Goal: Browse casually

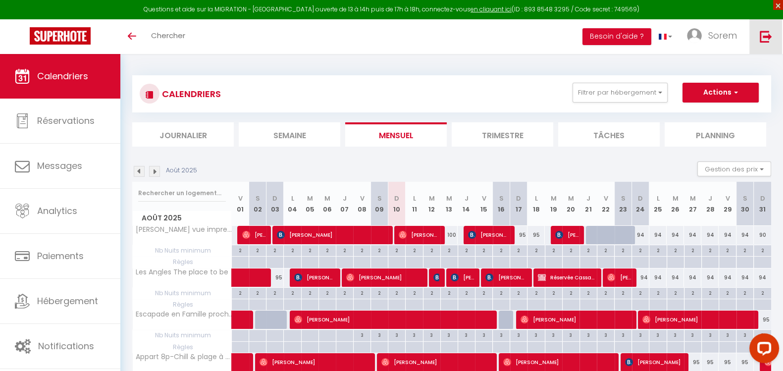
click at [775, 3] on span "×" at bounding box center [778, 5] width 10 height 10
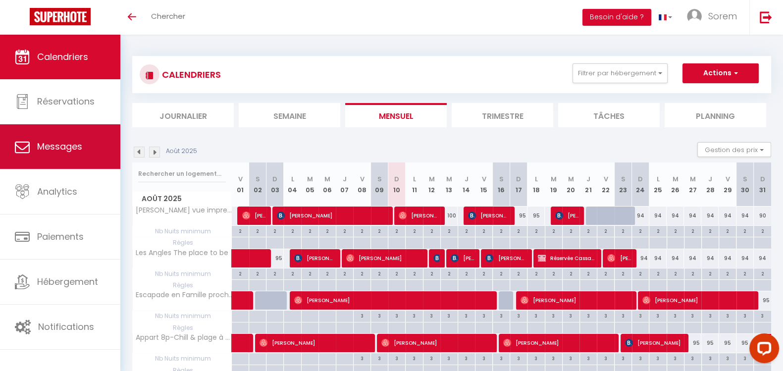
click at [95, 161] on link "Messages" at bounding box center [60, 146] width 120 height 45
select select "message"
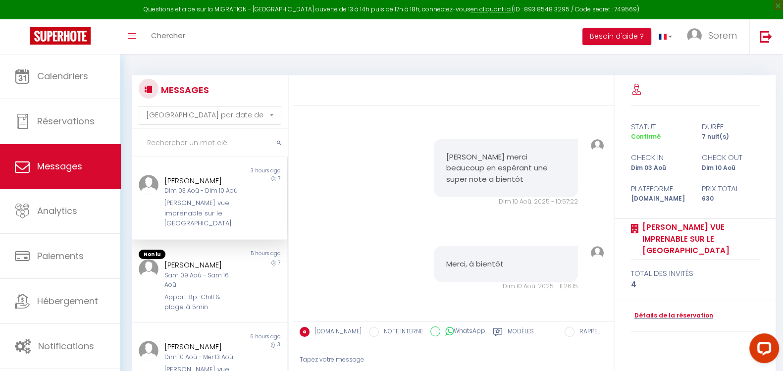
scroll to position [43, 0]
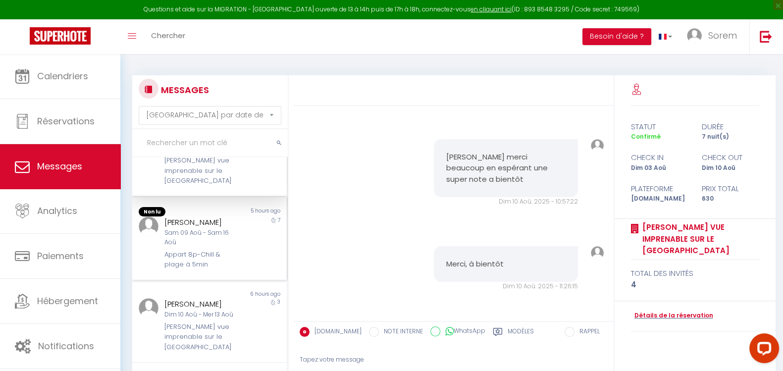
click at [223, 236] on div "Sam 09 Aoû - Sam 16 Aoû" at bounding box center [202, 237] width 77 height 19
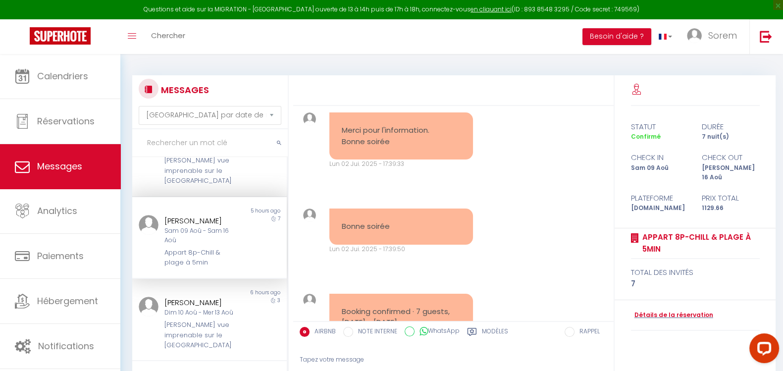
scroll to position [5428, 0]
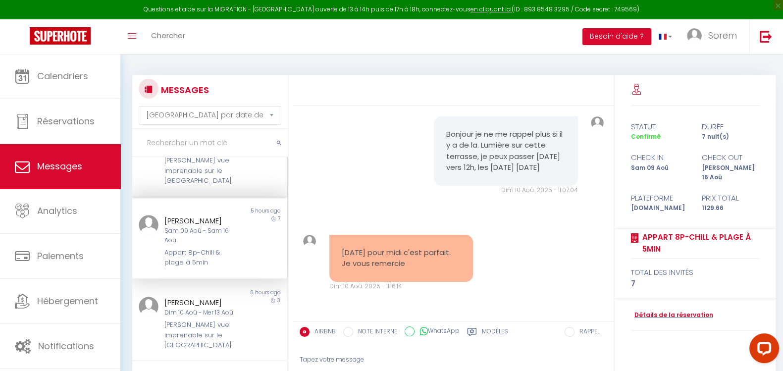
click at [236, 164] on div "Sylvain LORCY Dim 03 Aoû - Dim 10 Aoû Chez Rémy vue imprenable sur le Lac de Ma…" at bounding box center [203, 159] width 90 height 54
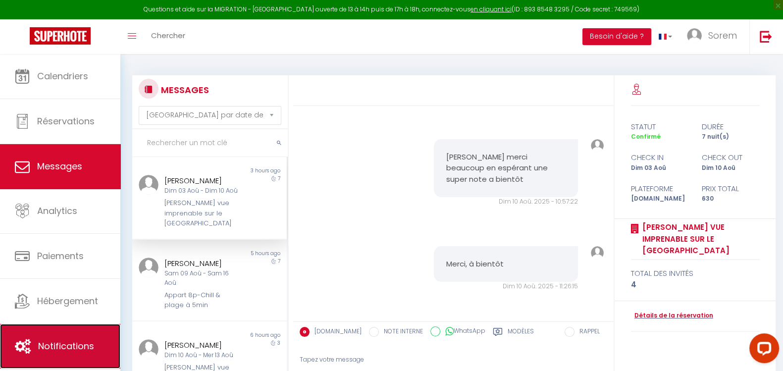
click at [81, 332] on link "Notifications" at bounding box center [60, 346] width 120 height 45
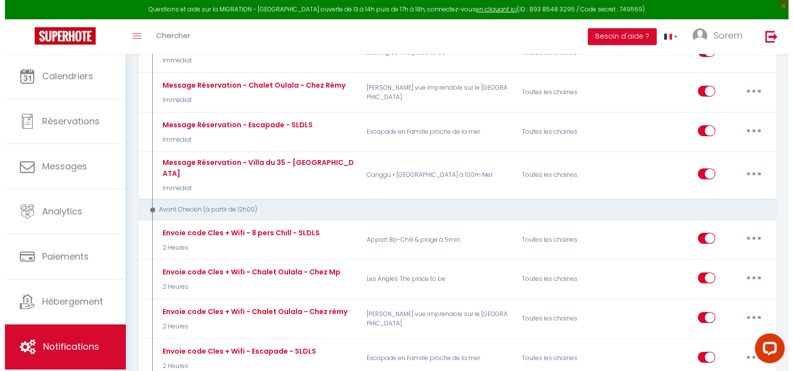
scroll to position [266, 0]
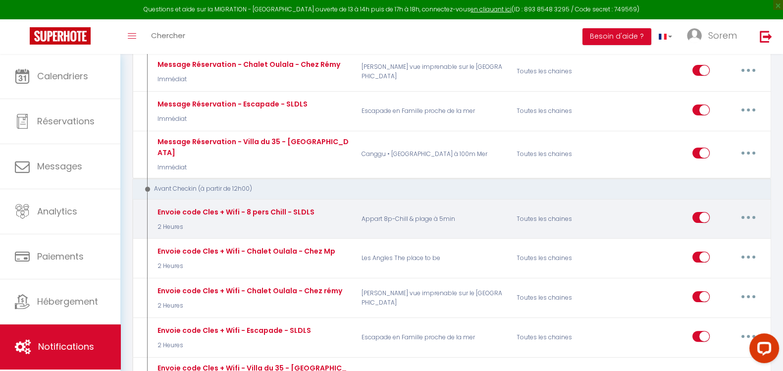
click at [745, 210] on button "button" at bounding box center [749, 218] width 28 height 16
click at [730, 232] on link "Editer" at bounding box center [722, 240] width 73 height 17
type input "Envoie code Cles + Wifi - 8 pers Chill - SLDLS"
select select "2 Heures"
select select "if_booking_is_paid"
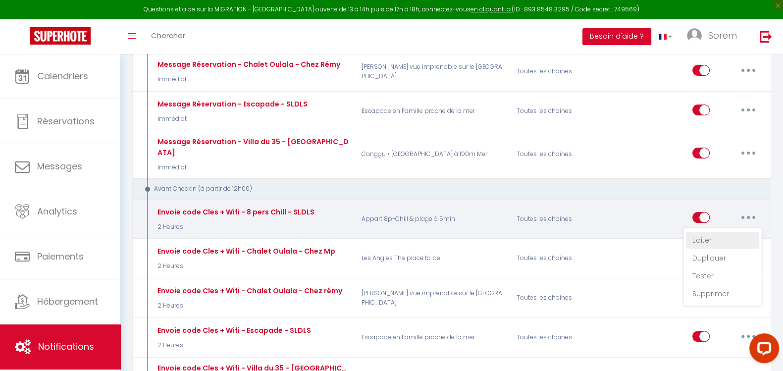
checkbox input "true"
checkbox input "false"
radio input "true"
type input "Procédure pour votre départ - [RENTAL:NAME] - [GUEST:FIRST_NAME] [GUEST:NAME]"
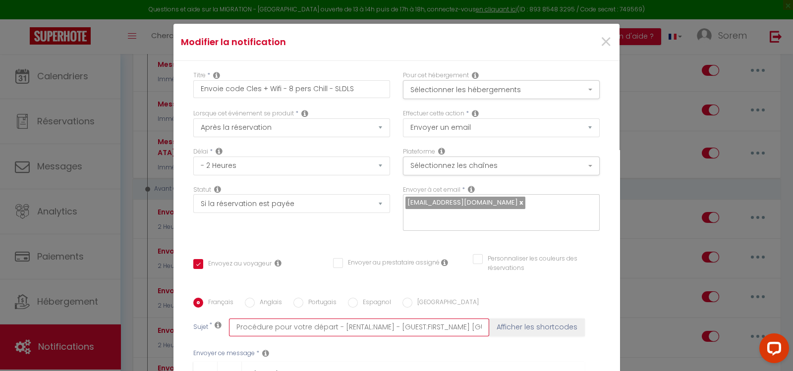
click at [327, 318] on input "Procédure pour votre départ - [RENTAL:NAME] - [GUEST:FIRST_NAME] [GUEST:NAME]" at bounding box center [359, 327] width 260 height 18
click at [504, 318] on button "Afficher les shortcodes" at bounding box center [537, 327] width 96 height 18
checkbox input "true"
checkbox input "false"
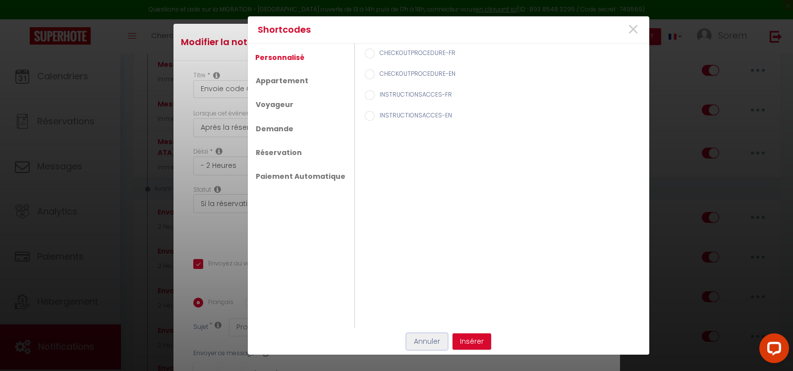
click at [435, 345] on button "Annuler" at bounding box center [426, 341] width 41 height 17
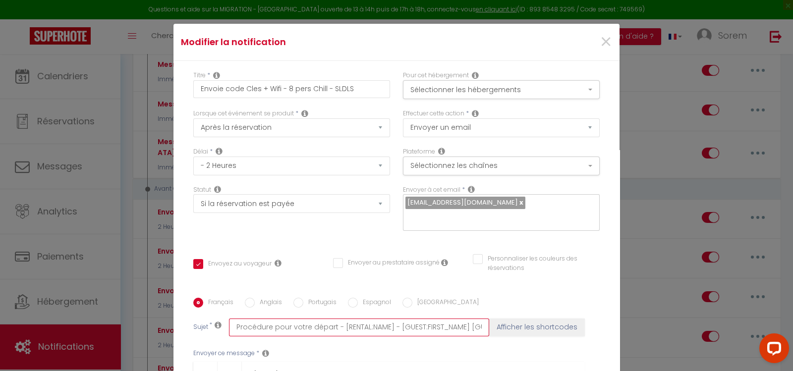
click at [327, 318] on input "Procédure pour votre départ - [RENTAL:NAME] - [GUEST:FIRST_NAME] [GUEST:NAME]" at bounding box center [359, 327] width 260 height 18
type input "Procédure poutr votre dépar - [RENTAL:NAME] - [GUEST:FIRST_NAME] [GUEST:NAME]"
checkbox input "true"
checkbox input "false"
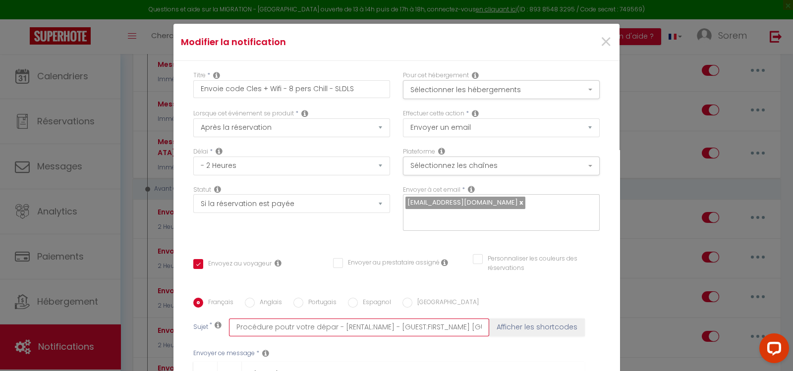
click at [328, 318] on input "Procédure poutr votre dépar - [RENTAL:NAME] - [GUEST:FIRST_NAME] [GUEST:NAME]" at bounding box center [359, 327] width 260 height 18
type input "Procédure poutr votre dépa - [RENTAL:NAME] - [GUEST:FIRST_NAME] [GUEST:NAME]"
checkbox input "true"
checkbox input "false"
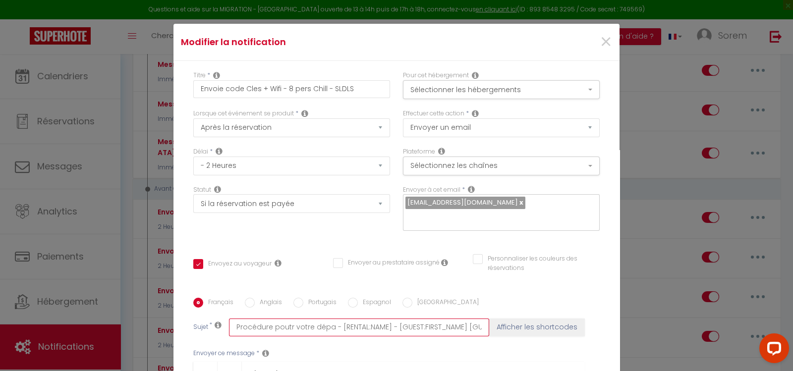
type input "Procédure poutr votre dép - [RENTAL:NAME] - [GUEST:FIRST_NAME] [GUEST:NAME]"
checkbox input "true"
checkbox input "false"
type input "Procédure poutr votre dé - [RENTAL:NAME] - [GUEST:FIRST_NAME] [GUEST:NAME]"
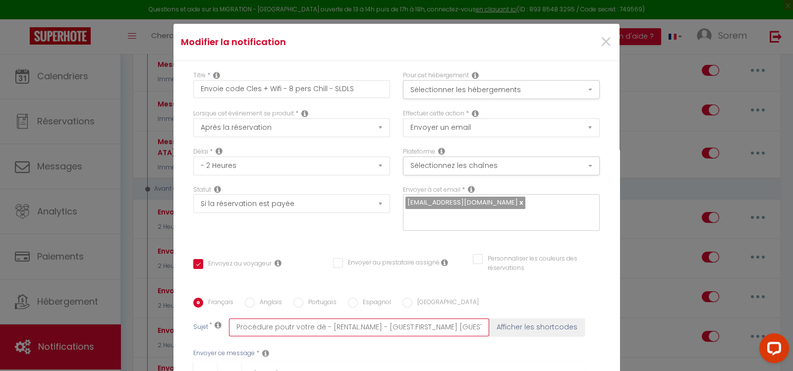
checkbox input "true"
checkbox input "false"
type input "Procédure poutr votre d - [RENTAL:NAME] - [GUEST:FIRST_NAME] [GUEST:NAME]"
checkbox input "true"
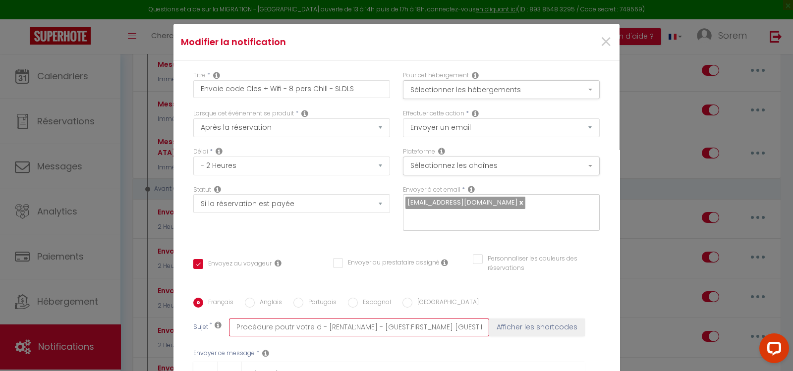
checkbox input "false"
type input "Procédure poutr votre - [RENTAL:NAME] - [GUEST:FIRST_NAME] [GUEST:NAME]"
checkbox input "true"
checkbox input "false"
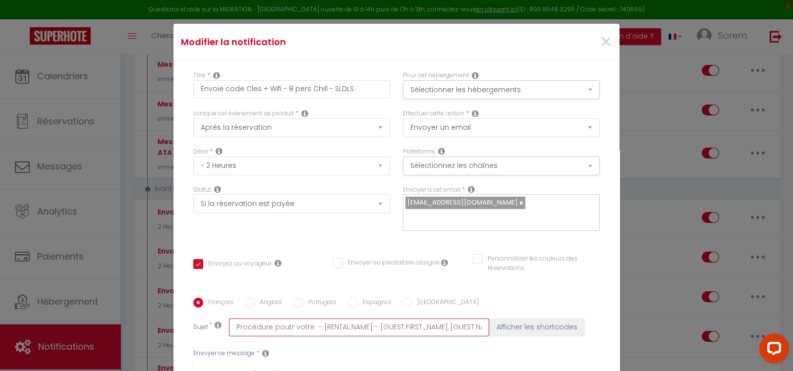
checkbox input "false"
type input "Procédure poutr votre - [RENTAL:NAME] - [GUEST:FIRST_NAME] [GUEST:NAME]"
checkbox input "true"
checkbox input "false"
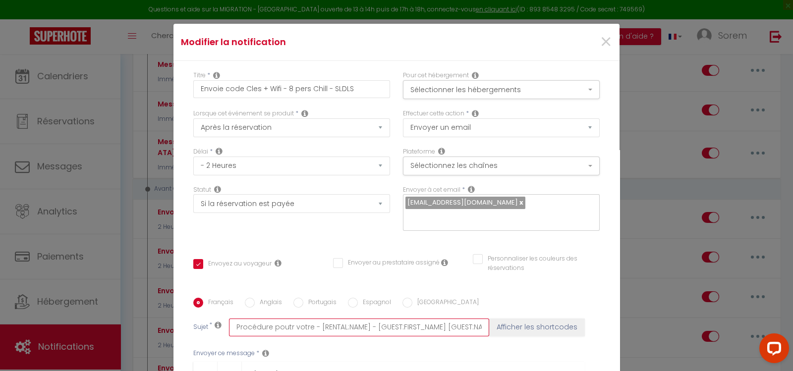
type input "Procédure poutr votr - [RENTAL:NAME] - [GUEST:FIRST_NAME] [GUEST:NAME]"
checkbox input "true"
checkbox input "false"
type input "Procédure poutr vot - [RENTAL:NAME] - [GUEST:FIRST_NAME] [GUEST:NAME]"
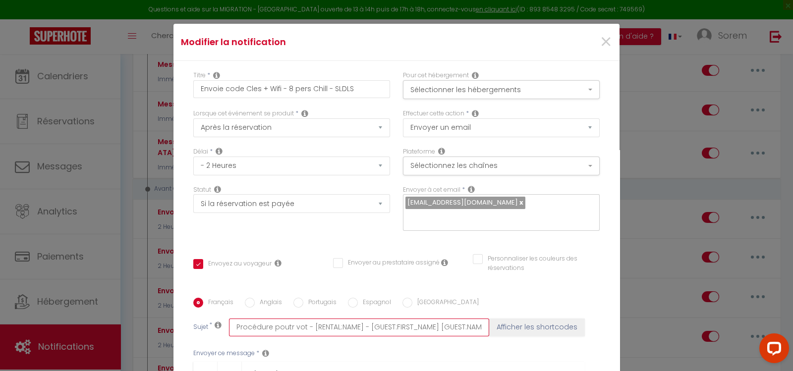
checkbox input "true"
checkbox input "false"
type input "Procédure poutr vo - [RENTAL:NAME] - [GUEST:FIRST_NAME] [GUEST:NAME]"
checkbox input "true"
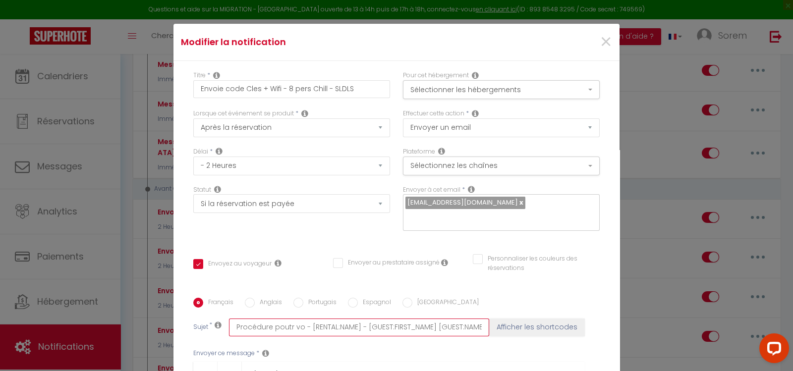
checkbox input "false"
type input "Procédure poutr v - [RENTAL:NAME] - [GUEST:FIRST_NAME] [GUEST:NAME]"
checkbox input "true"
checkbox input "false"
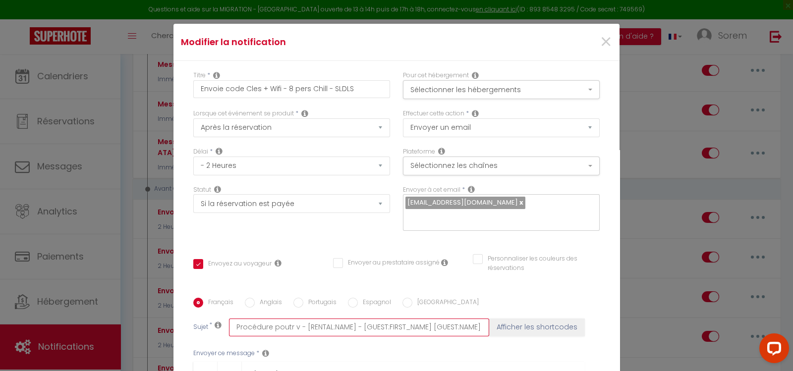
checkbox input "false"
type input "Procédure poutr - [RENTAL:NAME] - [GUEST:FIRST_NAME] [GUEST:NAME]"
checkbox input "true"
checkbox input "false"
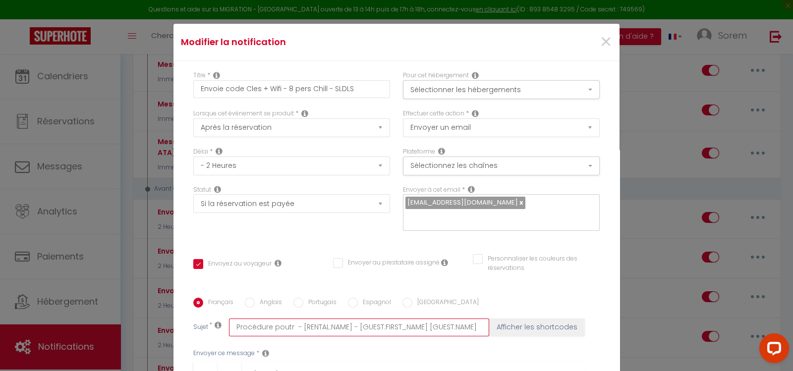
type input "Procédure poutr - [RENTAL:NAME] - [GUEST:FIRST_NAME] [GUEST:NAME]"
checkbox input "true"
checkbox input "false"
type input "Procédure pout - [RENTAL:NAME] - [GUEST:FIRST_NAME] [GUEST:NAME]"
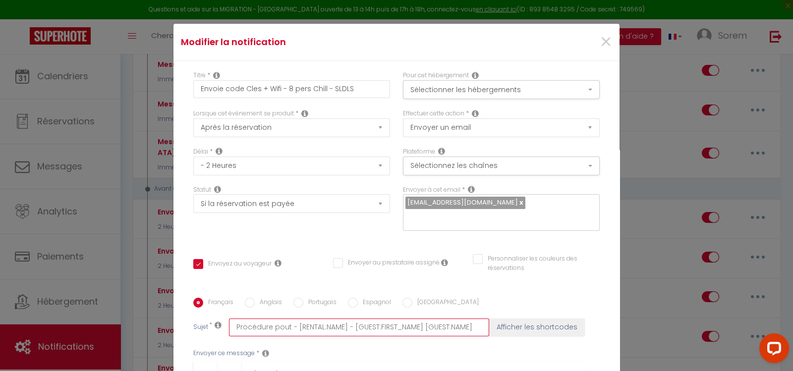
checkbox input "true"
checkbox input "false"
type input "Procédure pou - [RENTAL:NAME] - [GUEST:FIRST_NAME] [GUEST:NAME]"
checkbox input "true"
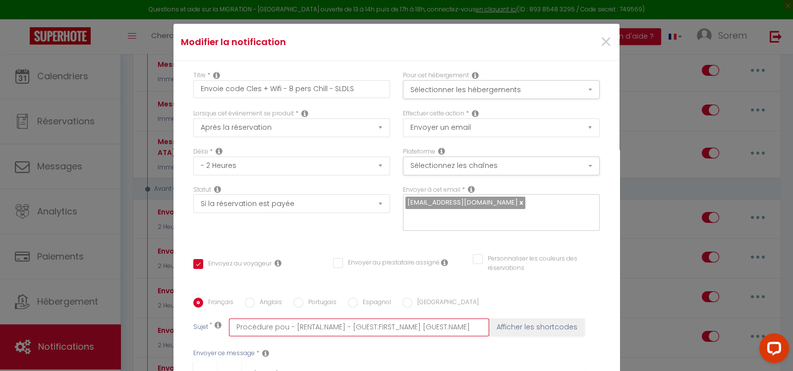
checkbox input "false"
type input "Procédure po - [RENTAL:NAME] - [GUEST:FIRST_NAME] [GUEST:NAME]"
checkbox input "true"
checkbox input "false"
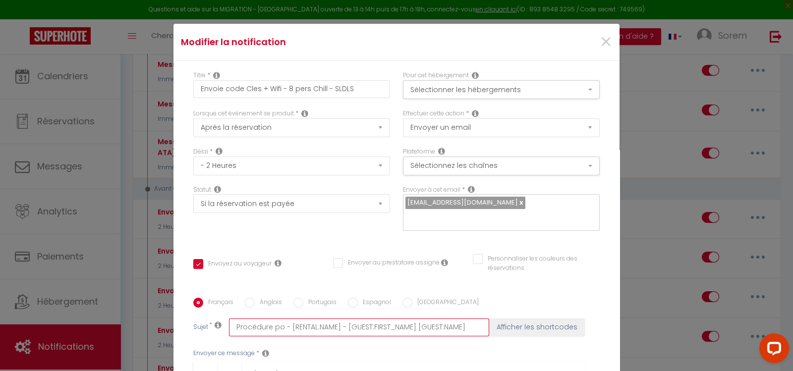
checkbox input "false"
type input "Procédure p - [RENTAL:NAME] - [GUEST:FIRST_NAME] [GUEST:NAME]"
checkbox input "true"
checkbox input "false"
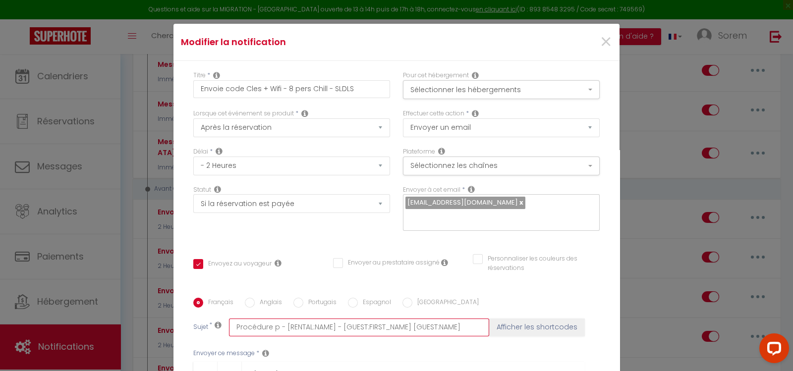
type input "Procédure - [RENTAL:NAME] - [GUEST:FIRST_NAME] [GUEST:NAME]"
checkbox input "true"
checkbox input "false"
type input "Procédure A - [RENTAL:NAME] - [GUEST:FIRST_NAME] [GUEST:NAME]"
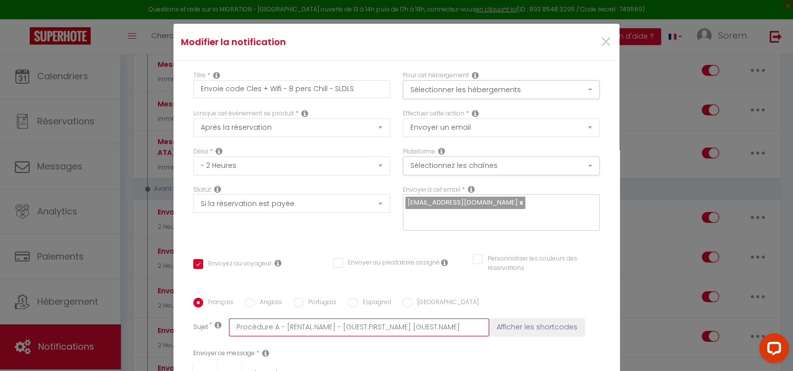
checkbox input "true"
checkbox input "false"
type input "Procédure - [RENTAL:NAME] - [GUEST:FIRST_NAME] [GUEST:NAME]"
checkbox input "true"
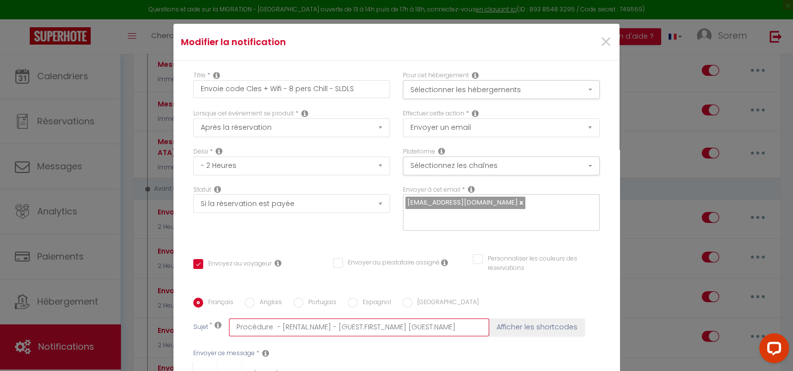
checkbox input "false"
type input "Procédure a - [RENTAL:NAME] - [GUEST:FIRST_NAME] [GUEST:NAME]"
checkbox input "true"
checkbox input "false"
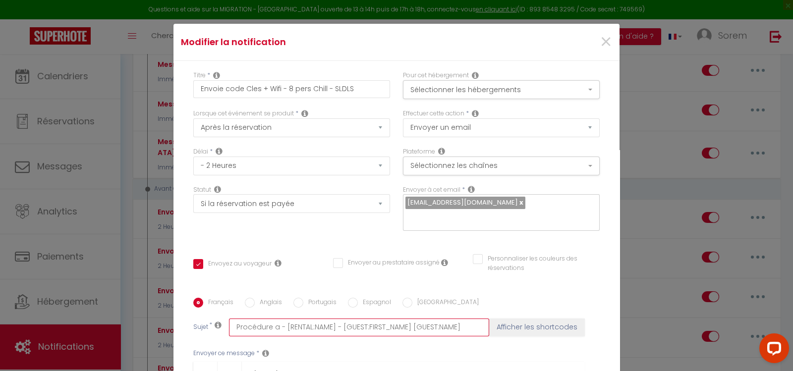
checkbox input "false"
type input "Procédure av - [RENTAL:NAME] - [GUEST:FIRST_NAME] [GUEST:NAME]"
checkbox input "true"
checkbox input "false"
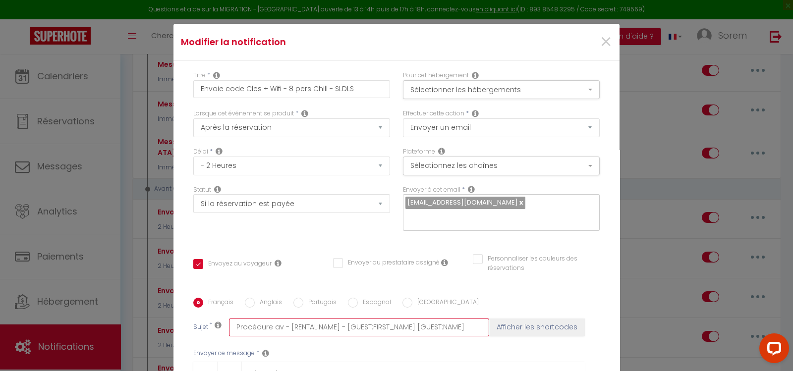
type input "Procédure ava - [RENTAL:NAME] - [GUEST:FIRST_NAME] [GUEST:NAME]"
checkbox input "true"
checkbox input "false"
type input "Procédure avan - [RENTAL:NAME] - [GUEST:FIRST_NAME] [GUEST:NAME]"
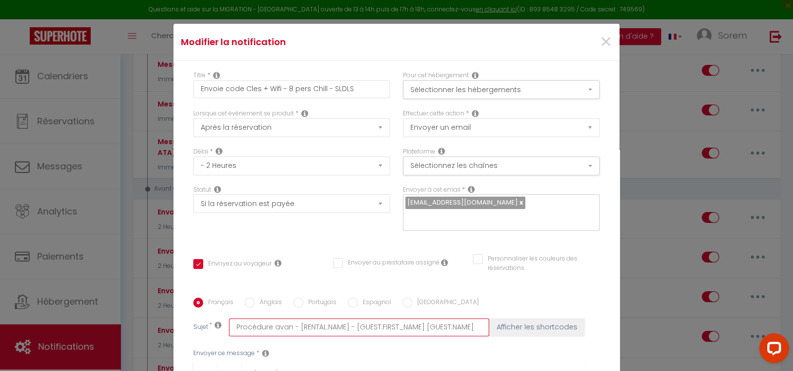
checkbox input "true"
checkbox input "false"
type input "Procédure avant - [RENTAL:NAME] - [GUEST:FIRST_NAME] [GUEST:NAME]"
checkbox input "true"
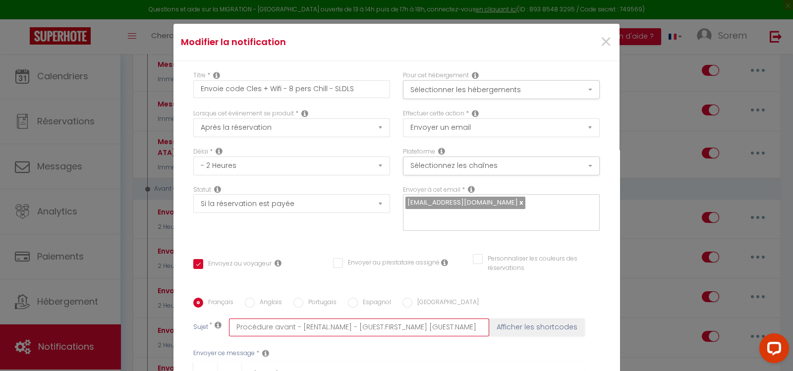
checkbox input "false"
type input "Procédure avant - [RENTAL:NAME] - [GUEST:FIRST_NAME] [GUEST:NAME]"
checkbox input "true"
checkbox input "false"
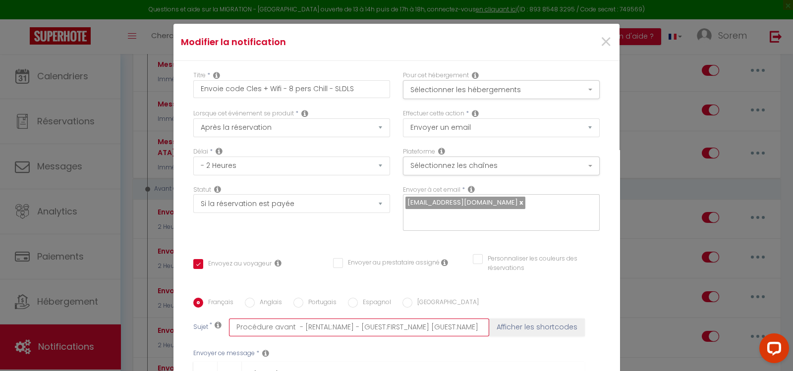
checkbox input "false"
type input "Procédure avant a - [RENTAL:NAME] - [GUEST:FIRST_NAME] [GUEST:NAME]"
checkbox input "true"
checkbox input "false"
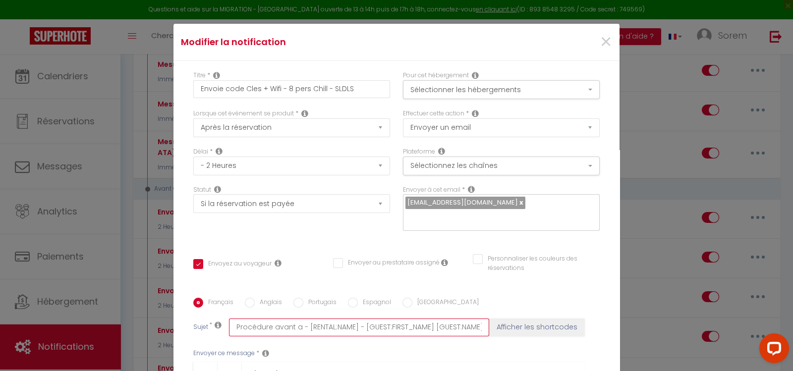
type input "Procédure avant ar - [RENTAL:NAME] - [GUEST:FIRST_NAME] [GUEST:NAME]"
checkbox input "true"
checkbox input "false"
type input "Procédure avant arr - [RENTAL:NAME] - [GUEST:FIRST_NAME] [GUEST:NAME]"
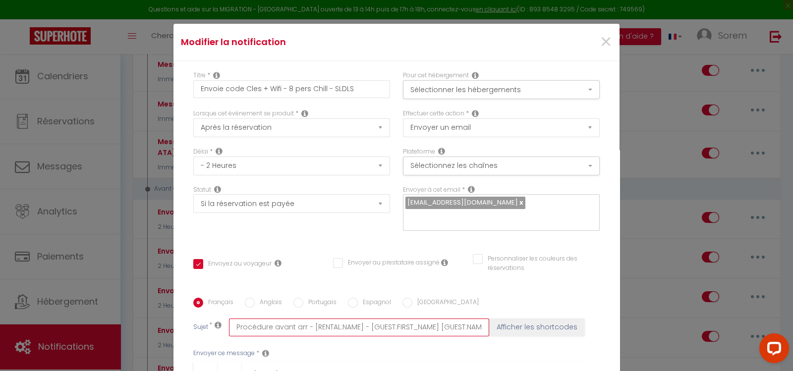
checkbox input "true"
checkbox input "false"
type input "Procédure avant arri - [RENTAL:NAME] - [GUEST:FIRST_NAME] [GUEST:NAME]"
checkbox input "true"
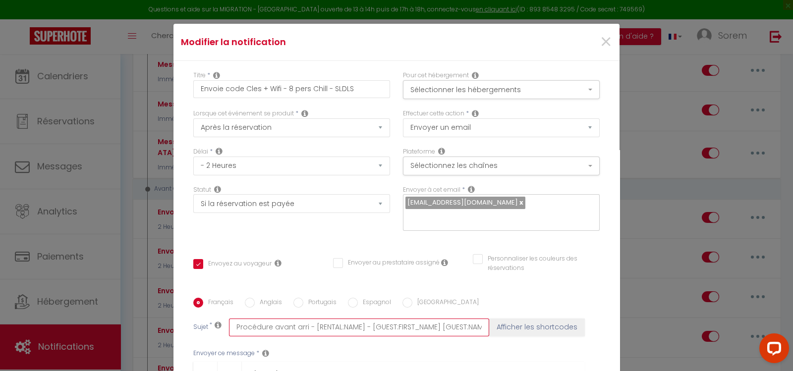
checkbox input "false"
type input "Procédure avant arriv - [RENTAL:NAME] - [GUEST:FIRST_NAME] [GUEST:NAME]"
checkbox input "true"
checkbox input "false"
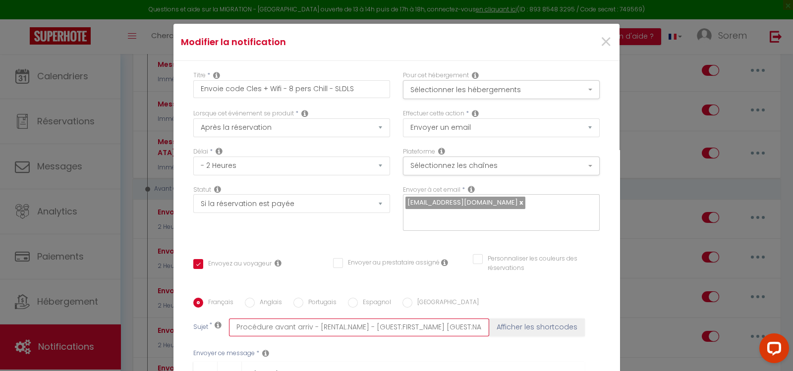
checkbox input "false"
type input "Procédure avant arrivé - [RENTAL:NAME] - [GUEST:FIRST_NAME] [GUEST:NAME]"
checkbox input "true"
checkbox input "false"
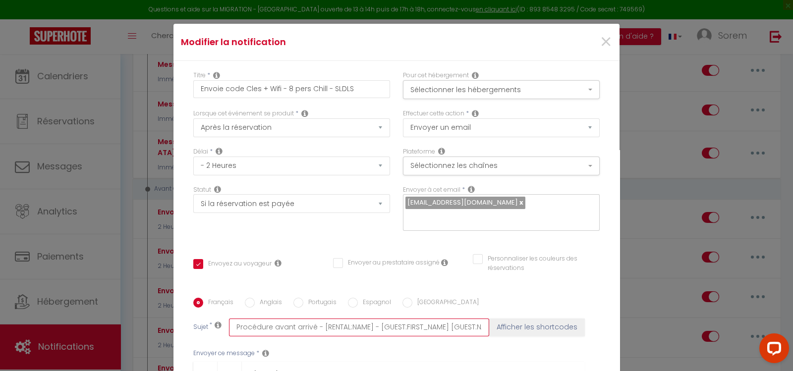
type input "Procédure avant arrivée - [RENTAL:NAME] - [GUEST:FIRST_NAME] [GUEST:NAME]"
checkbox input "true"
checkbox input "false"
type input "Procédure avant arrivée - [RENTAL:NAME] - [GUEST:FIRST_NAME] [GUEST:NAME]"
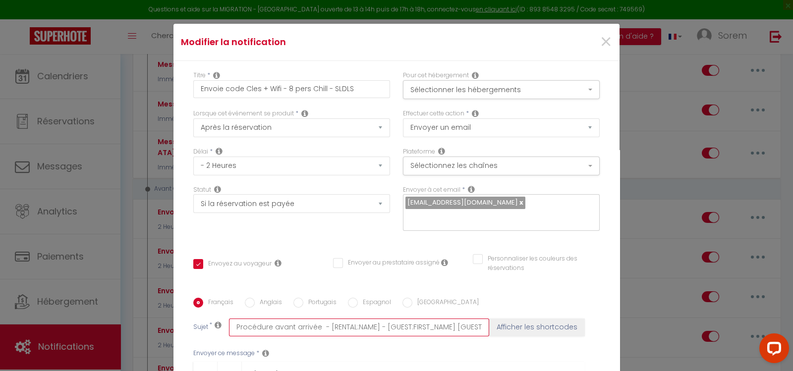
checkbox input "true"
checkbox input "false"
type input "Procédure avant arrivée v - [RENTAL:NAME] - [GUEST:FIRST_NAME] [GUEST:NAME]"
checkbox input "true"
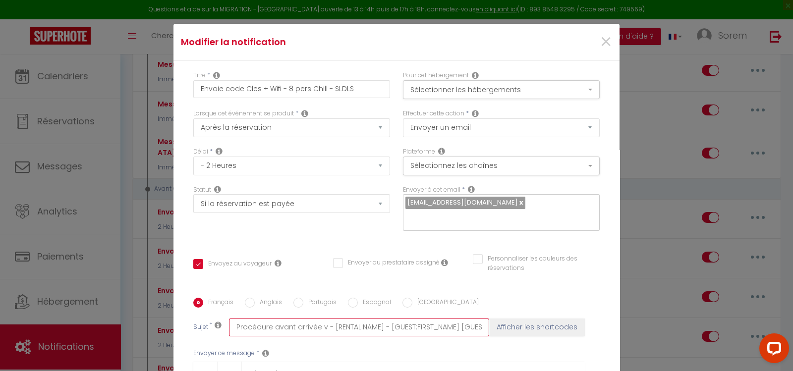
checkbox input "false"
type input "Procédure avant arrivée vo - [RENTAL:NAME] - [GUEST:FIRST_NAME] [GUEST:NAME]"
checkbox input "true"
checkbox input "false"
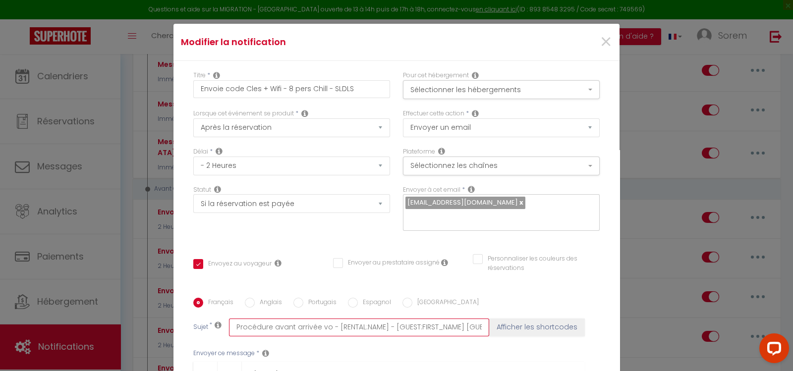
checkbox input "false"
type input "Procédure avant arrivée vot - [RENTAL:NAME] - [GUEST:FIRST_NAME] [GUEST:NAME]"
checkbox input "true"
checkbox input "false"
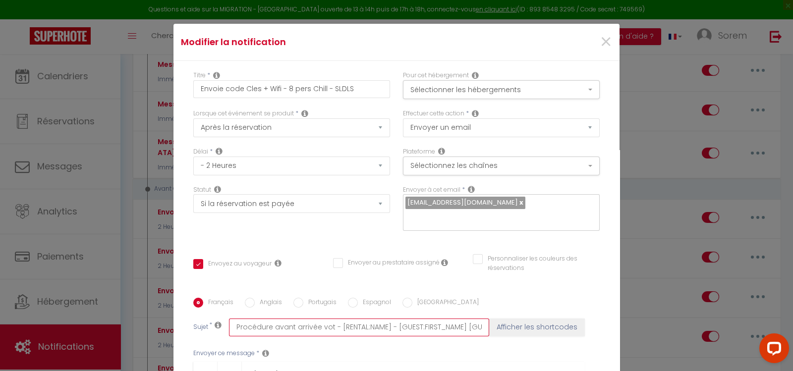
type input "Procédure avant arrivée votr - [RENTAL:NAME] - [GUEST:FIRST_NAME] [GUEST:NAME]"
checkbox input "true"
checkbox input "false"
type input "Procédure avant arrivée votre - [RENTAL:NAME] - [GUEST:FIRST_NAME] [GUEST:NAME]"
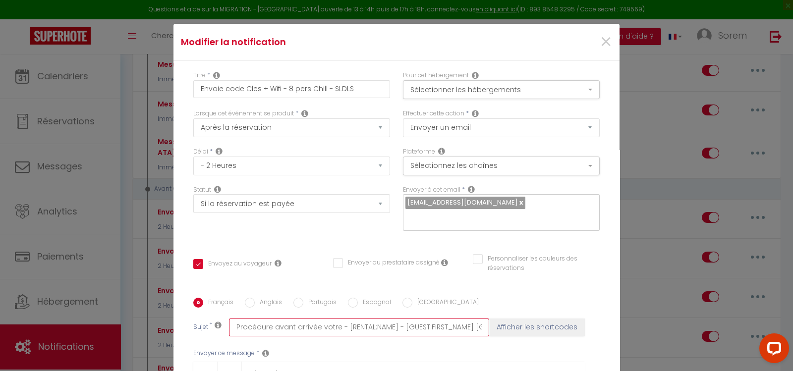
checkbox input "true"
checkbox input "false"
type input "Procédure avant arrivée votre - [RENTAL:NAME] - [GUEST:FIRST_NAME] [GUEST:NAME]"
checkbox input "true"
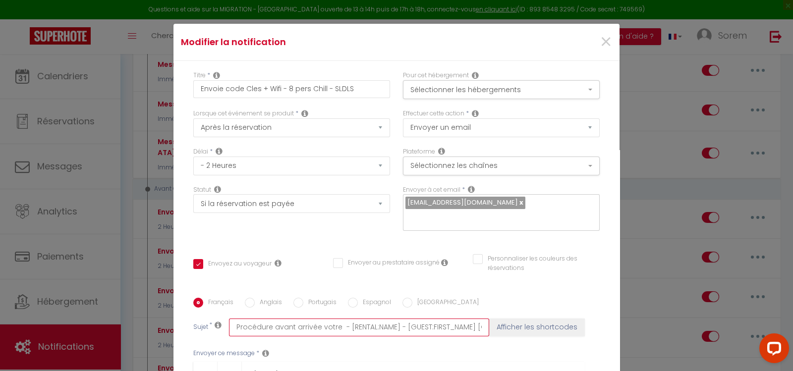
checkbox input "false"
drag, startPoint x: 334, startPoint y: 312, endPoint x: 219, endPoint y: 318, distance: 115.1
click at [219, 318] on div "Sujet * Procédure avant arrivée votre - [RENTAL:NAME] - [GUEST:FIRST_NAME] [GUE…" at bounding box center [396, 327] width 406 height 18
click at [335, 318] on input "Procédure avant arrivée votre - [RENTAL:NAME] - [GUEST:FIRST_NAME] [GUEST:NAME]" at bounding box center [359, 327] width 260 height 18
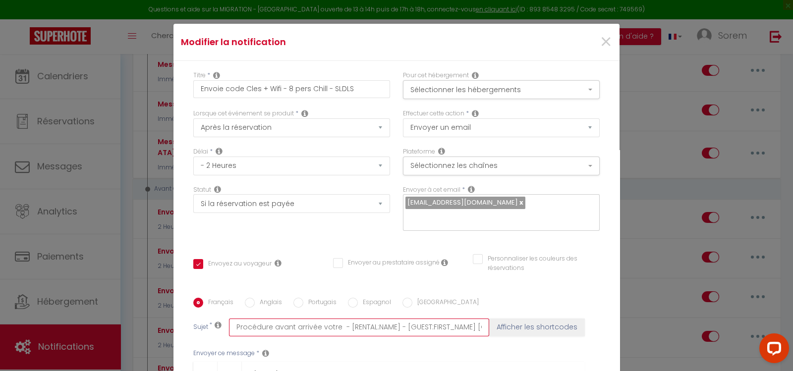
type input "Procédure avant arrivée votre - [RENTAL:NAME] - [GUEST:FIRST_NAME] [GUEST:NAME]"
checkbox input "true"
checkbox input "false"
type input "Procédure avant arrivée votr - [RENTAL:NAME] - [GUEST:FIRST_NAME] [GUEST:NAME]"
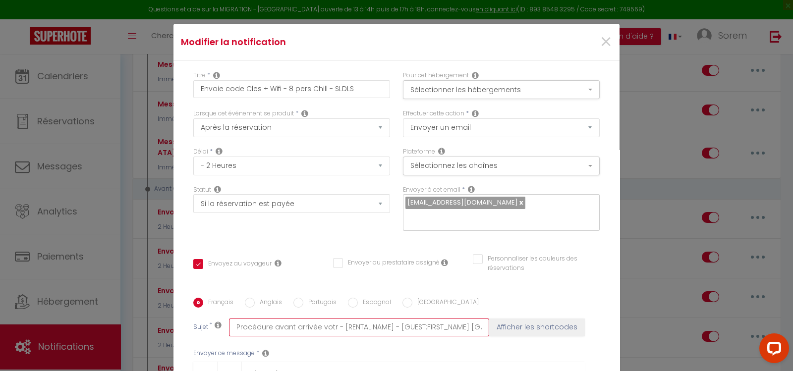
checkbox input "true"
checkbox input "false"
type input "Procédure avant arrivée vot - [RENTAL:NAME] - [GUEST:FIRST_NAME] [GUEST:NAME]"
checkbox input "true"
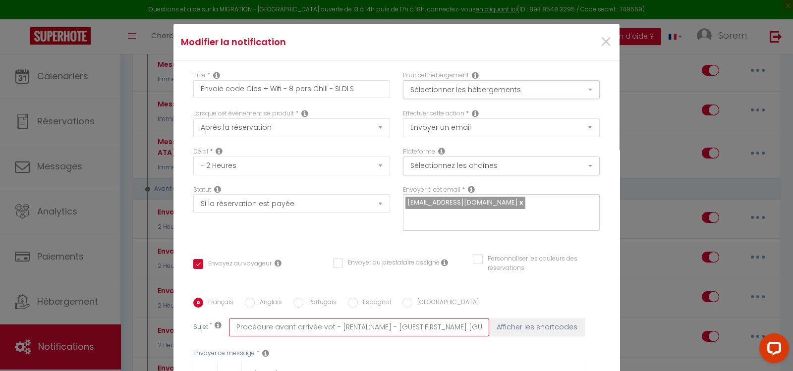
checkbox input "false"
type input "Procédure avant arrivée vo - [RENTAL:NAME] - [GUEST:FIRST_NAME] [GUEST:NAME]"
checkbox input "true"
checkbox input "false"
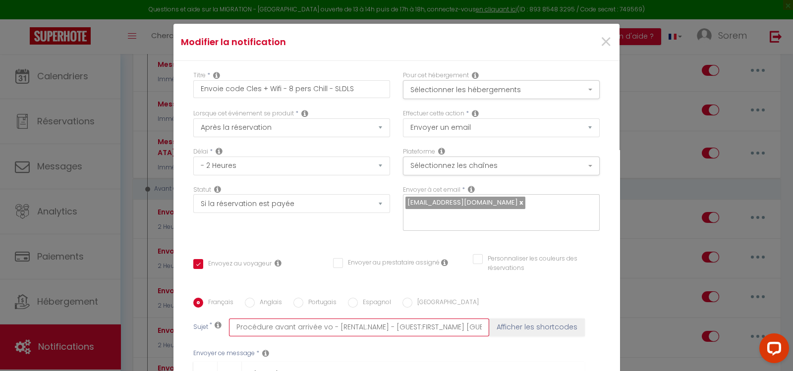
checkbox input "false"
type input "Procédure avant arrivée vos - [RENTAL:NAME] - [GUEST:FIRST_NAME] [GUEST:NAME]"
checkbox input "true"
checkbox input "false"
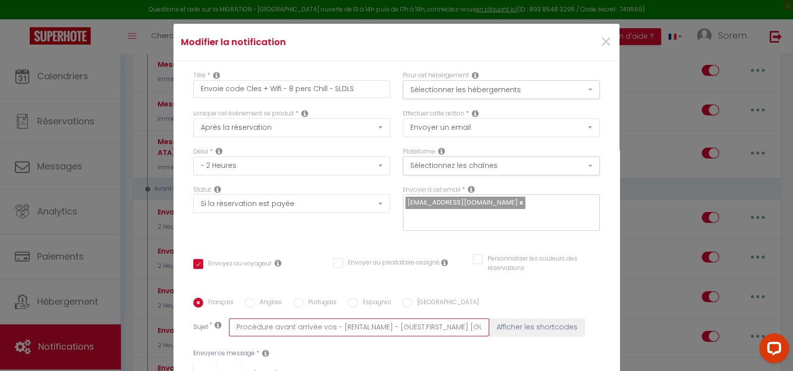
type input "Procédure avant arrivée vos - [RENTAL:NAME] - [GUEST:FIRST_NAME] [GUEST:NAME]"
checkbox input "true"
checkbox input "false"
type input "Procédure avant arrivée vos c - [RENTAL:NAME] - [GUEST:FIRST_NAME] [GUEST:NAME]"
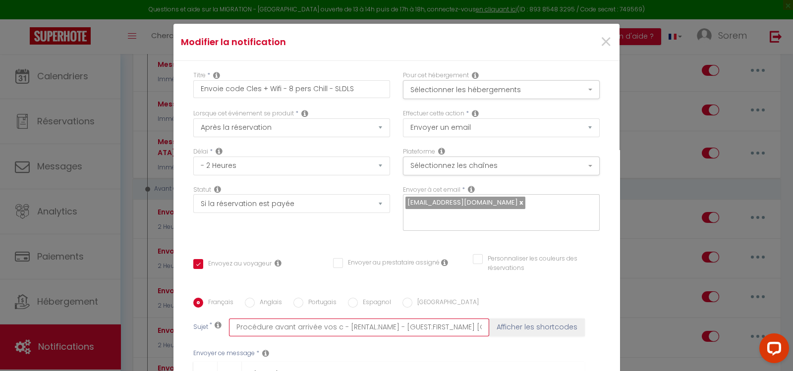
checkbox input "true"
checkbox input "false"
drag, startPoint x: 352, startPoint y: 310, endPoint x: 232, endPoint y: 320, distance: 119.8
click at [232, 320] on input "Procédure avant arrivée vos codes - [RENTAL:NAME] - [GUEST:FIRST_NAME] [GUEST:N…" at bounding box center [359, 327] width 260 height 18
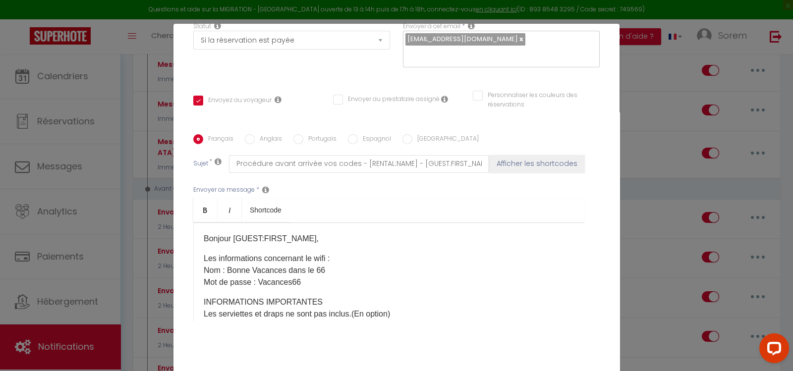
scroll to position [181, 0]
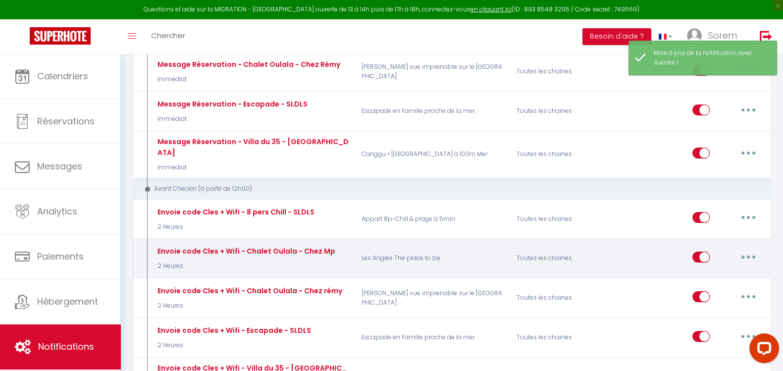
click at [350, 244] on div "Envoie code Cles + Wifi - Chalet Oulala - Chez Mp 2 Heures" at bounding box center [252, 258] width 207 height 29
click at [753, 249] on button "button" at bounding box center [749, 257] width 28 height 16
click at [706, 271] on link "Editer" at bounding box center [722, 279] width 73 height 17
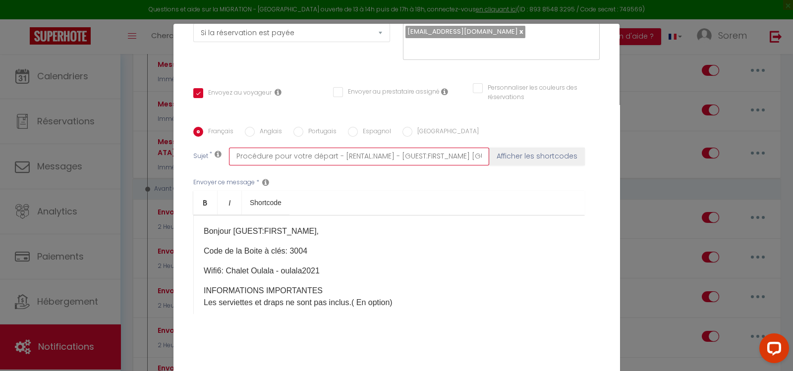
drag, startPoint x: 329, startPoint y: 143, endPoint x: 203, endPoint y: 144, distance: 126.8
click at [201, 148] on div "Sujet * Procédure pour votre départ - [RENTAL:NAME] - [GUEST:FIRST_NAME] [GUEST…" at bounding box center [396, 157] width 406 height 18
paste input "avant arrivée vos codes"
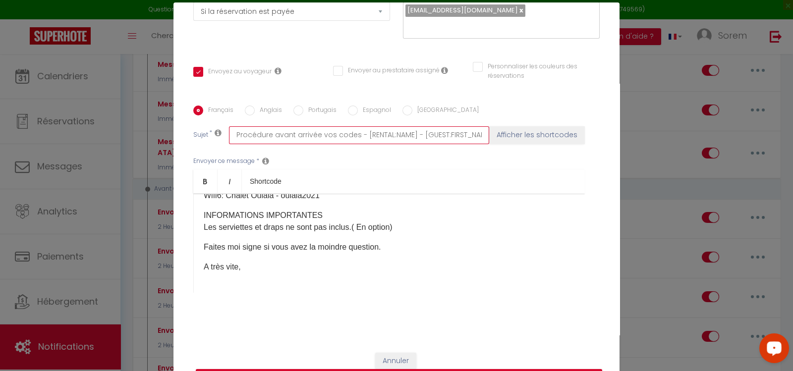
scroll to position [47, 0]
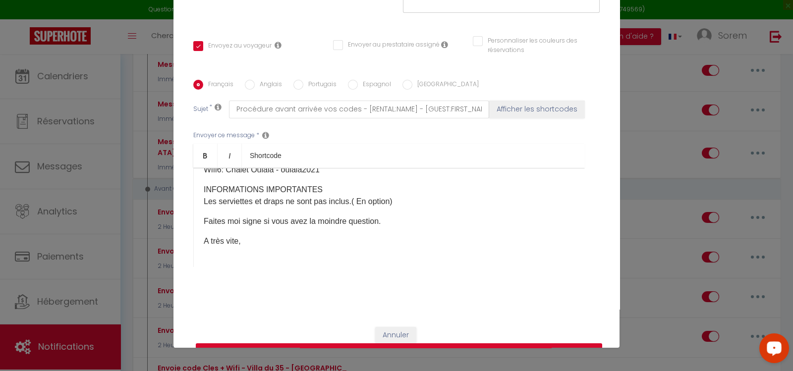
click at [555, 343] on button "Mettre à jour" at bounding box center [399, 352] width 406 height 19
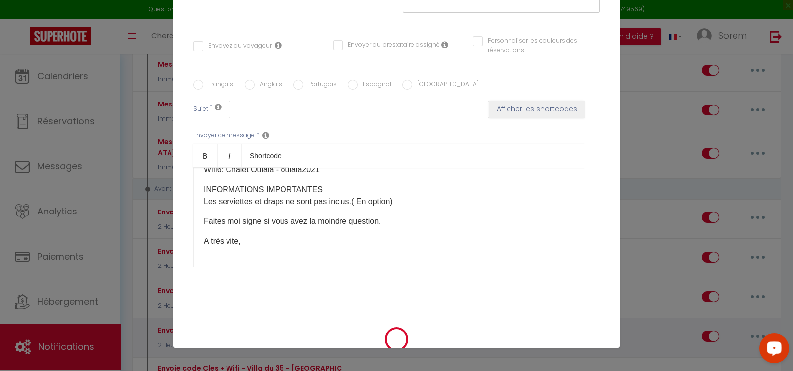
scroll to position [0, 0]
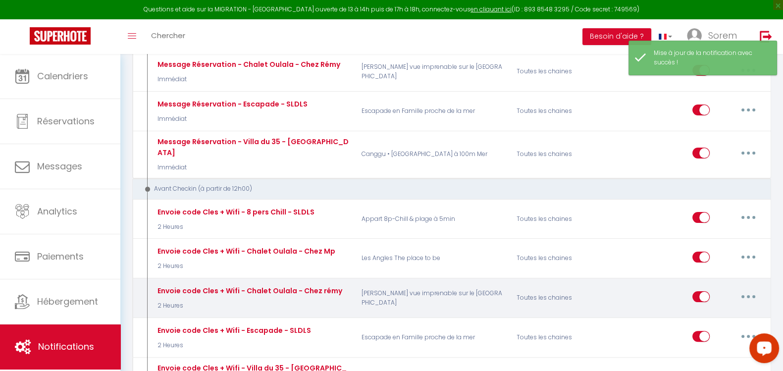
click at [356, 284] on p "[PERSON_NAME] vue imprenable sur le [GEOGRAPHIC_DATA]" at bounding box center [432, 298] width 155 height 29
click at [750, 289] on button "button" at bounding box center [749, 297] width 28 height 16
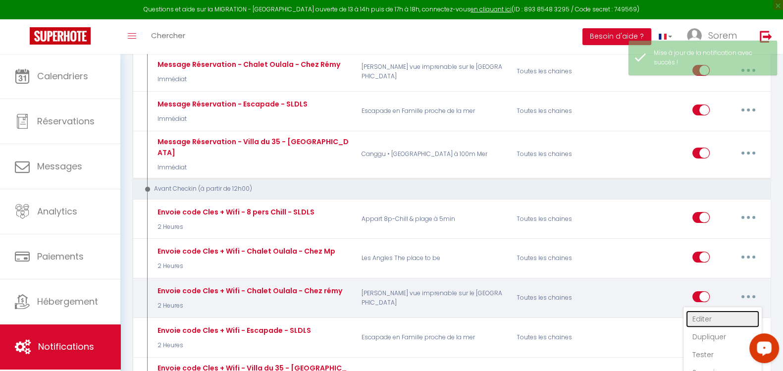
click at [733, 311] on link "Editer" at bounding box center [722, 319] width 73 height 17
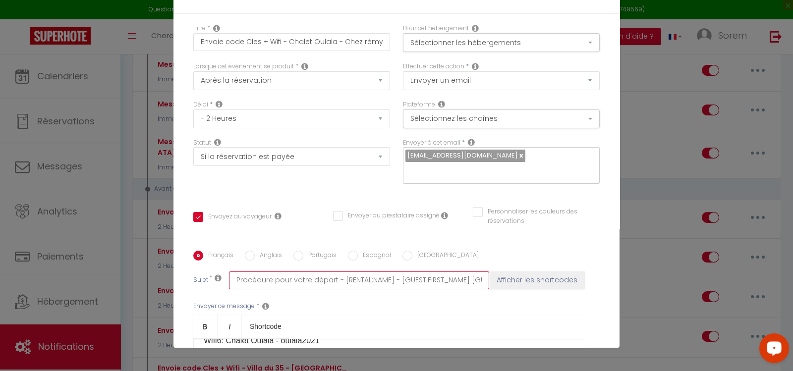
drag, startPoint x: 328, startPoint y: 93, endPoint x: 215, endPoint y: 93, distance: 112.9
click at [204, 271] on div "Sujet * Procédure pour votre départ - [RENTAL:NAME] - [GUEST:FIRST_NAME] [GUEST…" at bounding box center [396, 280] width 406 height 18
paste input "avant arrivée vos codes"
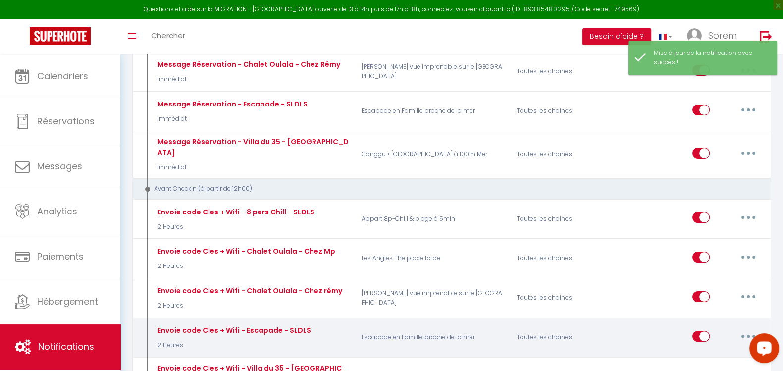
click at [745, 328] on button "button" at bounding box center [749, 336] width 28 height 16
click at [714, 350] on link "Editer" at bounding box center [722, 358] width 73 height 17
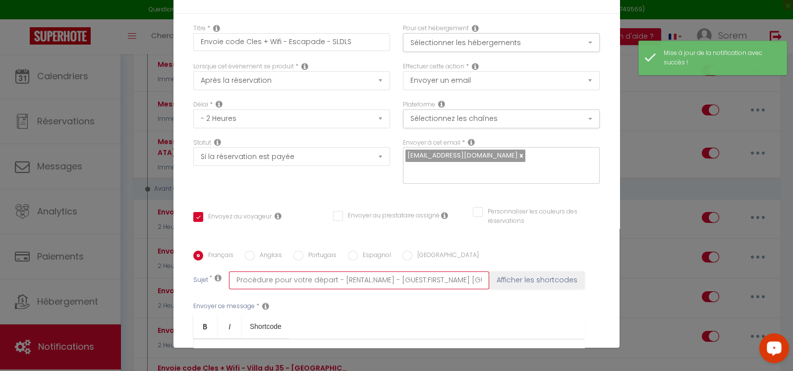
drag, startPoint x: 328, startPoint y: 95, endPoint x: 150, endPoint y: 86, distance: 179.1
click at [150, 86] on div "Modifier la notification × Titre * Envoie code Cles + Wifi - Escapade - SLDLS P…" at bounding box center [396, 185] width 793 height 371
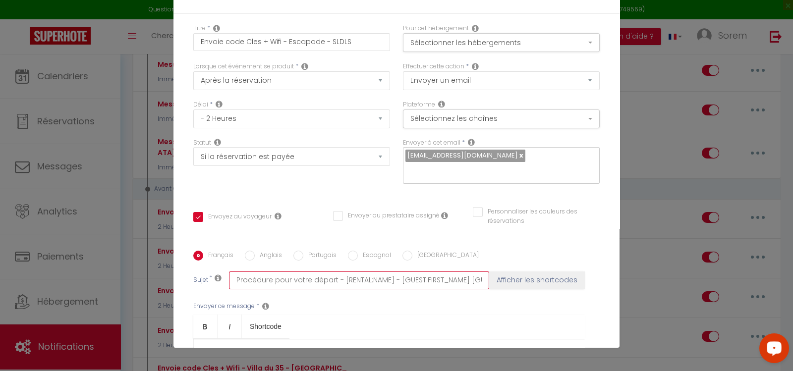
paste input "avant arrivée vos codes"
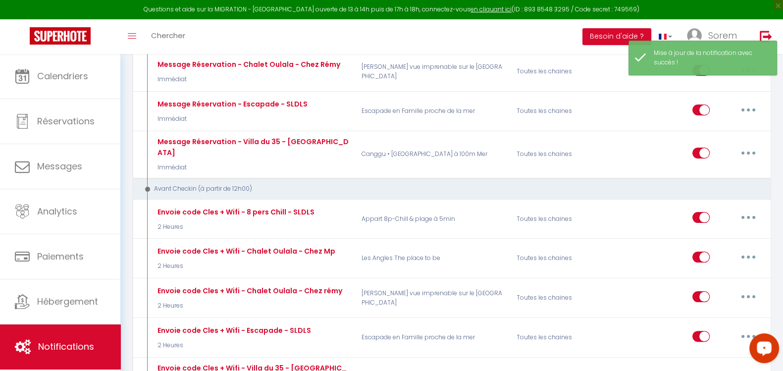
drag, startPoint x: 783, startPoint y: 114, endPoint x: 790, endPoint y: 117, distance: 8.0
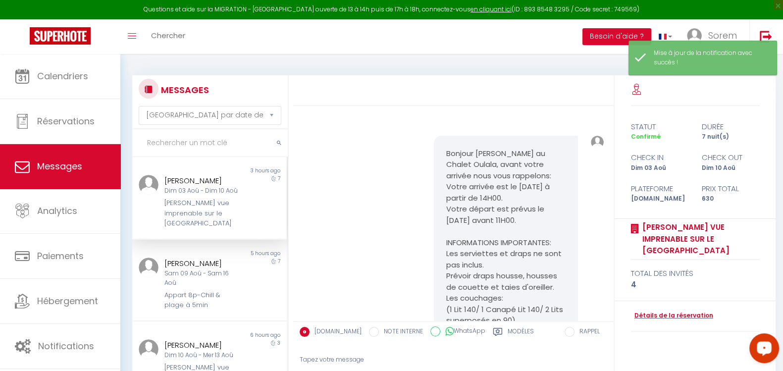
scroll to position [3471, 0]
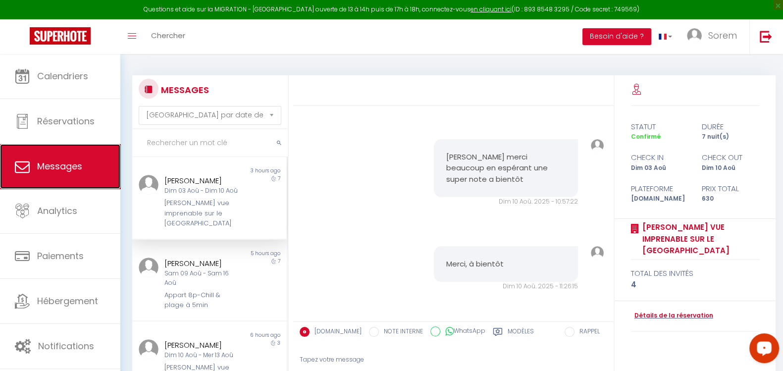
click at [44, 160] on span "Messages" at bounding box center [59, 166] width 45 height 12
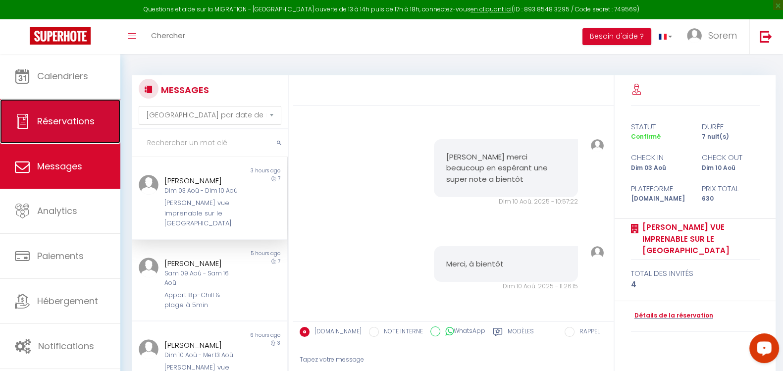
click at [74, 113] on link "Réservations" at bounding box center [60, 121] width 120 height 45
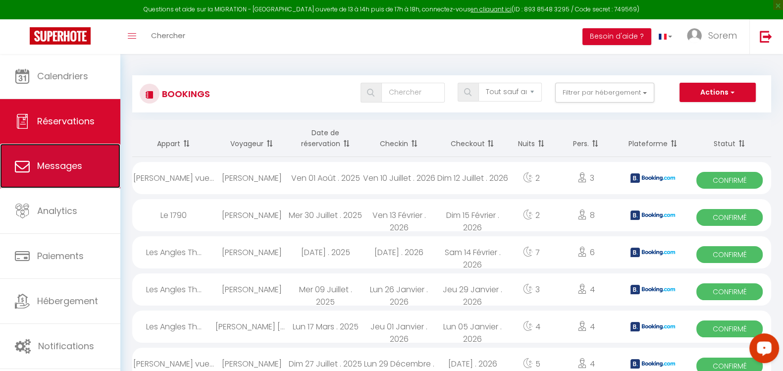
click at [66, 150] on link "Messages" at bounding box center [60, 166] width 120 height 45
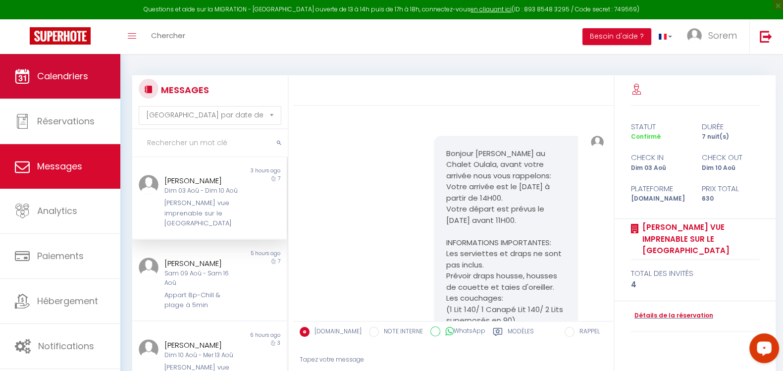
scroll to position [3471, 0]
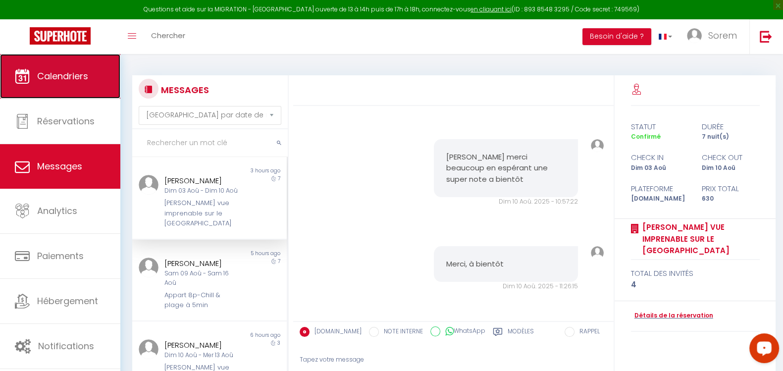
click at [68, 77] on span "Calendriers" at bounding box center [62, 76] width 51 height 12
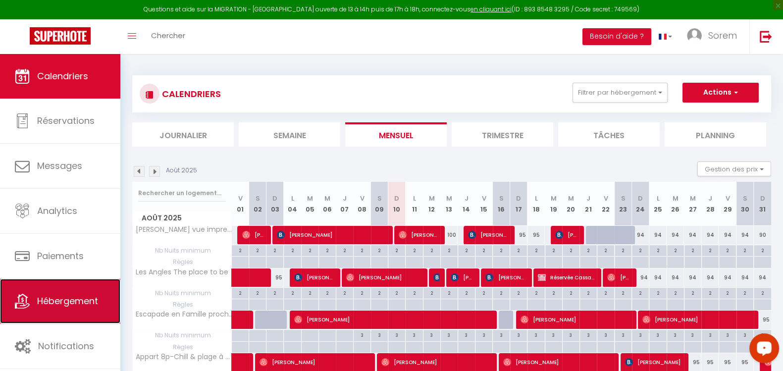
click at [73, 287] on link "Hébergement" at bounding box center [60, 301] width 120 height 45
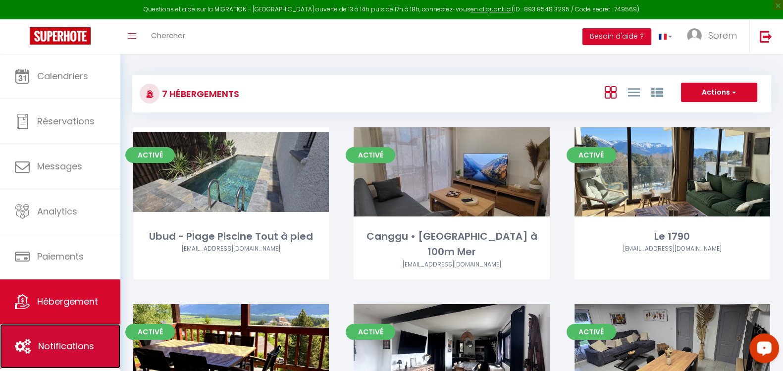
click at [75, 340] on span "Notifications" at bounding box center [66, 346] width 56 height 12
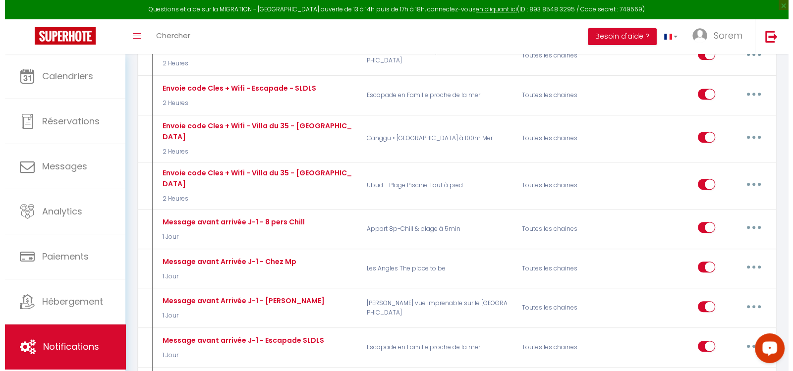
scroll to position [492, 0]
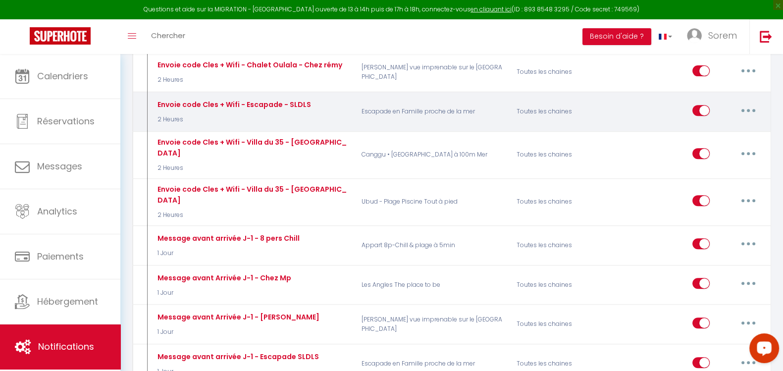
click at [744, 103] on button "button" at bounding box center [749, 111] width 28 height 16
click at [727, 124] on link "Editer" at bounding box center [722, 132] width 73 height 17
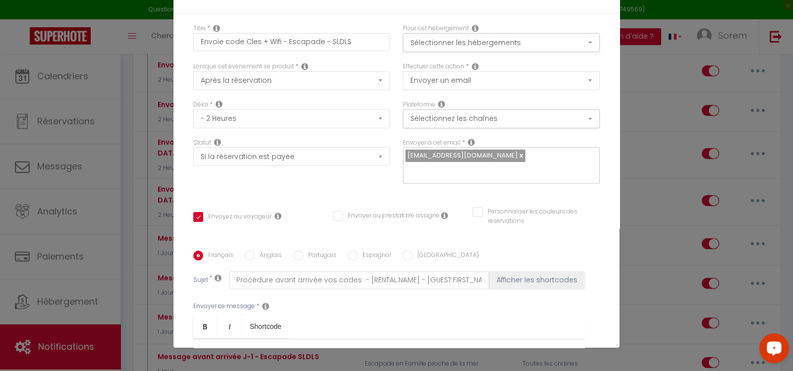
scroll to position [181, 0]
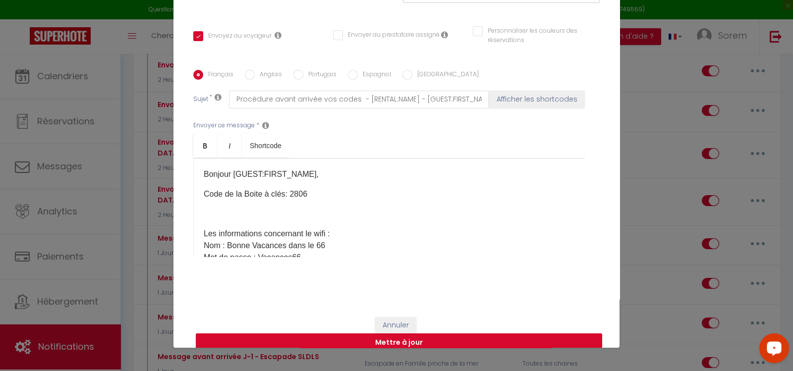
click at [468, 333] on button "Mettre à jour" at bounding box center [399, 342] width 406 height 19
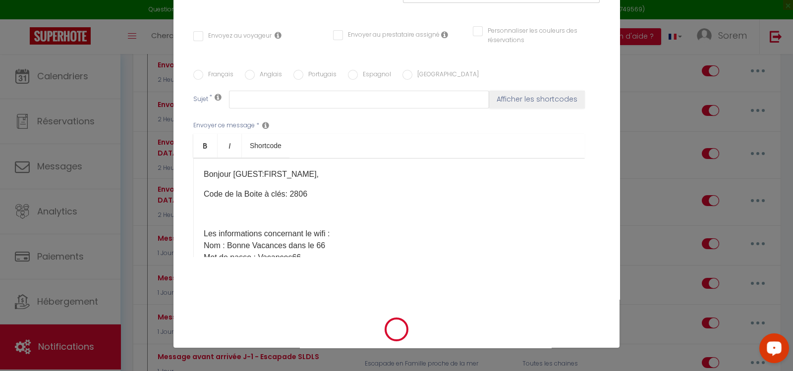
scroll to position [0, 0]
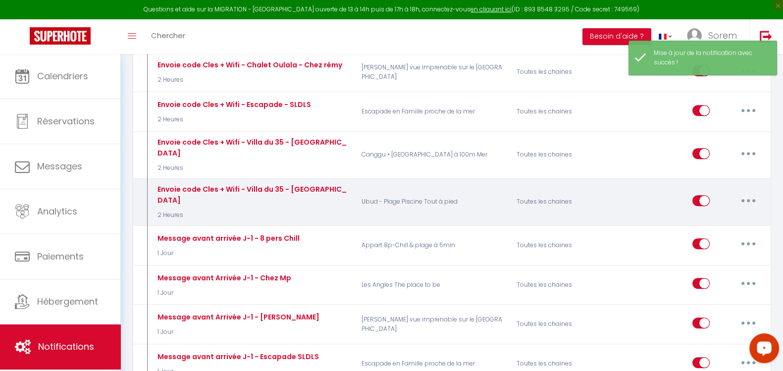
click at [747, 199] on icon "button" at bounding box center [748, 200] width 3 height 3
click at [726, 214] on link "Editer" at bounding box center [722, 222] width 73 height 17
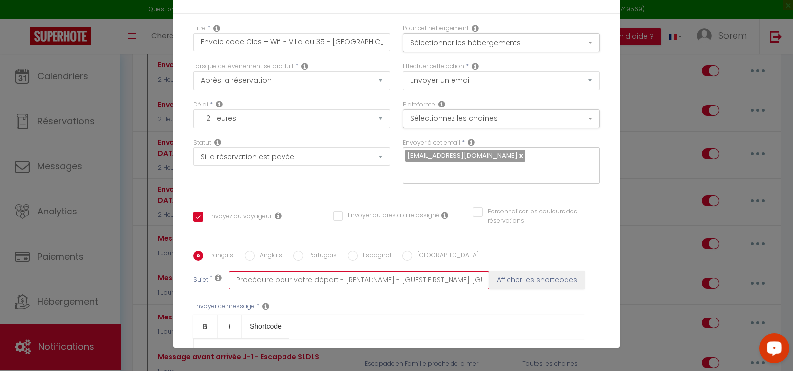
drag, startPoint x: 332, startPoint y: 95, endPoint x: 181, endPoint y: 100, distance: 151.2
click at [57, 85] on div "Modifier la notification × Titre * Envoie code Cles + Wifi - Villa du 35 - Ubud…" at bounding box center [396, 185] width 793 height 371
paste input "avant arrivée vos codes"
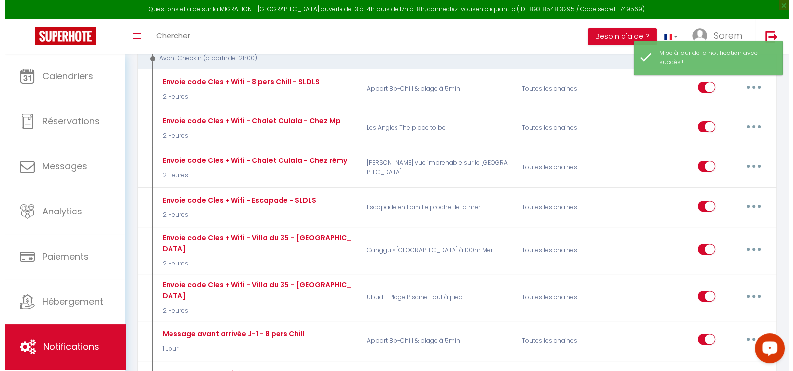
scroll to position [369, 0]
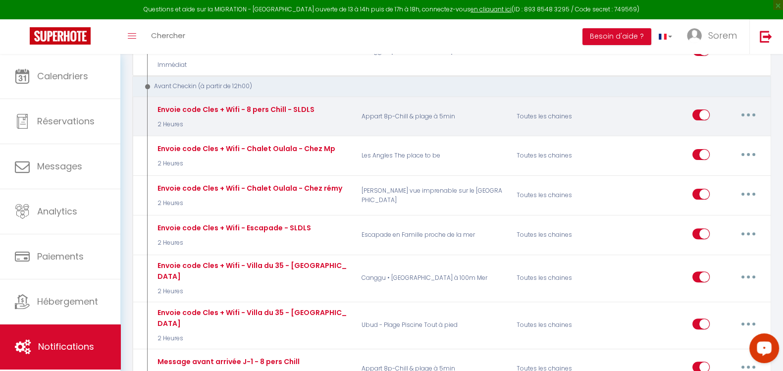
click at [754, 107] on button "button" at bounding box center [749, 115] width 28 height 16
click at [729, 129] on link "Editer" at bounding box center [722, 137] width 73 height 17
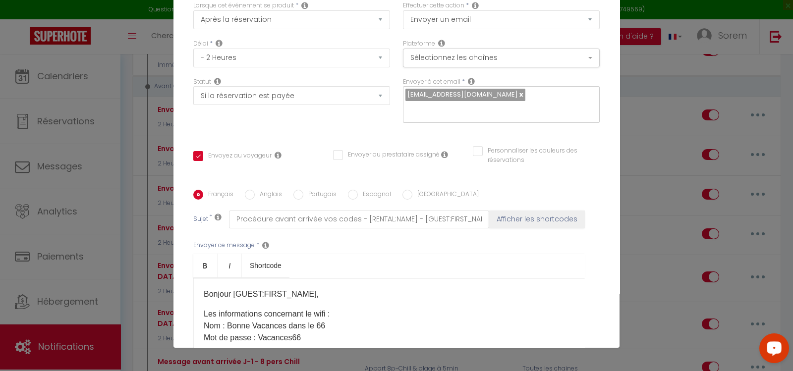
scroll to position [0, 0]
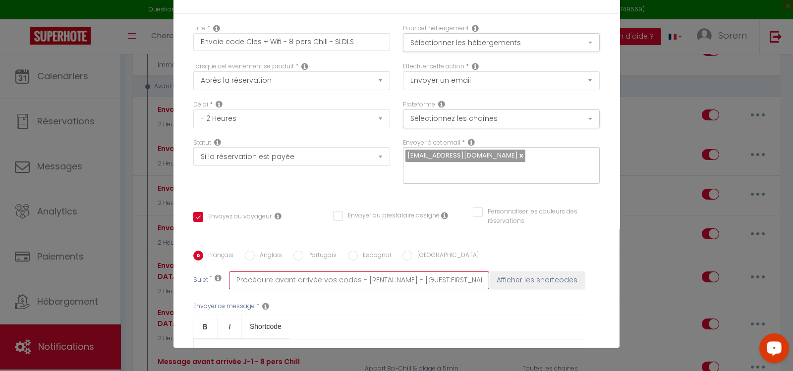
drag, startPoint x: 312, startPoint y: 267, endPoint x: 174, endPoint y: 263, distance: 138.3
click at [174, 263] on div "Titre * Envoie code Cles + Wifi - 8 pers Chill - SLDLS Pour cet hébergement Sél…" at bounding box center [396, 251] width 446 height 474
drag, startPoint x: 288, startPoint y: 261, endPoint x: 226, endPoint y: 264, distance: 62.0
click at [229, 271] on input "Vos codes Accès - [RENTAL:NAME] - [GUEST:FIRST_NAME] [GUEST:NAME]" at bounding box center [359, 280] width 260 height 18
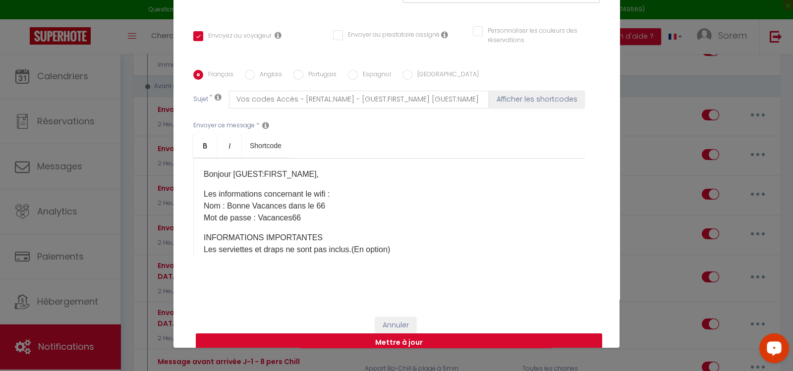
click at [518, 333] on button "Mettre à jour" at bounding box center [399, 342] width 406 height 19
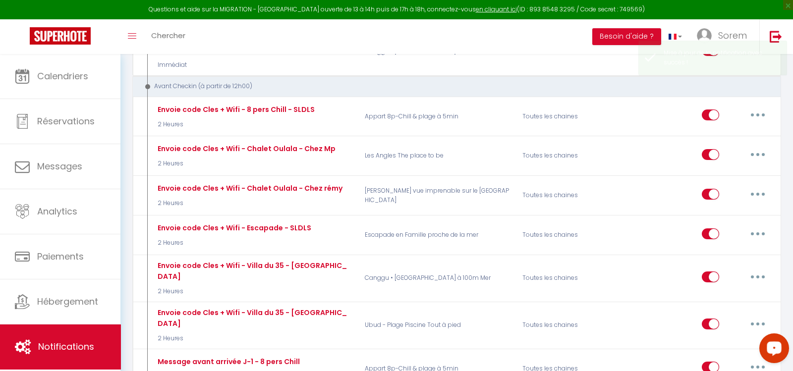
scroll to position [0, 0]
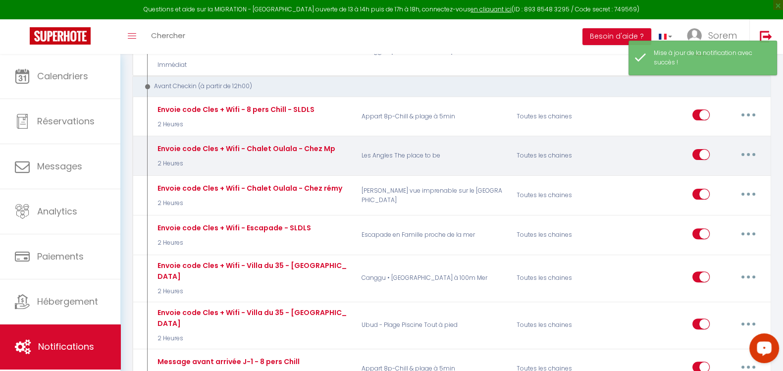
click at [748, 147] on button "button" at bounding box center [749, 155] width 28 height 16
click at [738, 168] on link "Editer" at bounding box center [722, 176] width 73 height 17
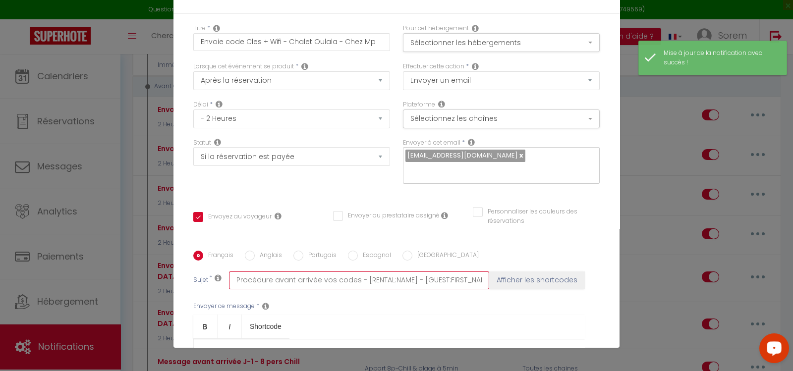
drag, startPoint x: 349, startPoint y: 95, endPoint x: 191, endPoint y: 96, distance: 158.5
click at [184, 94] on div "Titre * Envoie code Cles + Wifi - Chalet Oulala - Chez Mp Pour cet hébergement …" at bounding box center [396, 251] width 446 height 474
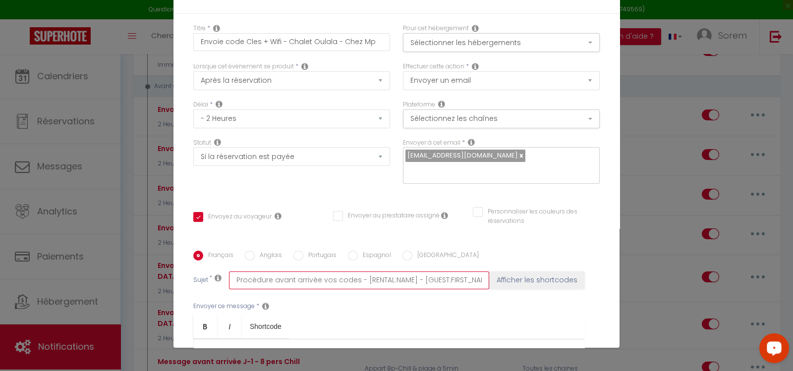
paste input "Vos codes Accè"
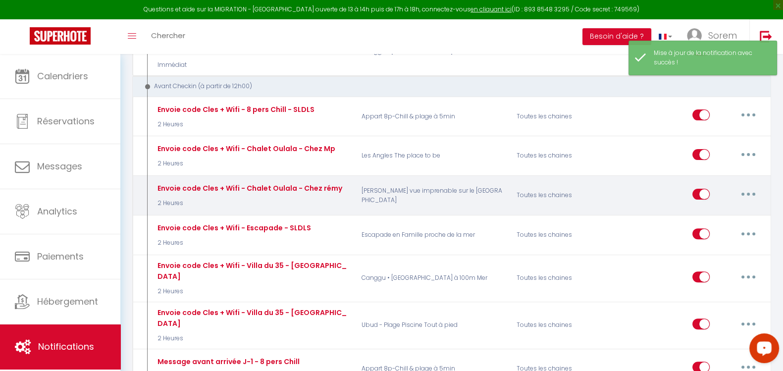
click at [745, 186] on button "button" at bounding box center [749, 194] width 28 height 16
click at [721, 208] on link "Editer" at bounding box center [722, 216] width 73 height 17
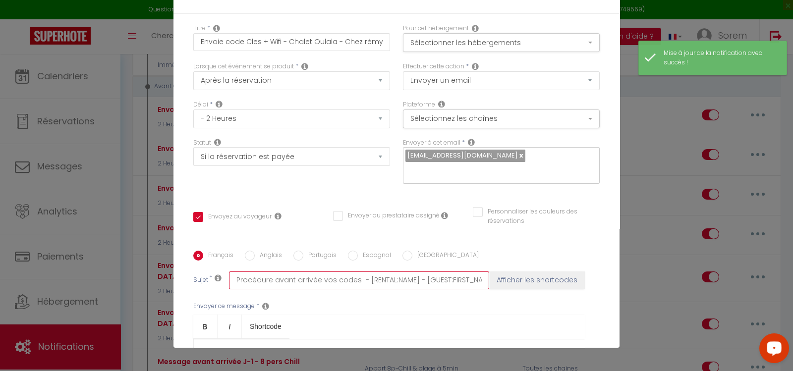
drag, startPoint x: 350, startPoint y: 95, endPoint x: 186, endPoint y: 96, distance: 164.4
click at [191, 251] on div "Français Anglais Portugais Espagnol Italien Sujet * Procédure avant arrivée vos…" at bounding box center [396, 351] width 411 height 200
paste input "Vos codes Accè"
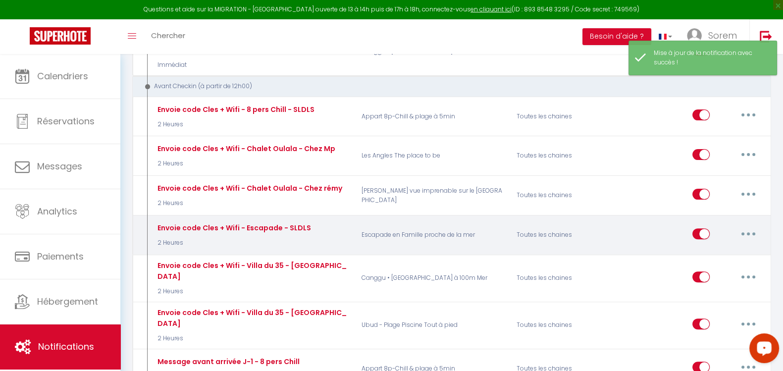
click at [752, 226] on button "button" at bounding box center [749, 234] width 28 height 16
click at [745, 248] on link "Editer" at bounding box center [722, 256] width 73 height 17
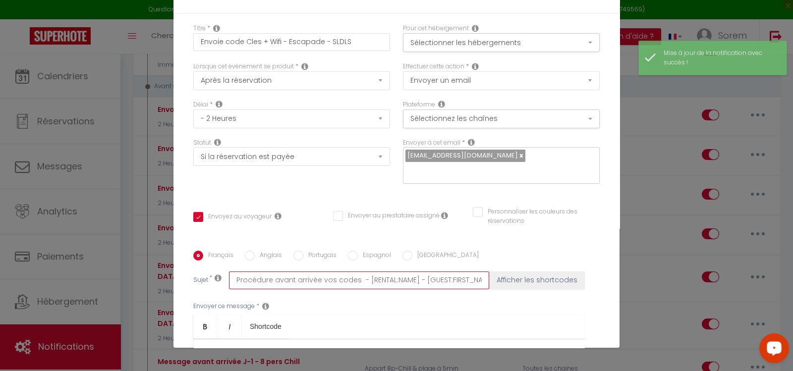
drag, startPoint x: 343, startPoint y: 96, endPoint x: 188, endPoint y: 90, distance: 154.7
click at [193, 271] on div "Sujet * Procédure avant arrivée vos codes - [RENTAL:NAME] - [GUEST:FIRST_NAME] …" at bounding box center [396, 280] width 406 height 18
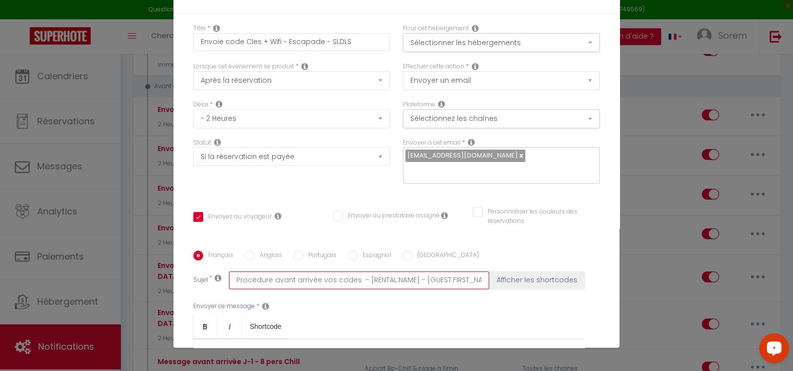
paste input "Vos codes Accè"
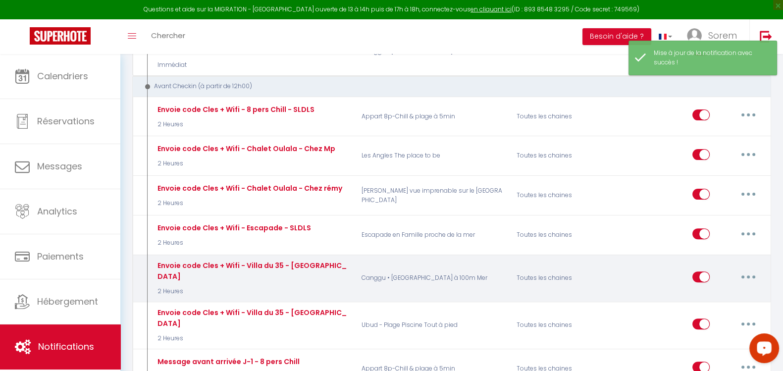
click at [742, 269] on button "button" at bounding box center [749, 277] width 28 height 16
click at [733, 291] on link "Editer" at bounding box center [722, 299] width 73 height 17
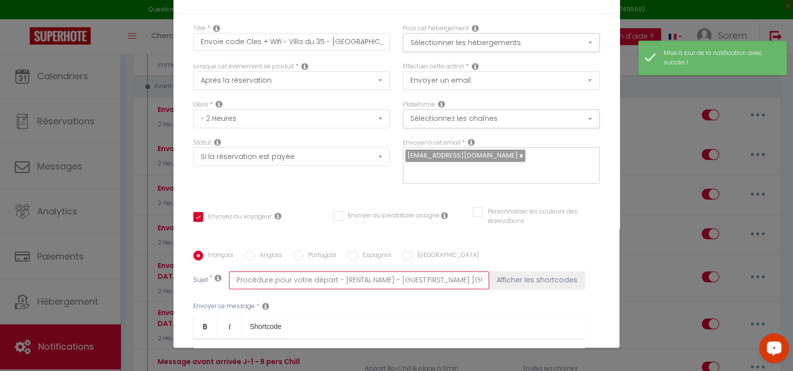
drag, startPoint x: 328, startPoint y: 95, endPoint x: 215, endPoint y: 96, distance: 112.9
click at [215, 271] on div "Sujet * Procédure pour votre départ - [RENTAL:NAME] - [GUEST:FIRST_NAME] [GUEST…" at bounding box center [396, 280] width 406 height 18
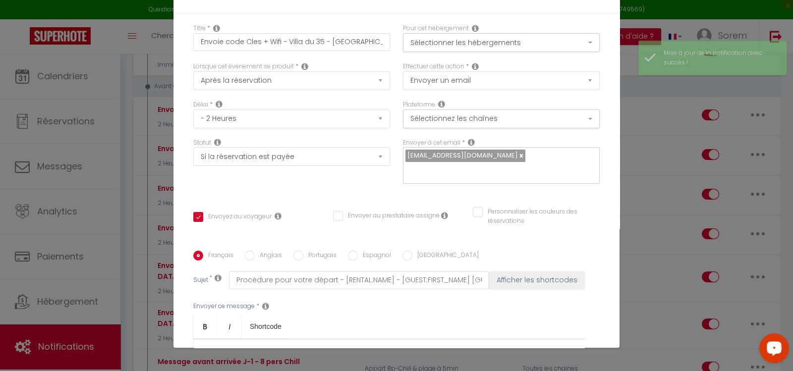
click at [334, 289] on div "Envoyer ce message * Bold Italic Shortcode Rich text editor Bonjour [GUEST:FIRS…" at bounding box center [396, 369] width 406 height 161
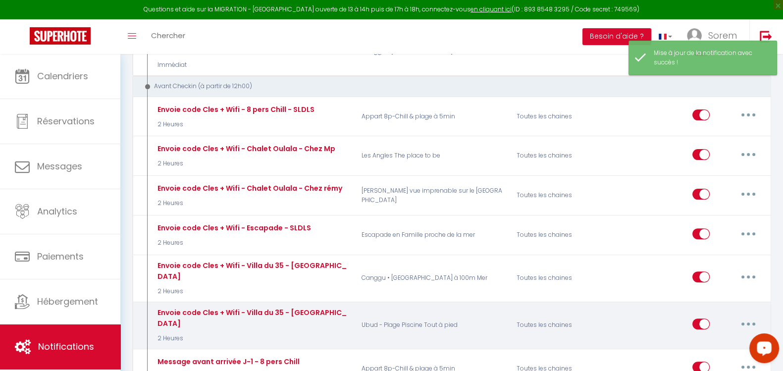
click at [751, 316] on button "button" at bounding box center [749, 324] width 28 height 16
click at [701, 338] on link "Editer" at bounding box center [722, 346] width 73 height 17
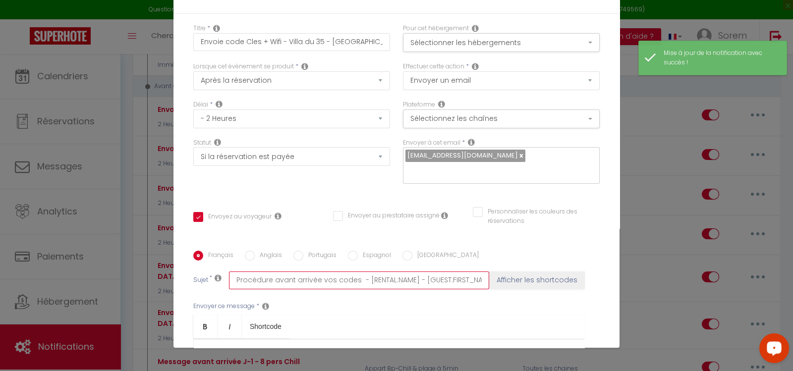
drag, startPoint x: 350, startPoint y: 95, endPoint x: 205, endPoint y: 96, distance: 144.6
click at [205, 271] on div "Sujet * Procédure avant arrivée vos codes - [RENTAL:NAME] - [GUEST:FIRST_NAME] …" at bounding box center [396, 280] width 406 height 18
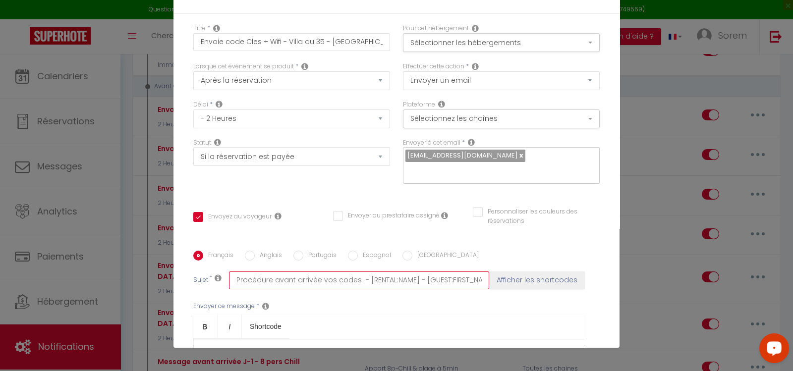
paste input "Vos codes Accè"
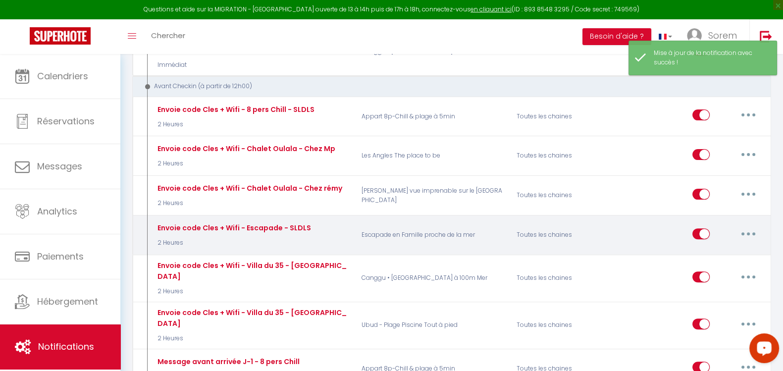
click at [750, 226] on button "button" at bounding box center [749, 234] width 28 height 16
click at [723, 248] on link "Editer" at bounding box center [722, 256] width 73 height 17
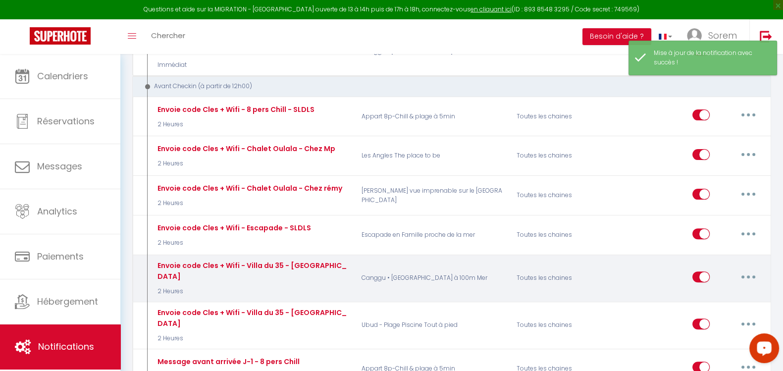
click at [747, 269] on button "button" at bounding box center [749, 277] width 28 height 16
click at [725, 291] on link "Editer" at bounding box center [722, 299] width 73 height 17
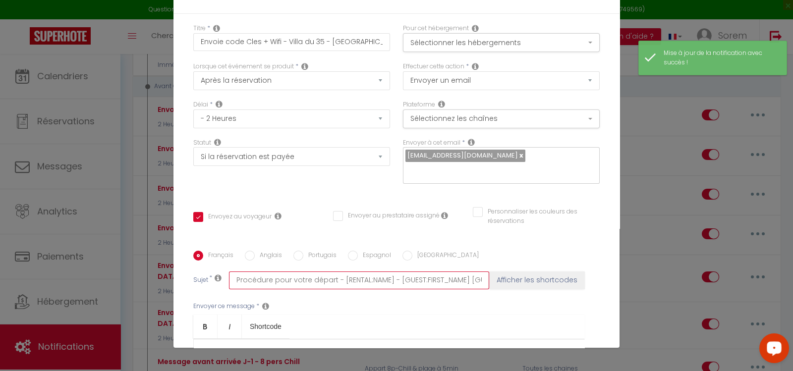
drag, startPoint x: 327, startPoint y: 96, endPoint x: 204, endPoint y: 95, distance: 123.3
click at [204, 271] on div "Sujet * Procédure pour votre départ - [RENTAL:NAME] - [GUEST:FIRST_NAME] [GUEST…" at bounding box center [396, 280] width 406 height 18
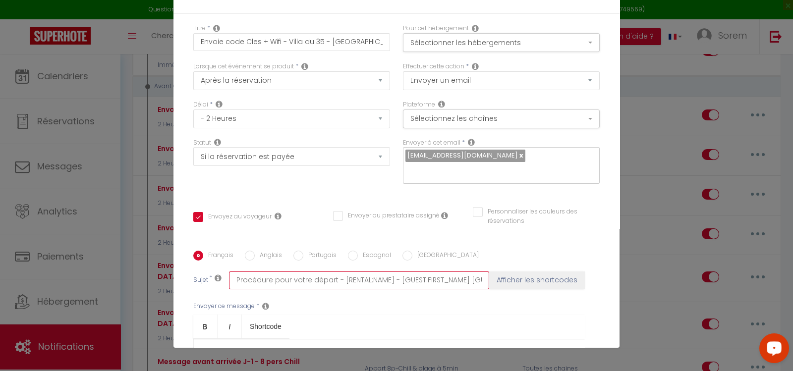
paste input "Vos codes Accès"
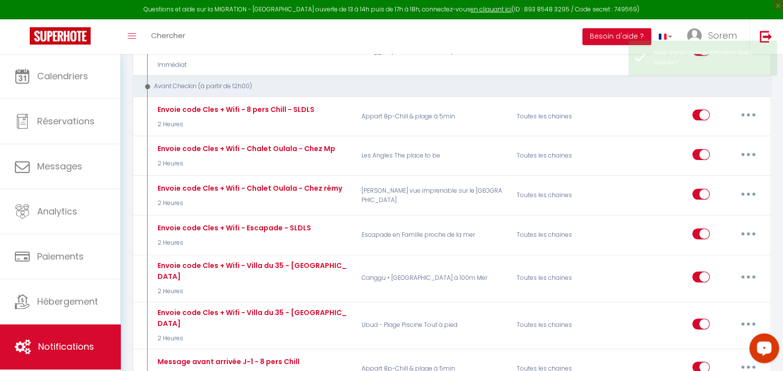
click at [750, 329] on div at bounding box center [762, 350] width 42 height 42
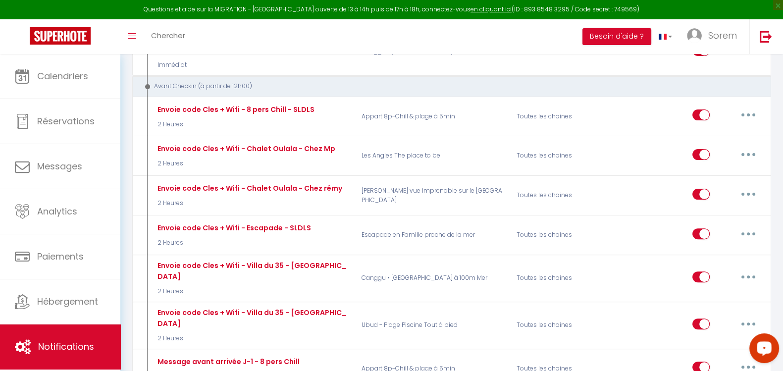
click at [749, 332] on div at bounding box center [762, 350] width 42 height 42
click at [742, 333] on div at bounding box center [762, 350] width 42 height 42
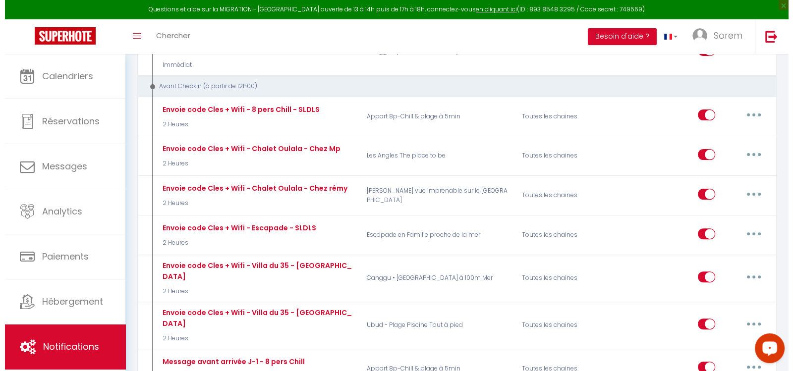
scroll to position [423, 0]
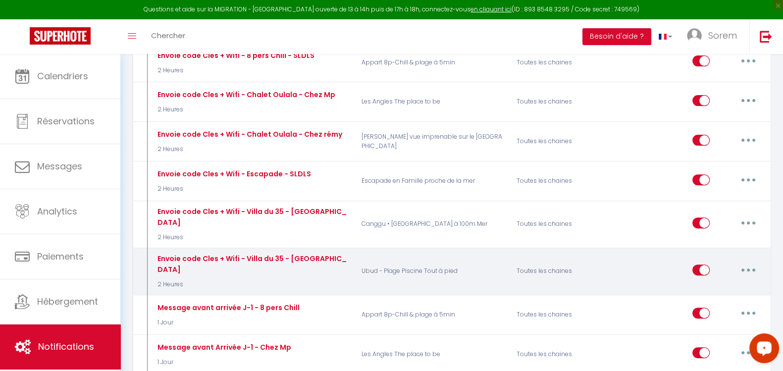
click at [751, 262] on button "button" at bounding box center [749, 270] width 28 height 16
click at [732, 284] on link "Editer" at bounding box center [722, 292] width 73 height 17
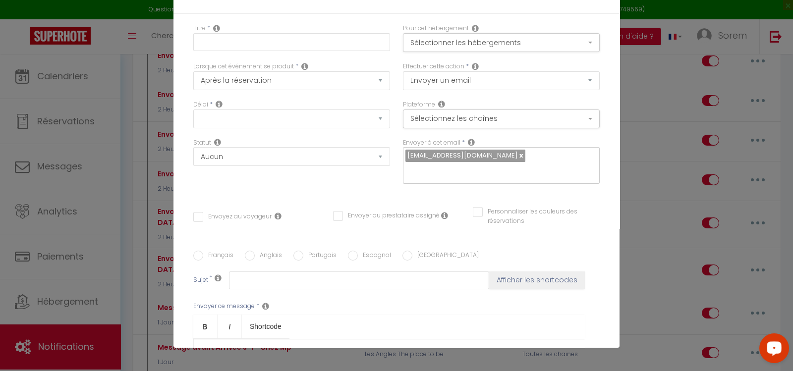
scroll to position [0, 0]
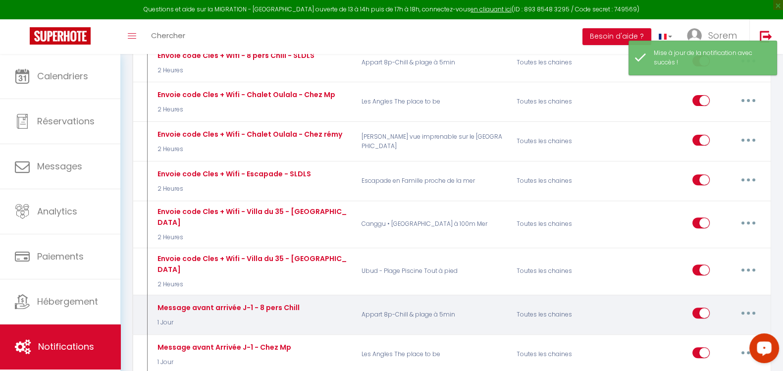
click at [751, 305] on button "button" at bounding box center [749, 313] width 28 height 16
click at [721, 327] on link "Editer" at bounding box center [722, 335] width 73 height 17
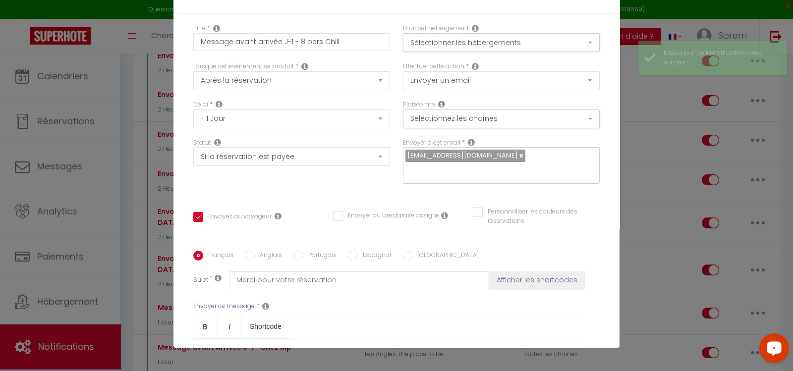
scroll to position [181, 0]
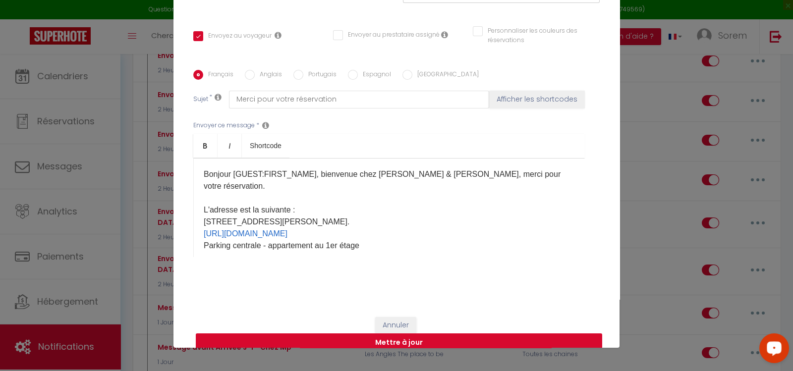
click at [506, 333] on button "Mettre à jour" at bounding box center [399, 342] width 406 height 19
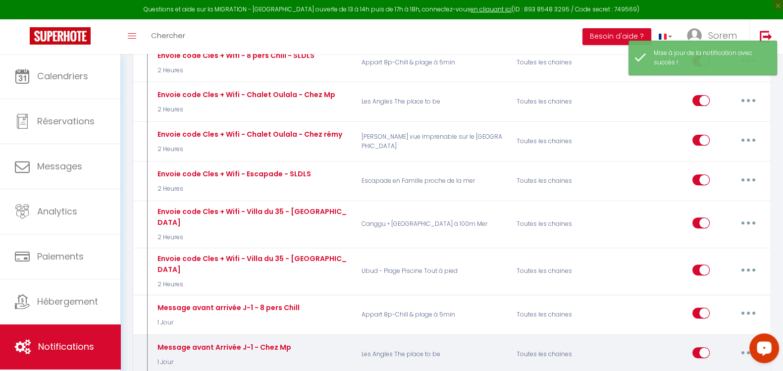
click at [745, 345] on button "button" at bounding box center [749, 353] width 28 height 16
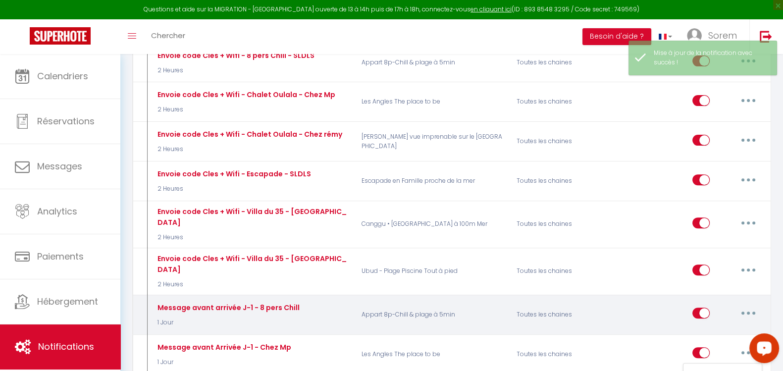
click at [750, 305] on button "button" at bounding box center [749, 313] width 28 height 16
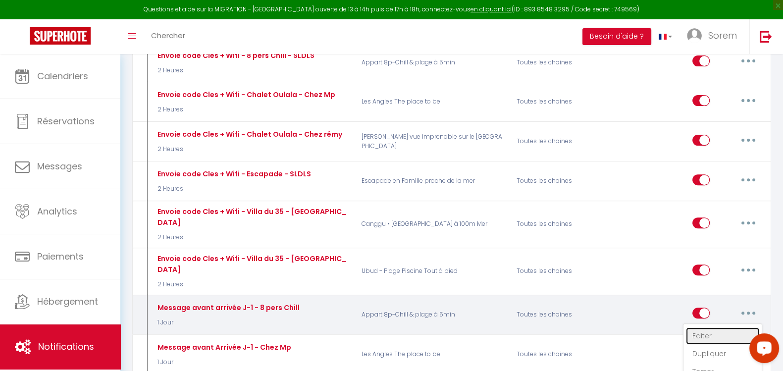
click at [716, 327] on link "Editer" at bounding box center [722, 335] width 73 height 17
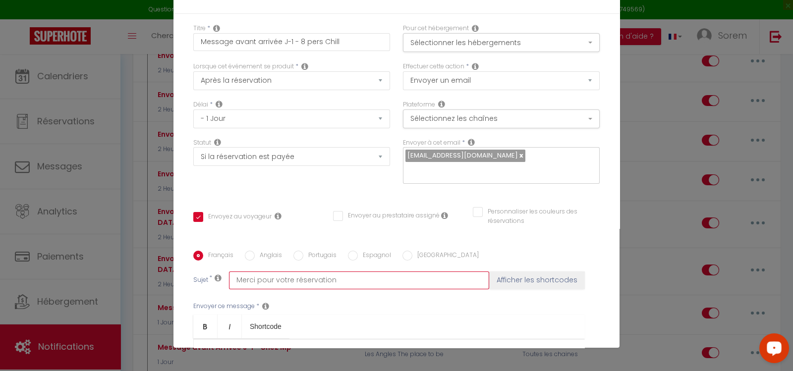
drag, startPoint x: 334, startPoint y: 96, endPoint x: 229, endPoint y: 90, distance: 105.2
click at [220, 271] on div "Sujet * Merci pour votre réservation Afficher les shortcodes" at bounding box center [396, 280] width 406 height 18
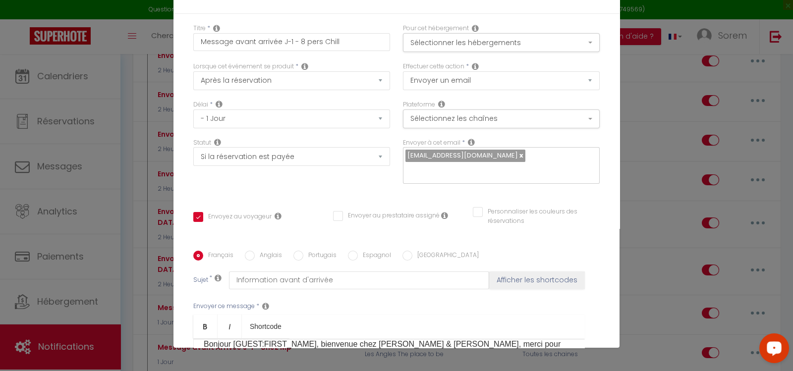
scroll to position [5, 0]
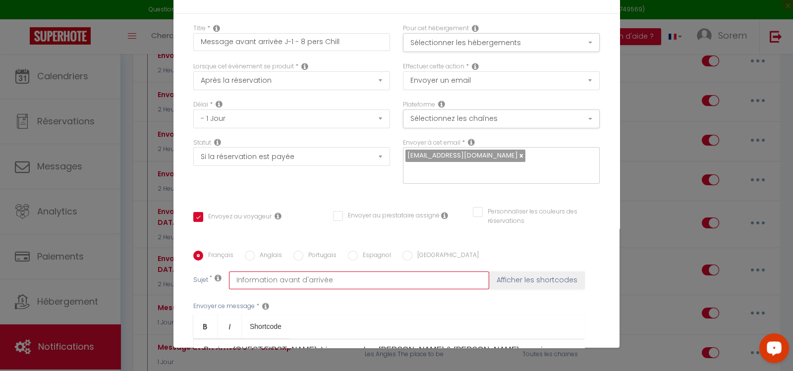
click at [294, 271] on input "Information avant d'arrivée" at bounding box center [359, 280] width 260 height 18
click at [349, 271] on input "Information avant votre d'arrivée" at bounding box center [359, 280] width 260 height 18
drag, startPoint x: 277, startPoint y: 96, endPoint x: 160, endPoint y: 88, distance: 117.2
click at [160, 88] on div "Modifier la notification × Titre * Message avant arrivée J-1 - 8 pers Chill Pou…" at bounding box center [396, 185] width 793 height 371
click at [375, 271] on input "Information avant votre d'arrivé" at bounding box center [359, 280] width 260 height 18
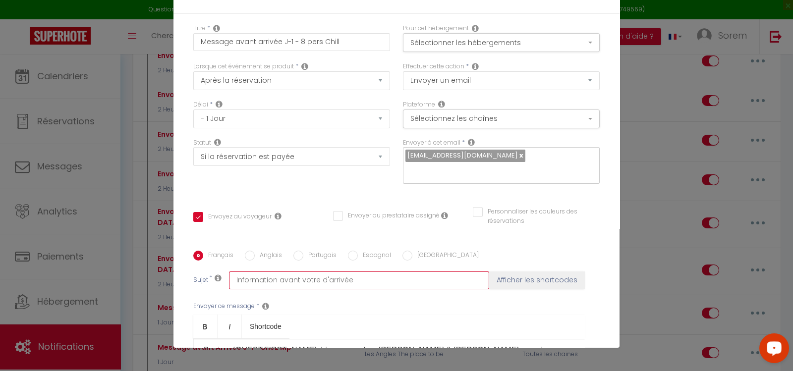
drag, startPoint x: 371, startPoint y: 98, endPoint x: 214, endPoint y: 95, distance: 157.0
click at [214, 271] on div "Sujet * Information avant votre d'arrivée Afficher les shortcodes" at bounding box center [396, 280] width 406 height 18
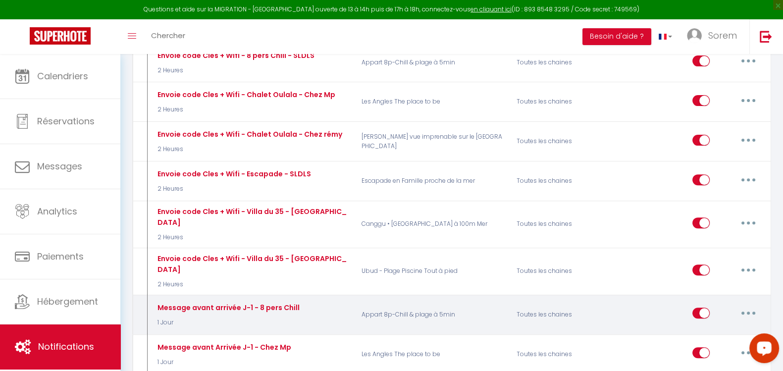
click at [757, 305] on button "button" at bounding box center [749, 313] width 28 height 16
click at [717, 327] on link "Editer" at bounding box center [722, 335] width 73 height 17
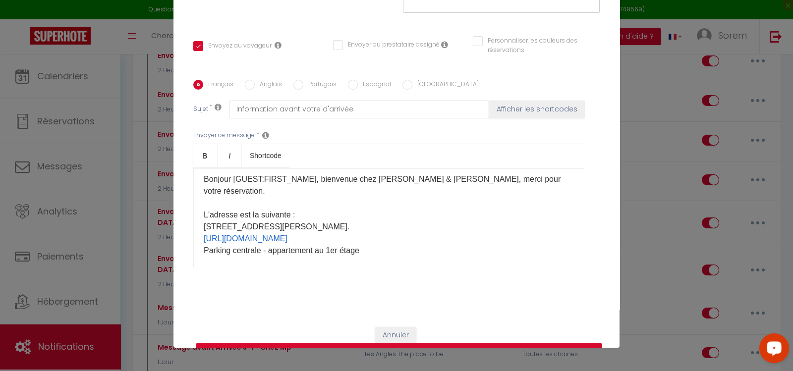
click at [559, 343] on button "Mettre à jour" at bounding box center [399, 352] width 406 height 19
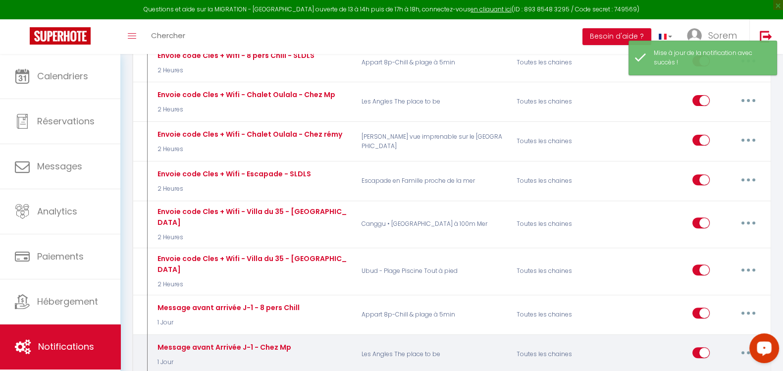
click at [748, 345] on button "button" at bounding box center [749, 353] width 28 height 16
click at [722, 367] on link "Editer" at bounding box center [722, 375] width 73 height 17
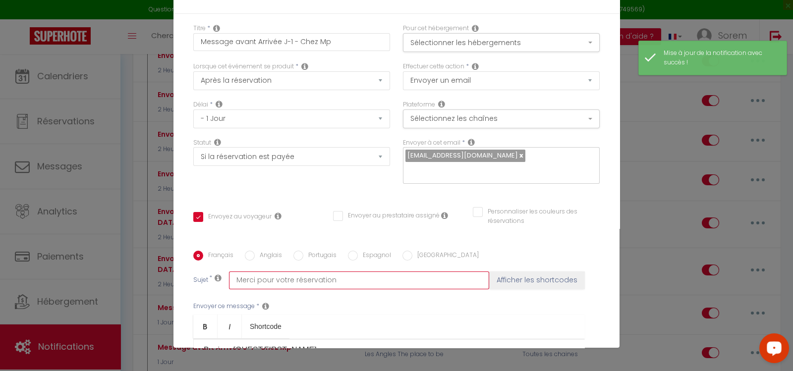
drag, startPoint x: 218, startPoint y: 94, endPoint x: 137, endPoint y: 92, distance: 81.7
click at [137, 92] on div "Modifier la notification × Titre * Message avant Arrivée J-1 - Chez Mp Pour cet…" at bounding box center [396, 185] width 793 height 371
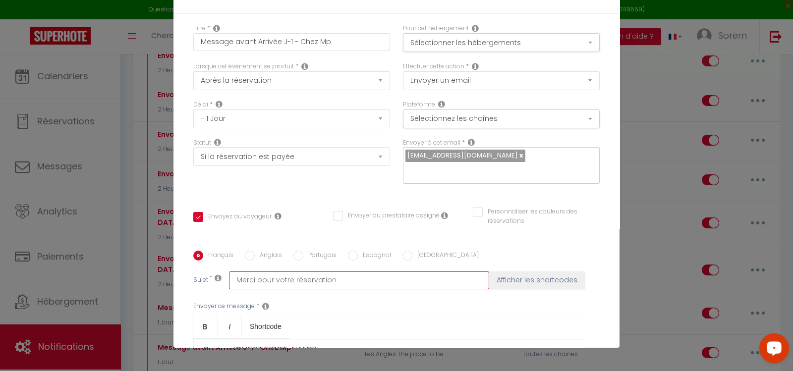
paste input "Information avant votre d'arrivée"
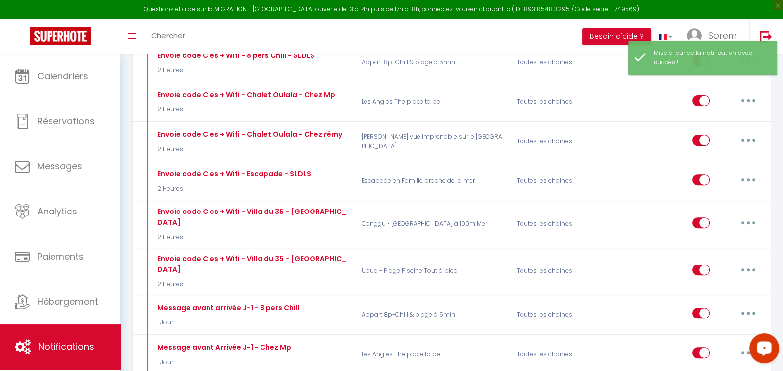
click at [743, 357] on div at bounding box center [762, 350] width 42 height 42
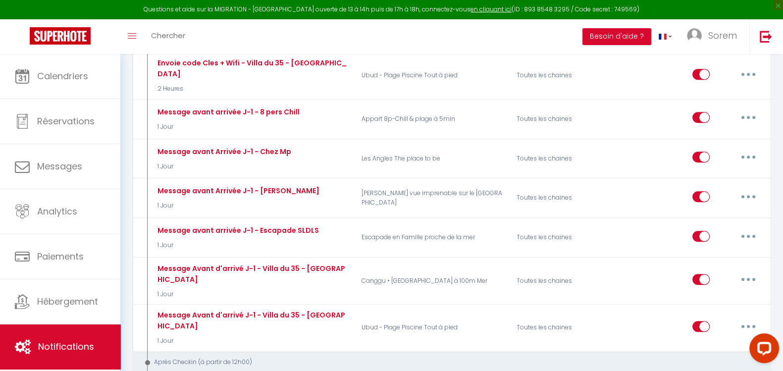
scroll to position [621, 0]
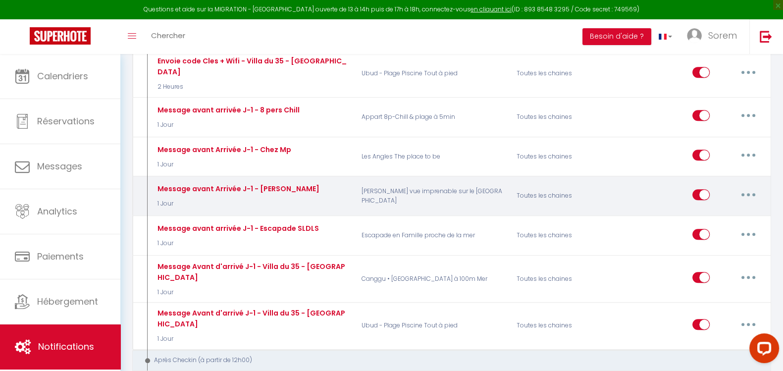
click at [748, 193] on icon "button" at bounding box center [748, 194] width 3 height 3
click at [733, 209] on link "Editer" at bounding box center [722, 217] width 73 height 17
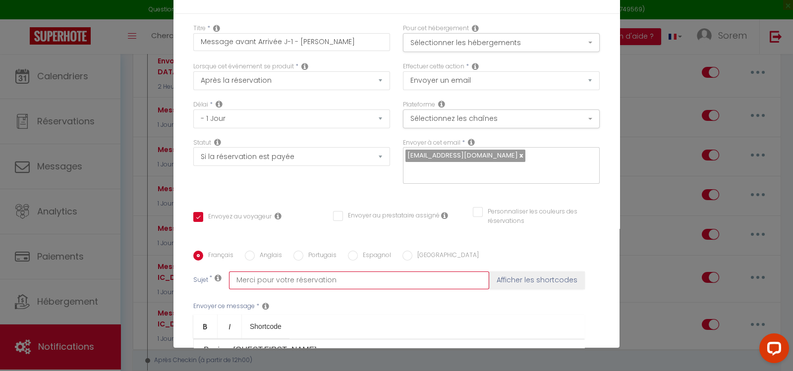
drag, startPoint x: 258, startPoint y: 98, endPoint x: 159, endPoint y: 97, distance: 98.6
click at [159, 97] on div "Modifier la notification × Titre * Message avant Arrivée J-1 - Chez Rémy Pour c…" at bounding box center [396, 185] width 793 height 371
paste input "Information avant votre d'arrivée"
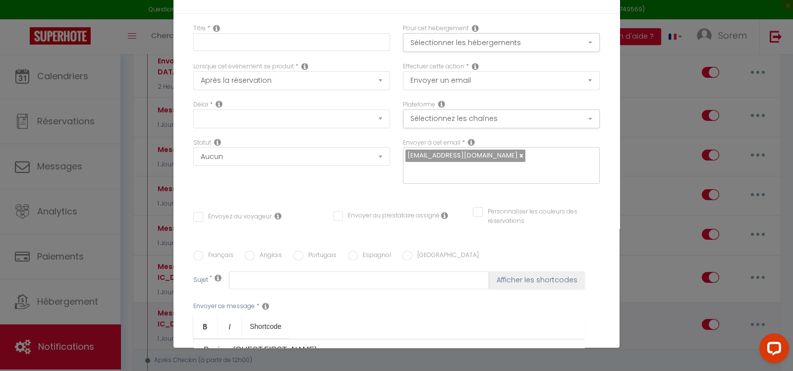
scroll to position [0, 0]
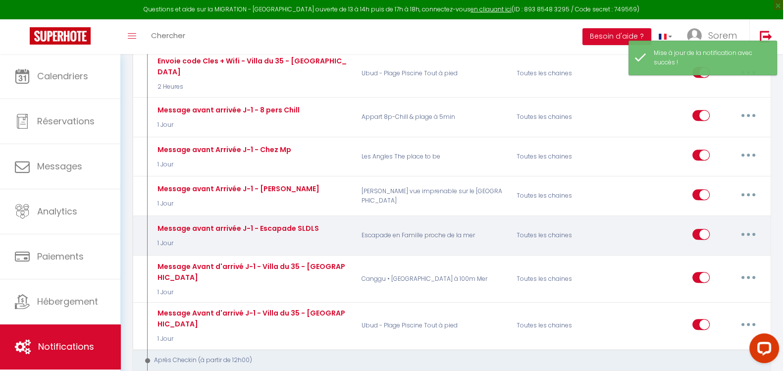
click at [750, 226] on button "button" at bounding box center [749, 234] width 28 height 16
click at [723, 248] on link "Editer" at bounding box center [722, 256] width 73 height 17
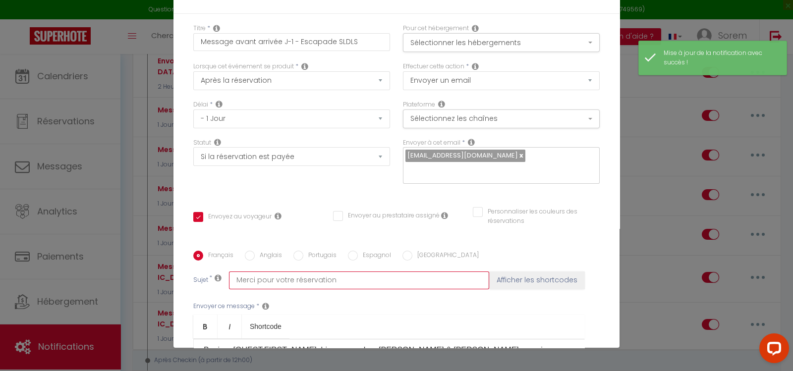
drag, startPoint x: 350, startPoint y: 95, endPoint x: 184, endPoint y: 95, distance: 165.4
click at [183, 95] on div "Titre * Message avant arrivée J-1 - Escapade SLDLS Pour cet hébergement Sélecti…" at bounding box center [396, 251] width 446 height 474
paste input "Information avant votre d'arrivée"
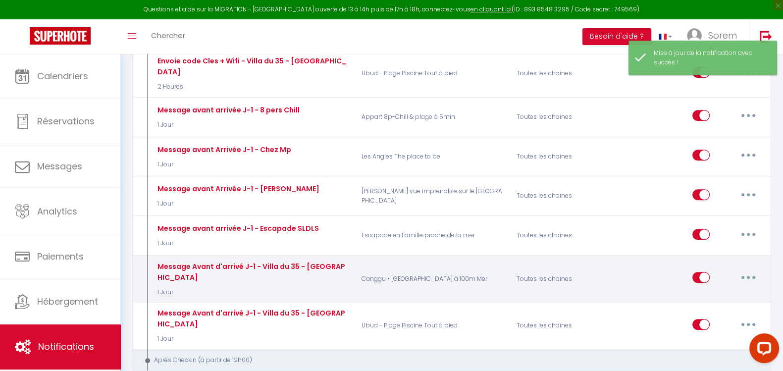
click at [755, 269] on button "button" at bounding box center [749, 277] width 28 height 16
click at [714, 292] on link "Editer" at bounding box center [722, 300] width 73 height 17
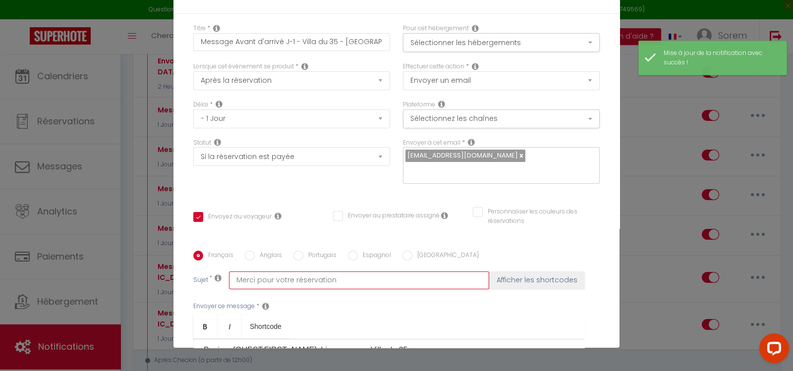
drag, startPoint x: 374, startPoint y: 93, endPoint x: 197, endPoint y: 94, distance: 176.8
click at [197, 271] on div "Sujet * Merci pour votre réservation Afficher les shortcodes" at bounding box center [396, 280] width 406 height 18
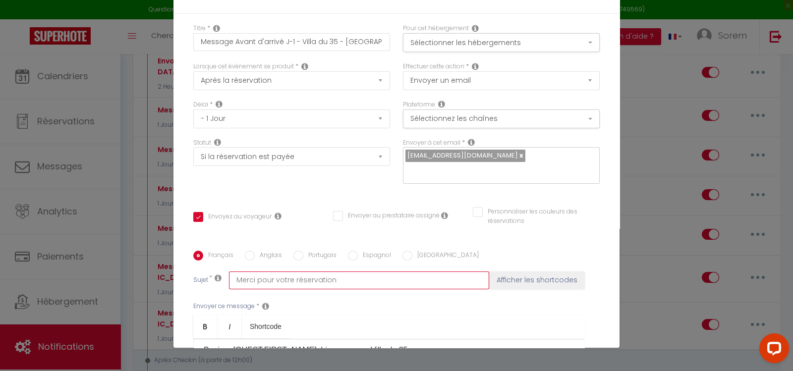
paste input "Information avant votre d'arrivée"
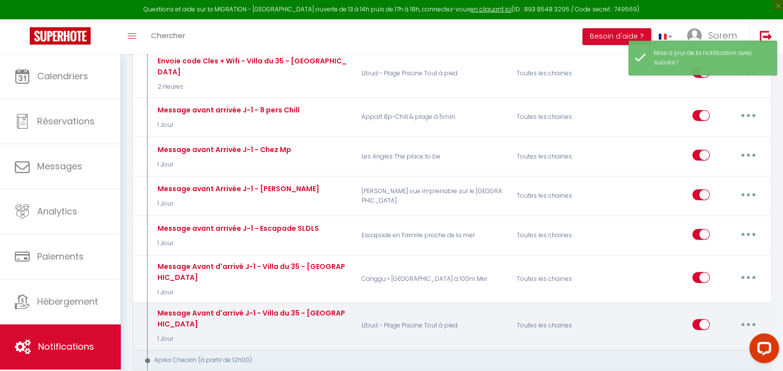
click at [750, 317] on button "button" at bounding box center [749, 325] width 28 height 16
click at [721, 338] on link "Editer" at bounding box center [722, 346] width 73 height 17
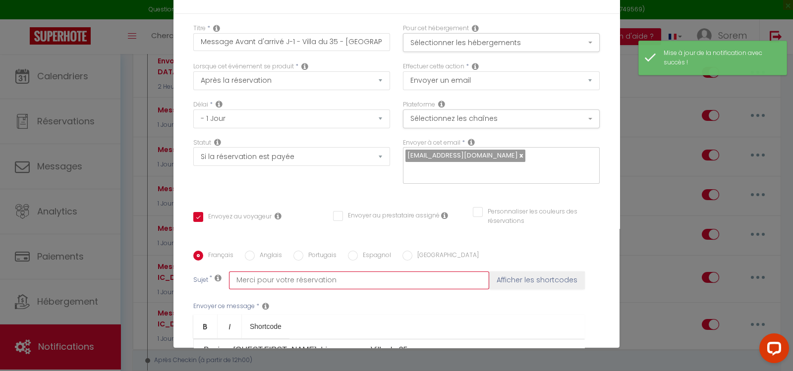
drag, startPoint x: 379, startPoint y: 94, endPoint x: 204, endPoint y: 94, distance: 175.3
click at [204, 271] on div "Sujet * Merci pour votre réservation Afficher les shortcodes" at bounding box center [396, 280] width 406 height 18
paste input "Information avant votre d'arrivée"
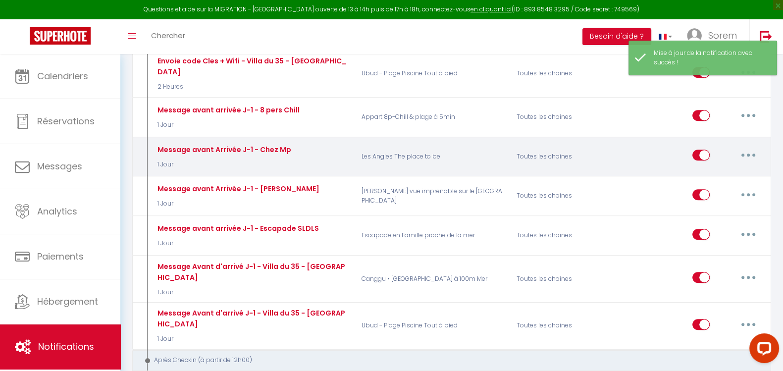
click at [750, 147] on button "button" at bounding box center [749, 155] width 28 height 16
click at [723, 169] on link "Editer" at bounding box center [722, 177] width 73 height 17
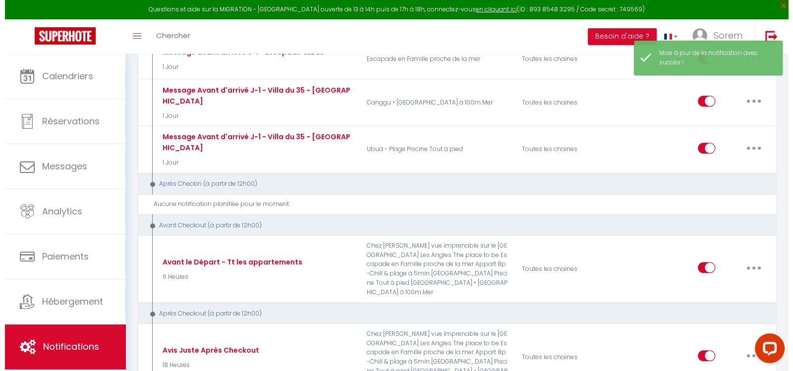
scroll to position [811, 0]
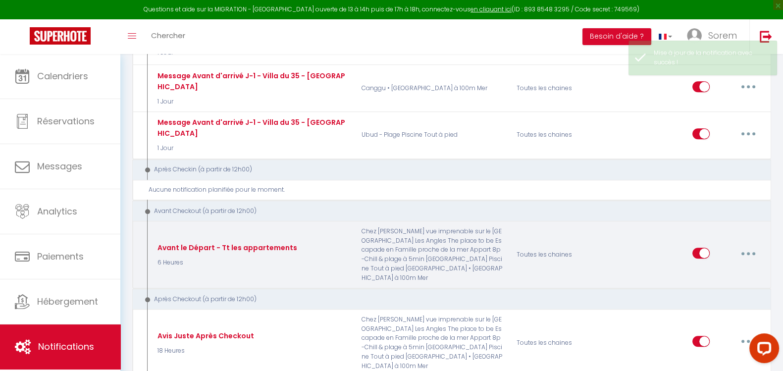
click at [751, 245] on button "button" at bounding box center [749, 253] width 28 height 16
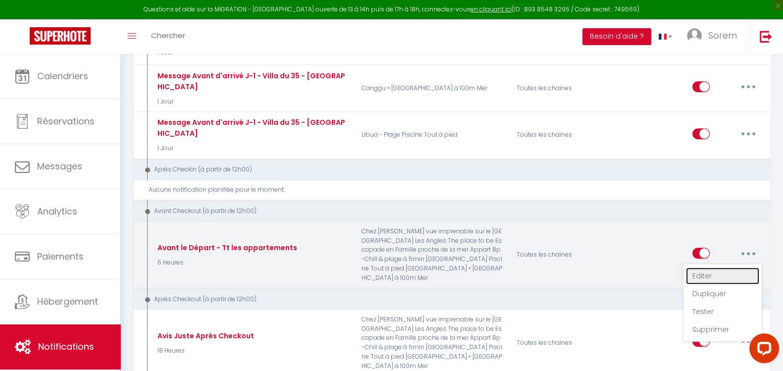
click at [729, 267] on link "Editer" at bounding box center [722, 275] width 73 height 17
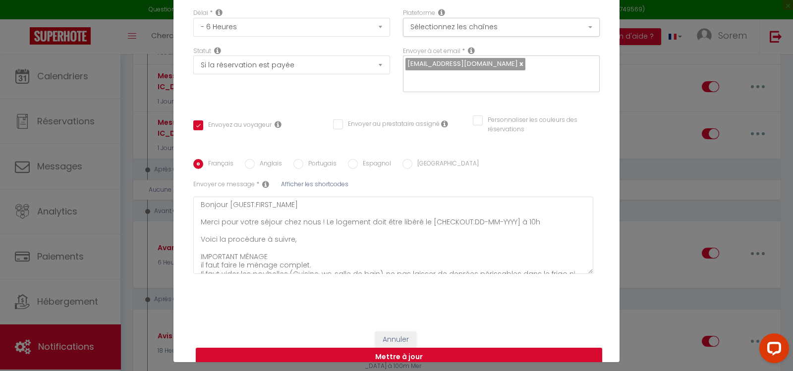
scroll to position [47, 0]
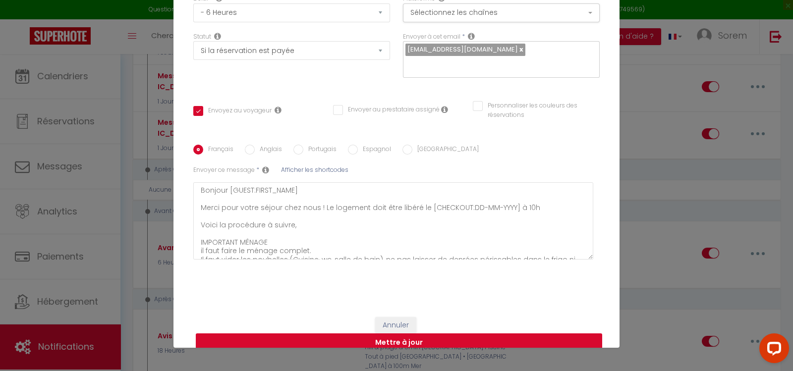
click at [442, 333] on button "Mettre à jour" at bounding box center [399, 342] width 406 height 19
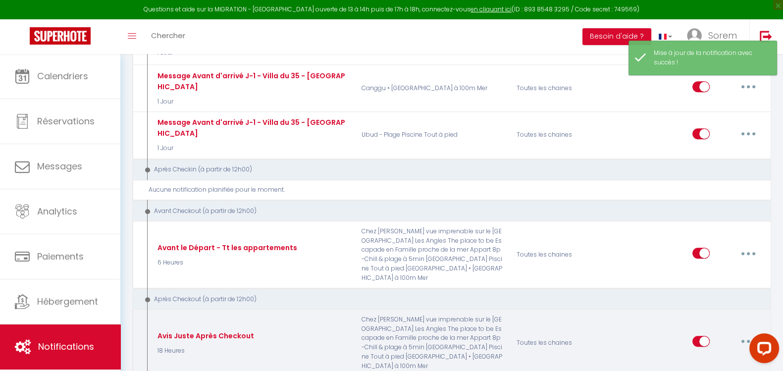
click at [750, 333] on button "button" at bounding box center [749, 341] width 28 height 16
click at [717, 356] on link "Editer" at bounding box center [722, 364] width 73 height 17
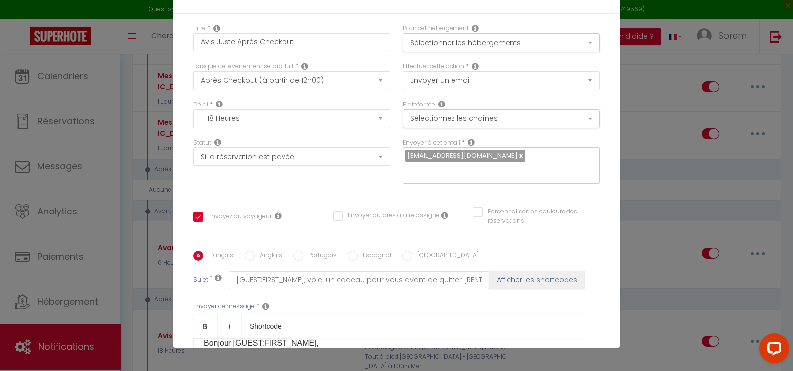
scroll to position [12, 0]
drag, startPoint x: 451, startPoint y: 168, endPoint x: 302, endPoint y: 162, distance: 149.2
click at [302, 271] on input "[GUEST:FIRST_NAME], voici un cadeau pour vous avant de quitter [RENTAL:CITY]" at bounding box center [359, 280] width 260 height 18
drag, startPoint x: 416, startPoint y: 170, endPoint x: 328, endPoint y: 170, distance: 87.7
click at [328, 271] on input "[GUEST:FIRST_NAME], Merci!! [RENTAL:CITY]" at bounding box center [359, 280] width 260 height 18
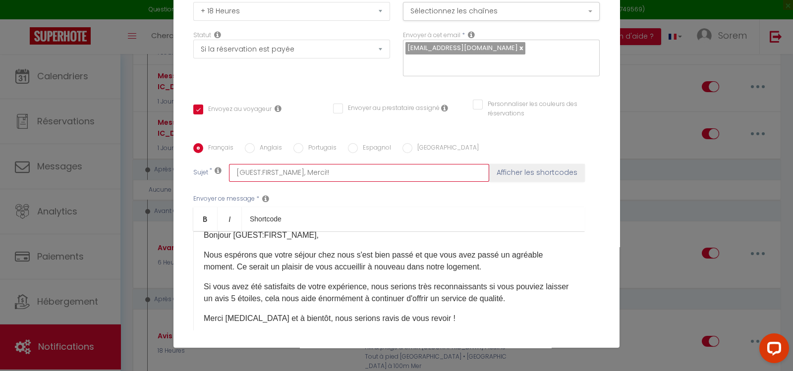
scroll to position [181, 0]
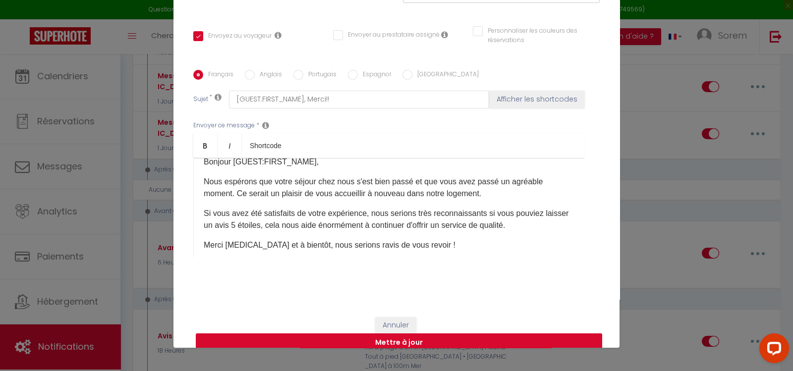
drag, startPoint x: 530, startPoint y: 336, endPoint x: 532, endPoint y: 327, distance: 9.6
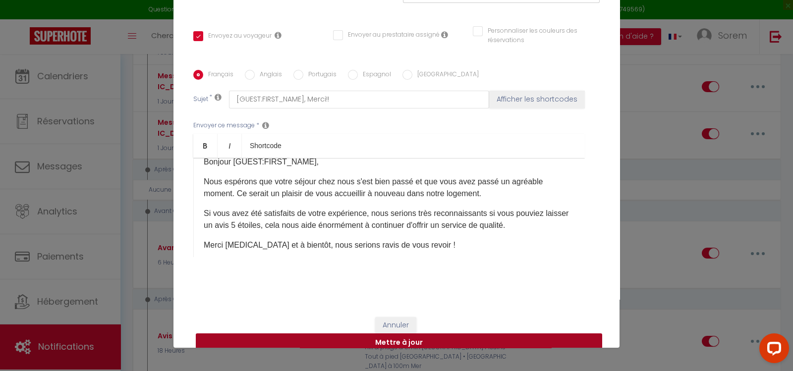
click at [530, 335] on button "Mettre à jour" at bounding box center [399, 342] width 406 height 19
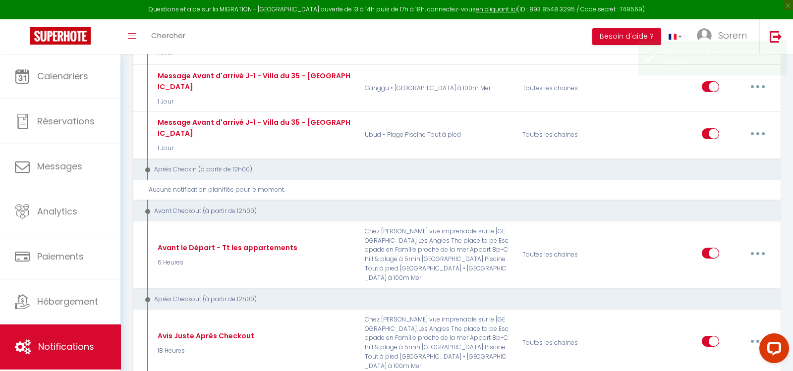
scroll to position [0, 0]
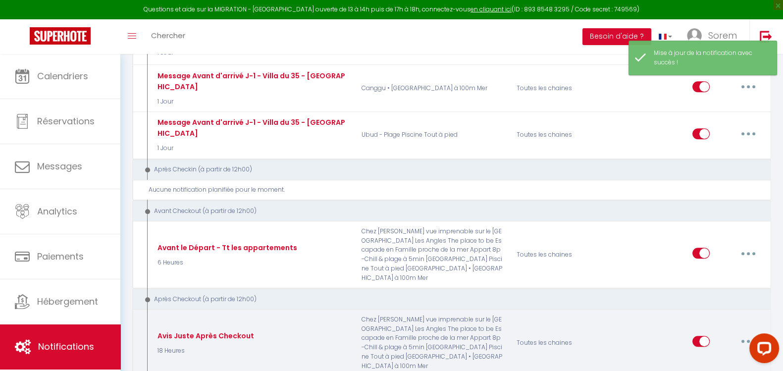
click at [748, 333] on button "button" at bounding box center [749, 341] width 28 height 16
click at [709, 356] on link "Editer" at bounding box center [722, 364] width 73 height 17
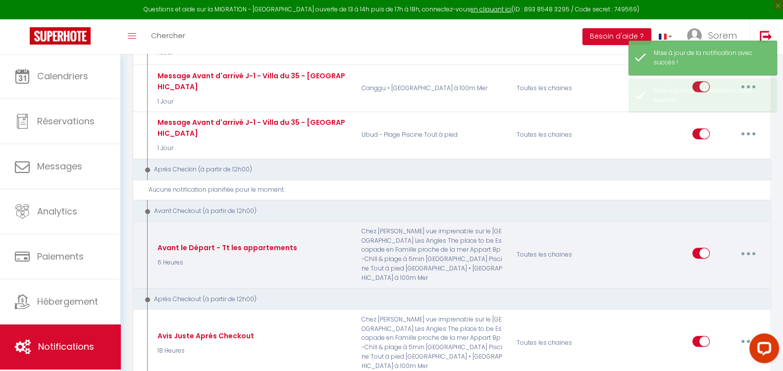
click at [748, 252] on icon "button" at bounding box center [748, 253] width 3 height 3
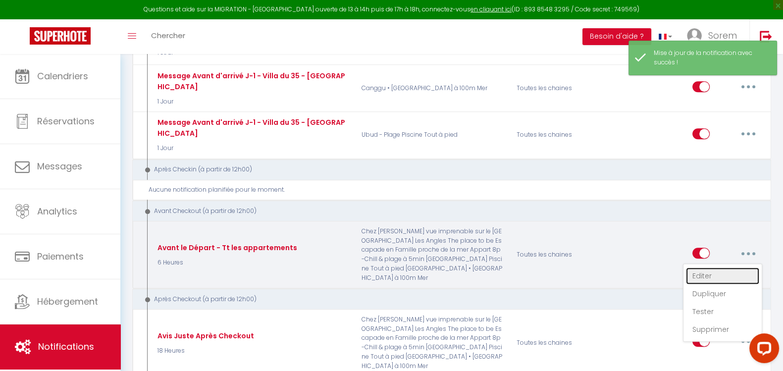
click at [729, 267] on link "Editer" at bounding box center [722, 275] width 73 height 17
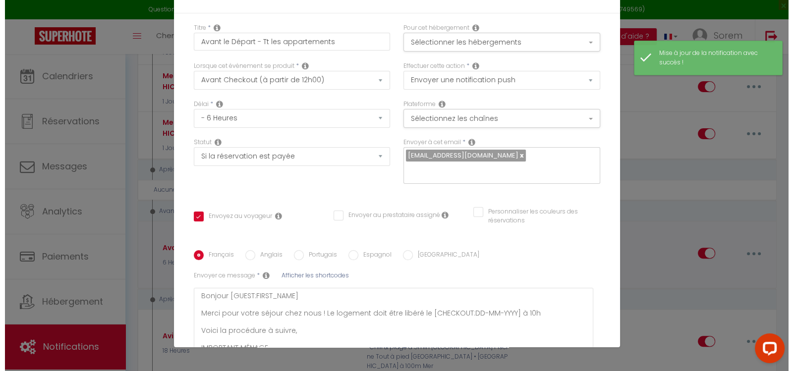
scroll to position [106, 0]
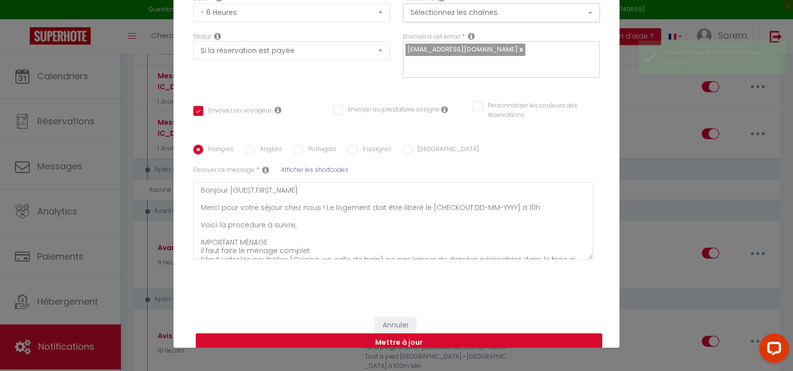
click at [316, 165] on span "Afficher les shortcodes" at bounding box center [314, 169] width 67 height 8
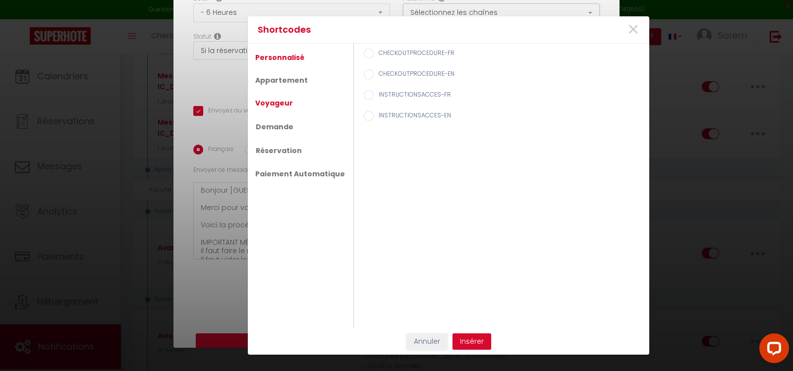
click at [267, 103] on link "Voyageur" at bounding box center [274, 103] width 48 height 18
click at [363, 48] on div "Nom du voyageur" at bounding box center [501, 54] width 285 height 21
click at [364, 55] on input "Nom du voyageur" at bounding box center [369, 54] width 10 height 10
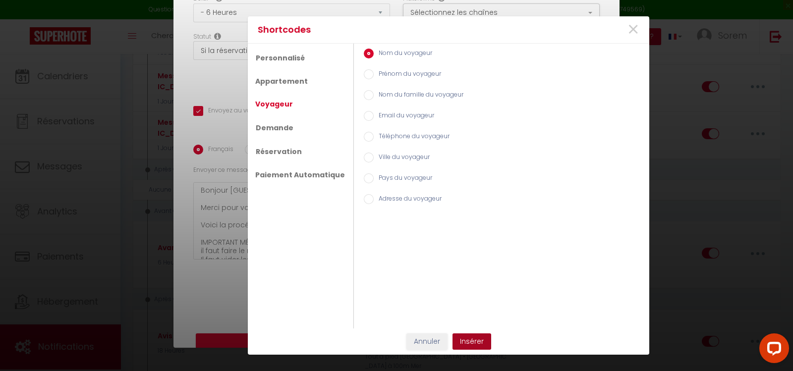
click at [472, 340] on button "Insérer" at bounding box center [471, 341] width 39 height 17
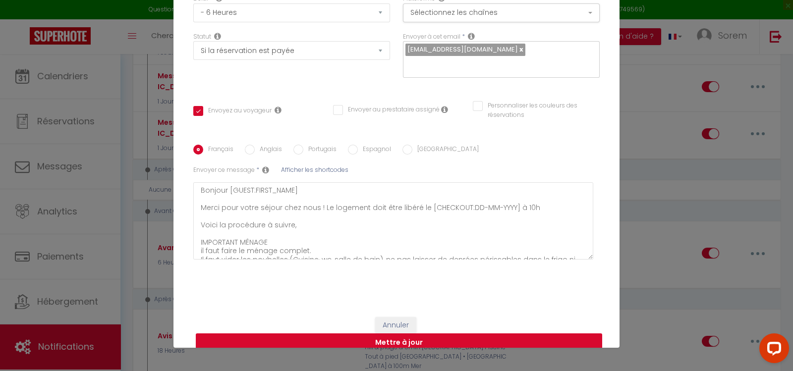
click at [444, 334] on button "Mettre à jour" at bounding box center [399, 342] width 406 height 19
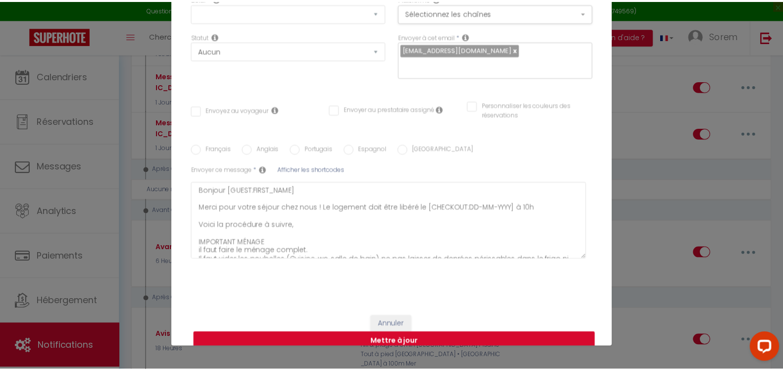
scroll to position [0, 0]
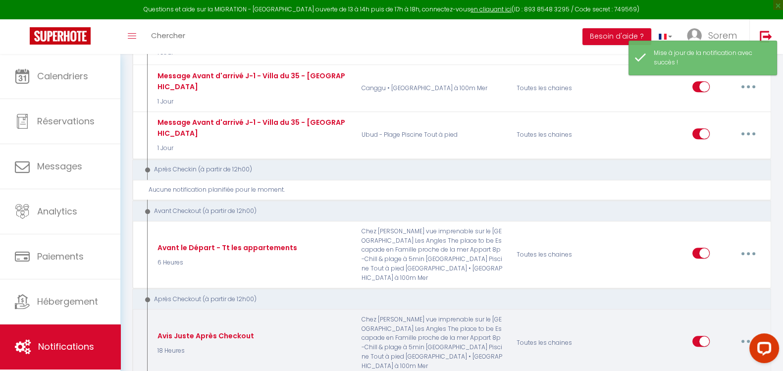
click at [750, 333] on button "button" at bounding box center [749, 341] width 28 height 16
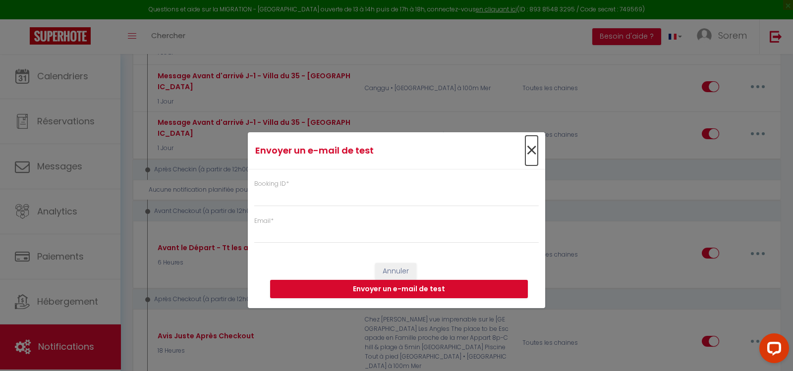
click at [530, 155] on span "×" at bounding box center [531, 151] width 12 height 30
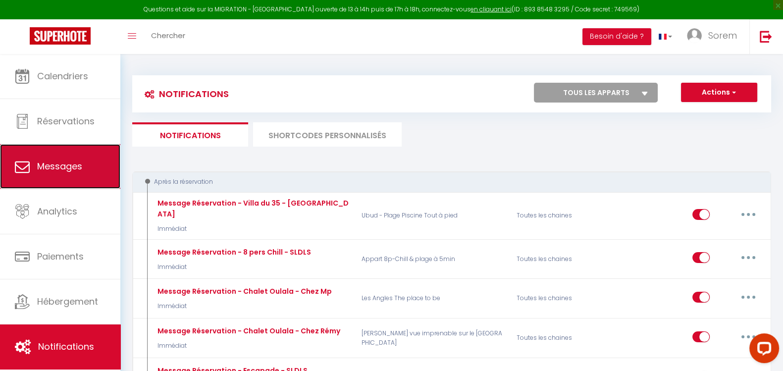
click at [84, 156] on link "Messages" at bounding box center [60, 166] width 120 height 45
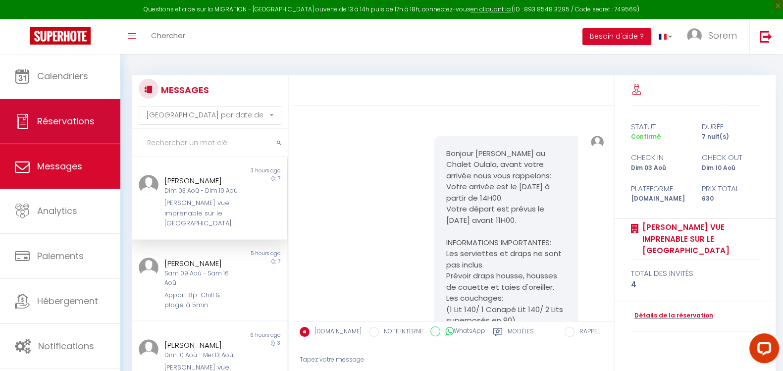
scroll to position [3471, 0]
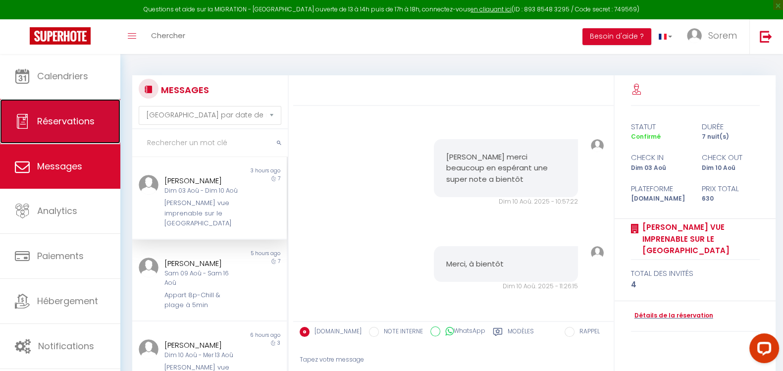
click at [80, 118] on span "Réservations" at bounding box center [65, 121] width 57 height 12
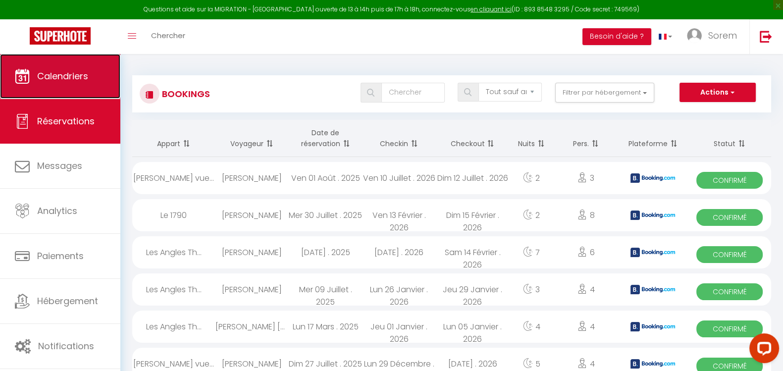
click at [77, 83] on link "Calendriers" at bounding box center [60, 76] width 120 height 45
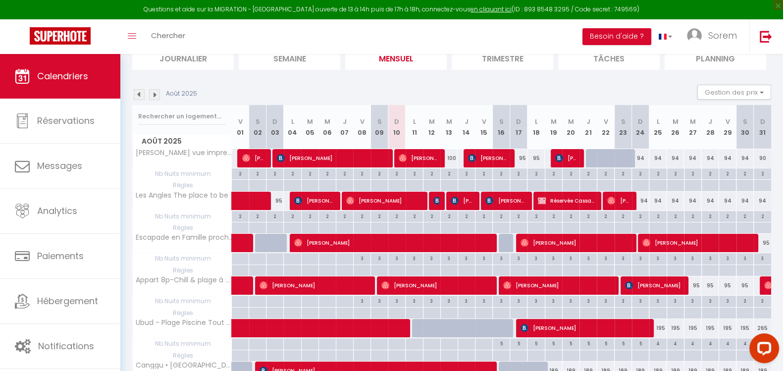
scroll to position [77, 0]
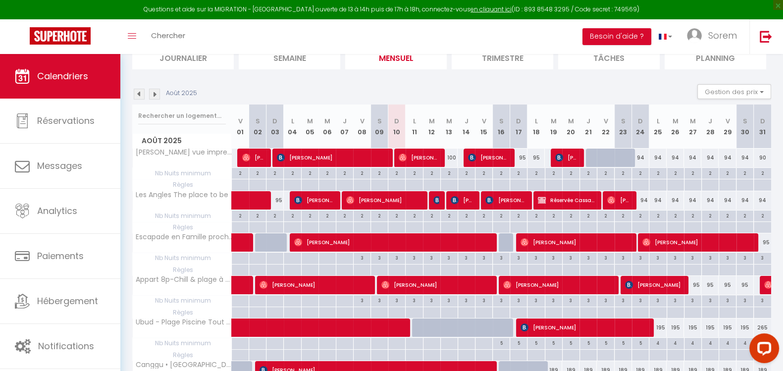
click at [641, 171] on div "2" at bounding box center [640, 172] width 17 height 9
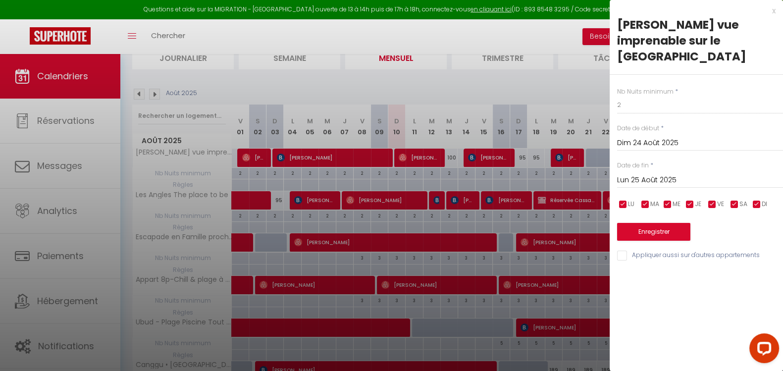
click at [552, 170] on div at bounding box center [391, 185] width 783 height 371
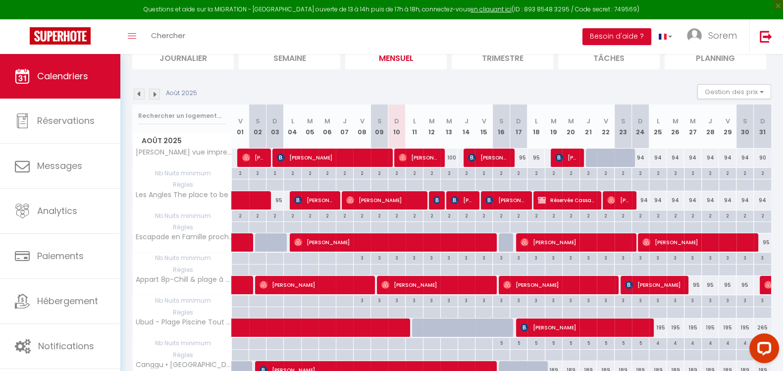
click at [638, 157] on div "94" at bounding box center [640, 158] width 17 height 18
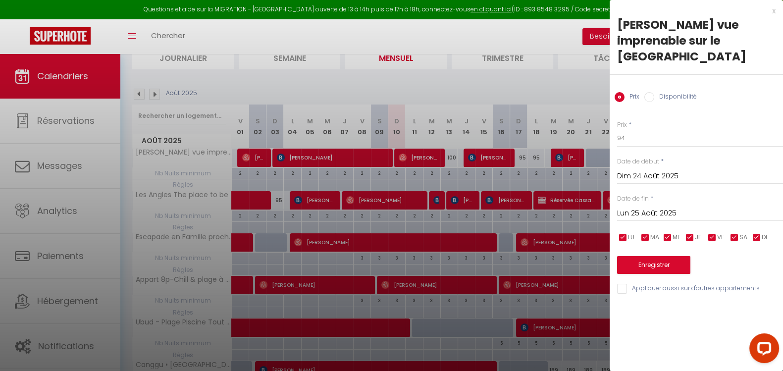
click at [648, 211] on input "Lun 25 Août 2025" at bounding box center [700, 213] width 166 height 13
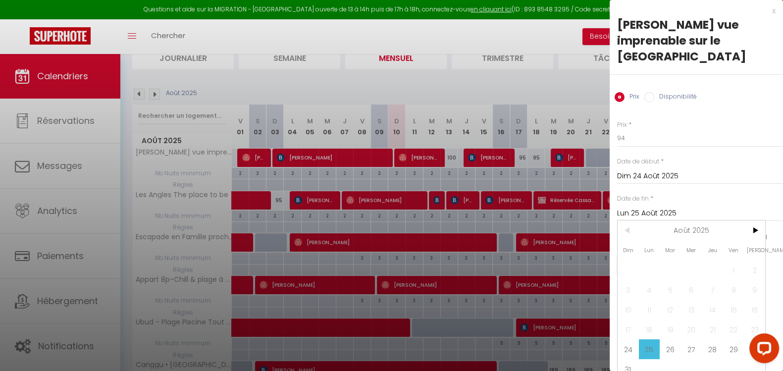
scroll to position [17, 0]
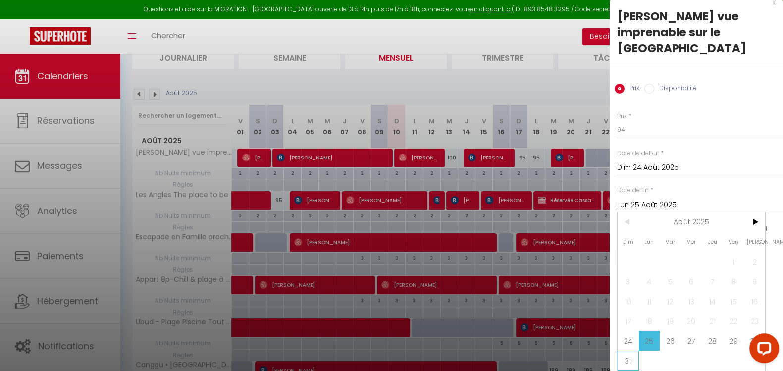
click at [636, 351] on span "31" at bounding box center [628, 361] width 21 height 20
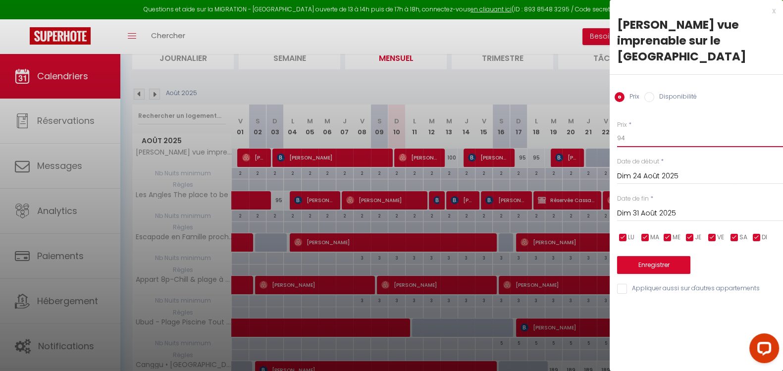
drag, startPoint x: 648, startPoint y: 142, endPoint x: 606, endPoint y: 138, distance: 41.8
click at [606, 138] on body "Questions et aide sur la MIGRATION - Salle Zoom ouverte de 13 à 14h puis de 17h…" at bounding box center [391, 232] width 783 height 510
click at [648, 267] on button "Enregistrer" at bounding box center [653, 265] width 73 height 18
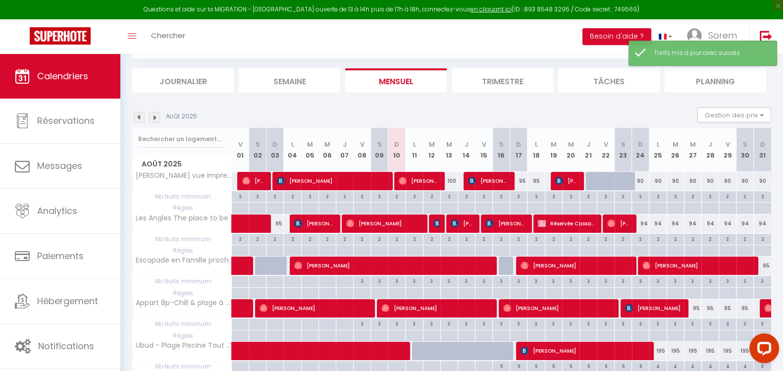
scroll to position [77, 0]
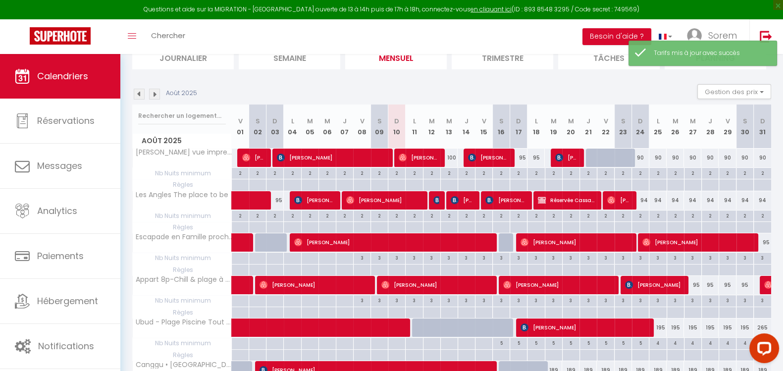
click at [642, 207] on div "94" at bounding box center [640, 200] width 17 height 18
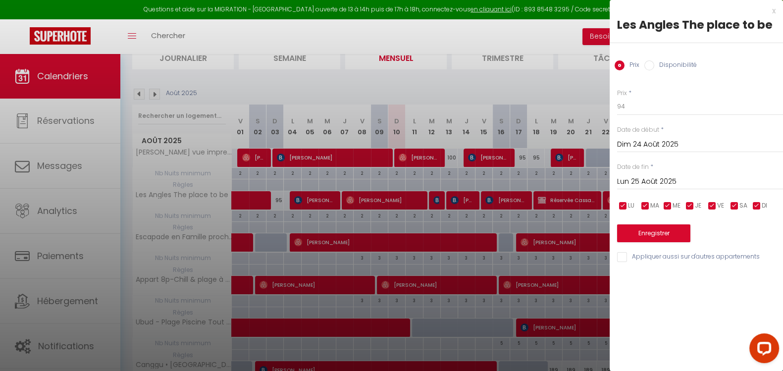
click at [645, 175] on input "Lun 25 Août 2025" at bounding box center [700, 181] width 166 height 13
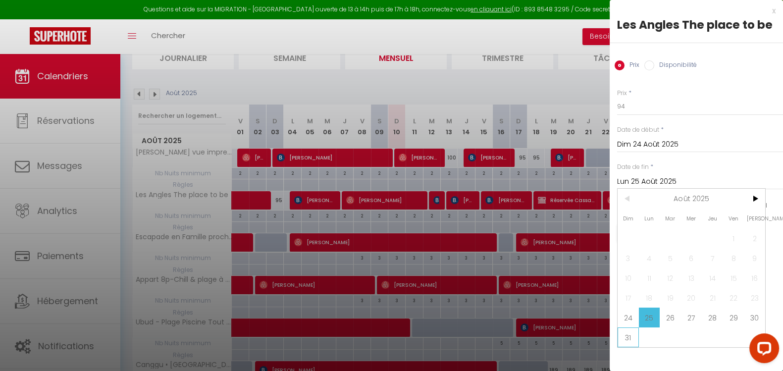
click at [630, 339] on span "31" at bounding box center [628, 337] width 21 height 20
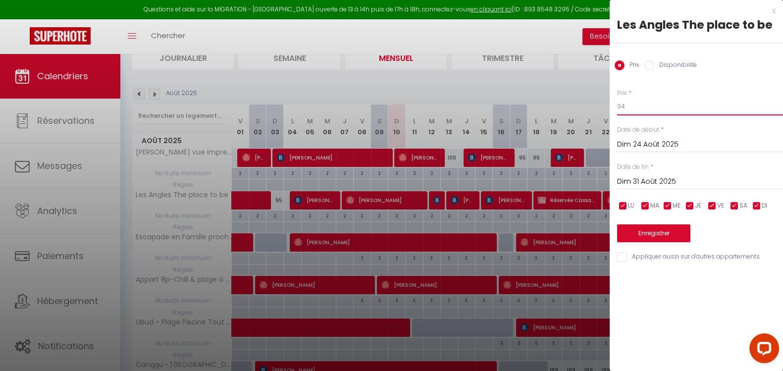
drag, startPoint x: 646, startPoint y: 107, endPoint x: 571, endPoint y: 107, distance: 75.8
click at [571, 107] on body "Questions et aide sur la MIGRATION - Salle Zoom ouverte de 13 à 14h puis de 17h…" at bounding box center [391, 232] width 783 height 510
click at [646, 232] on button "Enregistrer" at bounding box center [653, 233] width 73 height 18
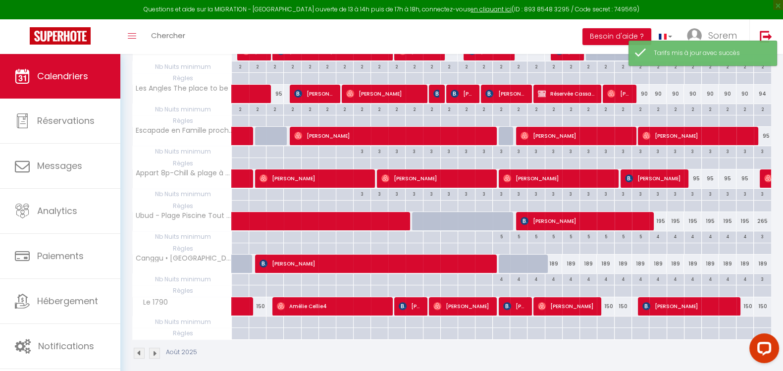
scroll to position [186, 0]
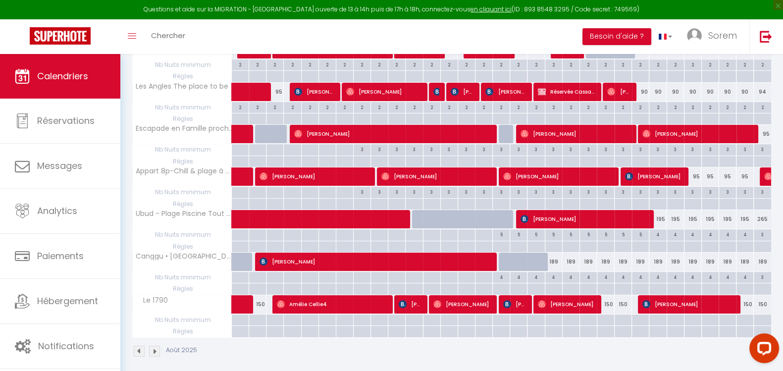
click at [556, 263] on div "189" at bounding box center [553, 262] width 17 height 18
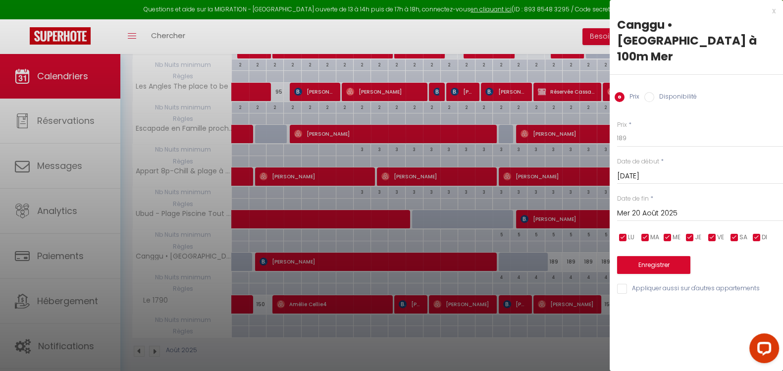
click at [645, 207] on input "Mer 20 Août 2025" at bounding box center [700, 213] width 166 height 13
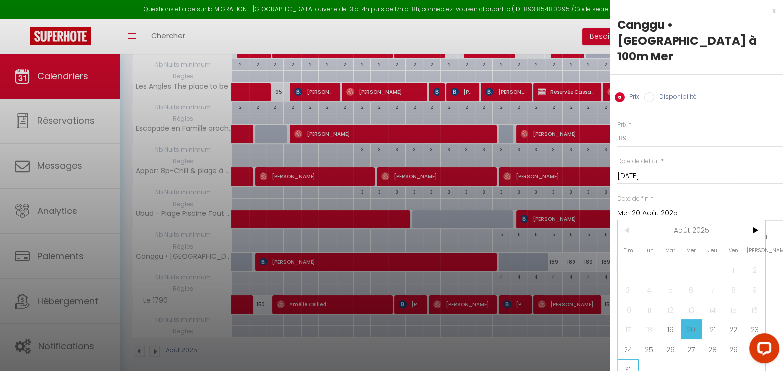
click at [632, 359] on span "31" at bounding box center [628, 369] width 21 height 20
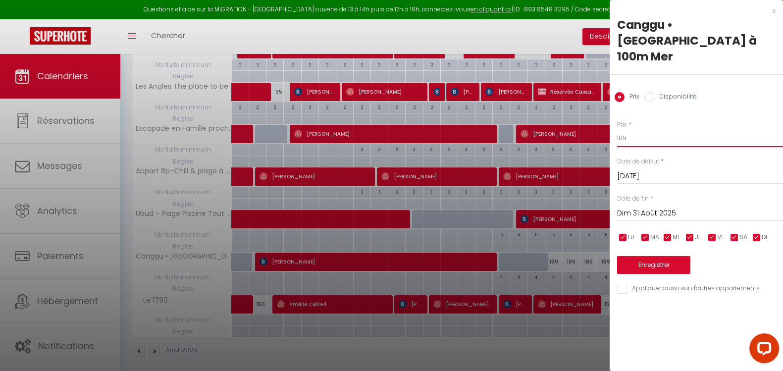
drag, startPoint x: 639, startPoint y: 117, endPoint x: 599, endPoint y: 117, distance: 40.1
click at [599, 118] on body "Questions et aide sur la MIGRATION - Salle Zoom ouverte de 13 à 14h puis de 17h…" at bounding box center [391, 123] width 783 height 510
click at [673, 256] on button "Enregistrer" at bounding box center [653, 265] width 73 height 18
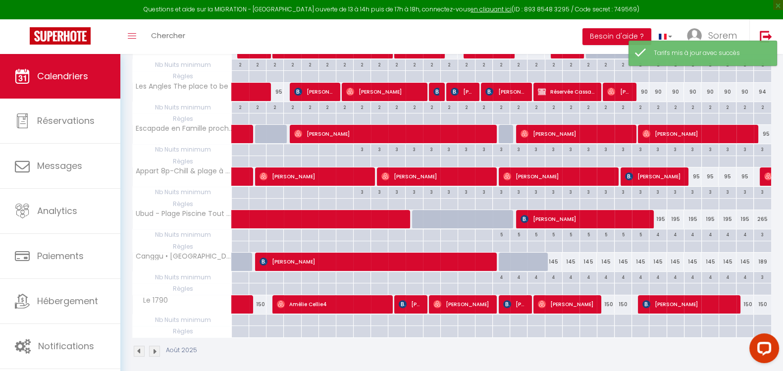
click at [661, 220] on div "195" at bounding box center [657, 219] width 17 height 18
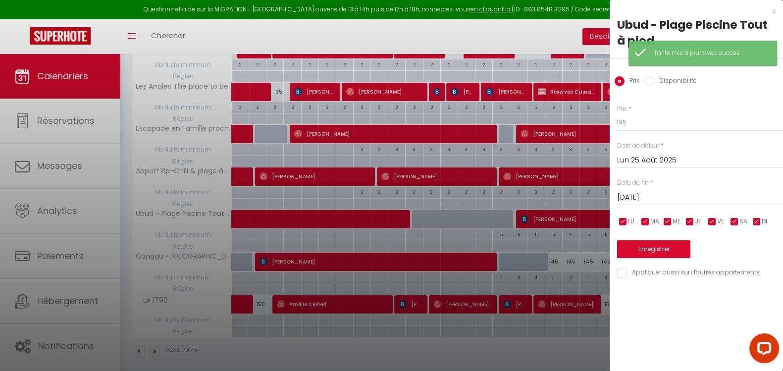
click at [650, 159] on input "Lun 25 Août 2025" at bounding box center [700, 160] width 166 height 13
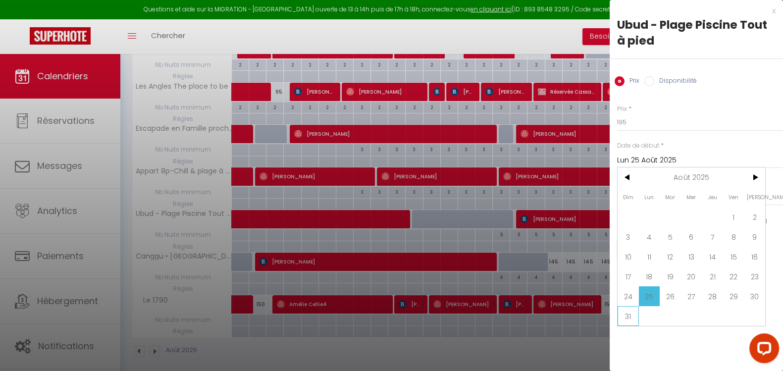
click at [633, 318] on span "31" at bounding box center [628, 316] width 21 height 20
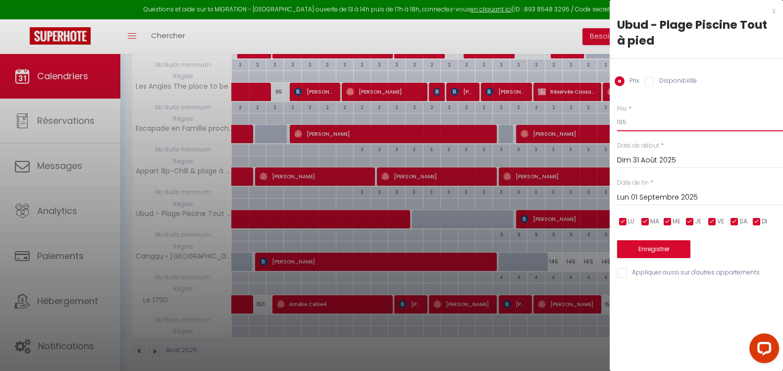
drag, startPoint x: 641, startPoint y: 123, endPoint x: 605, endPoint y: 123, distance: 36.2
click at [605, 123] on body "Questions et aide sur la MIGRATION - Salle Zoom ouverte de 13 à 14h puis de 17h…" at bounding box center [391, 123] width 783 height 510
click at [682, 243] on button "Enregistrer" at bounding box center [653, 249] width 73 height 18
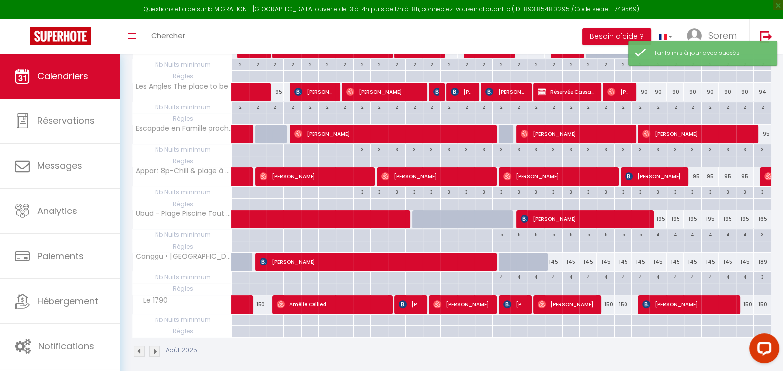
scroll to position [0, 0]
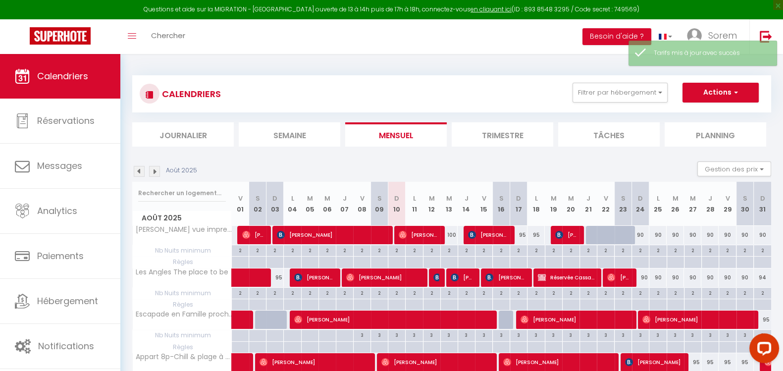
click at [472, 137] on li "Trimestre" at bounding box center [503, 134] width 102 height 24
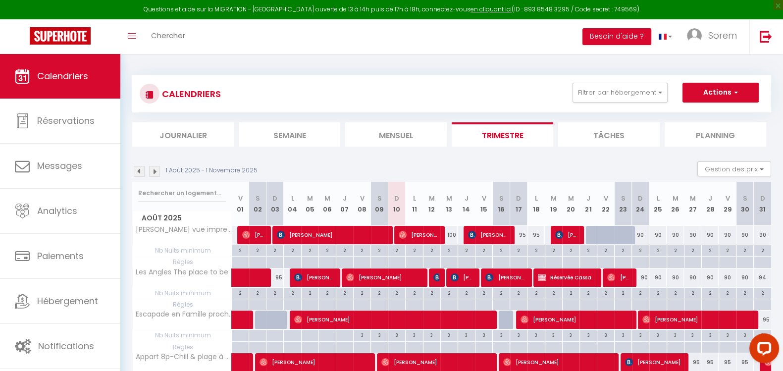
scroll to position [743, 0]
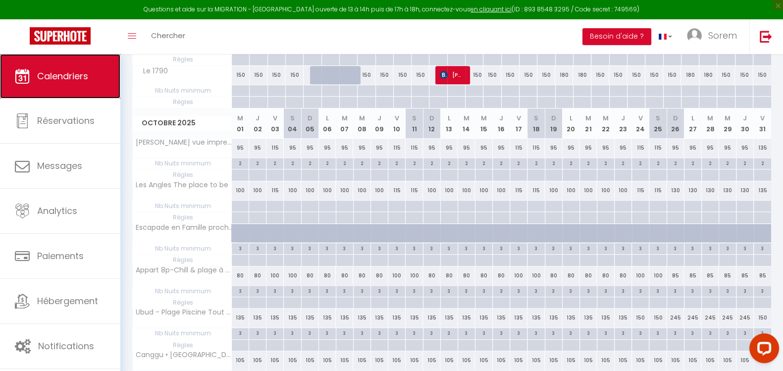
click at [78, 78] on span "Calendriers" at bounding box center [62, 76] width 51 height 12
click at [783, 9] on span "×" at bounding box center [778, 5] width 10 height 10
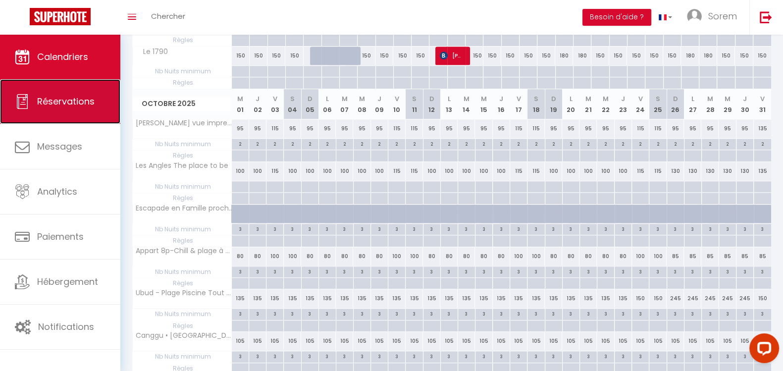
click at [64, 104] on span "Réservations" at bounding box center [65, 101] width 57 height 12
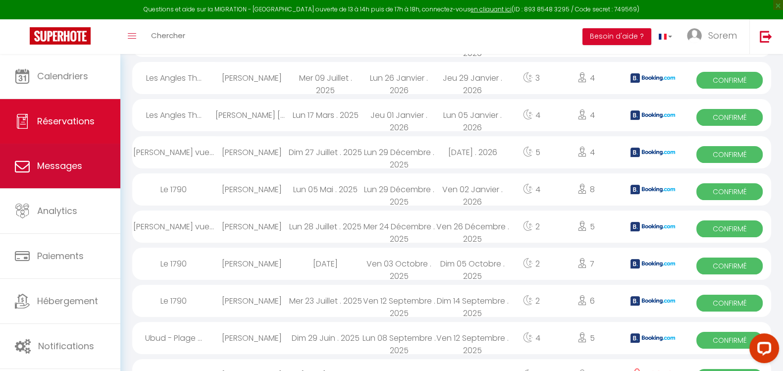
scroll to position [1325, 0]
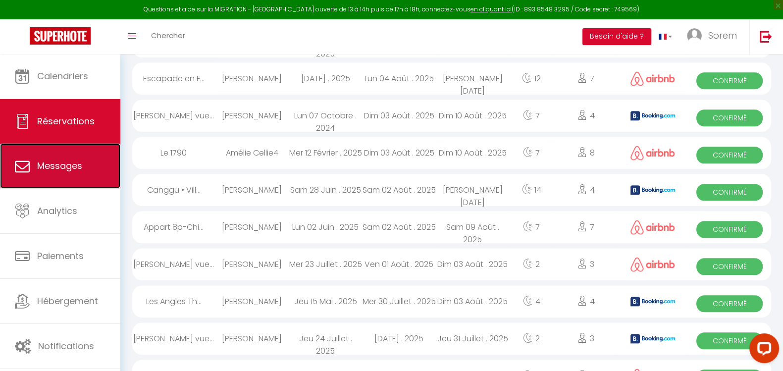
click at [90, 166] on link "Messages" at bounding box center [60, 166] width 120 height 45
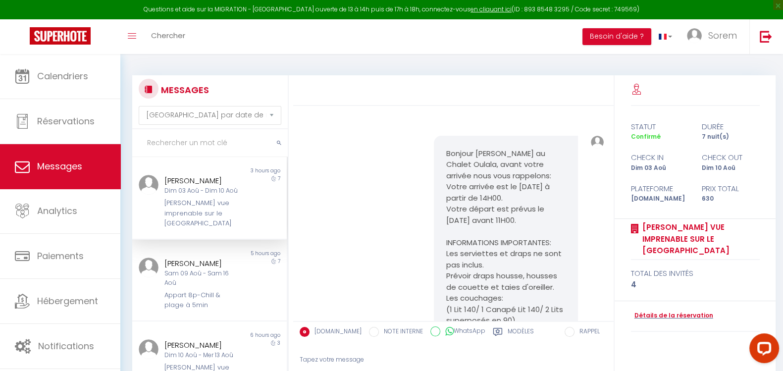
scroll to position [3471, 0]
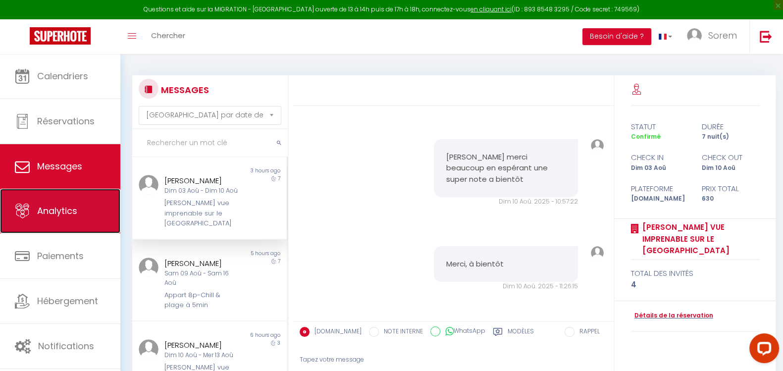
click at [82, 214] on link "Analytics" at bounding box center [60, 211] width 120 height 45
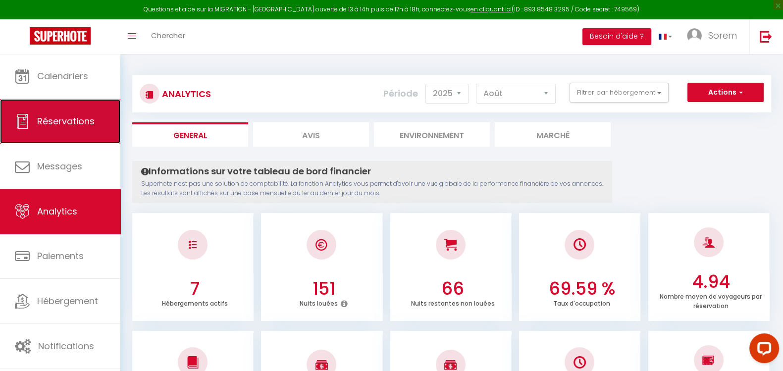
click at [59, 113] on link "Réservations" at bounding box center [60, 121] width 120 height 45
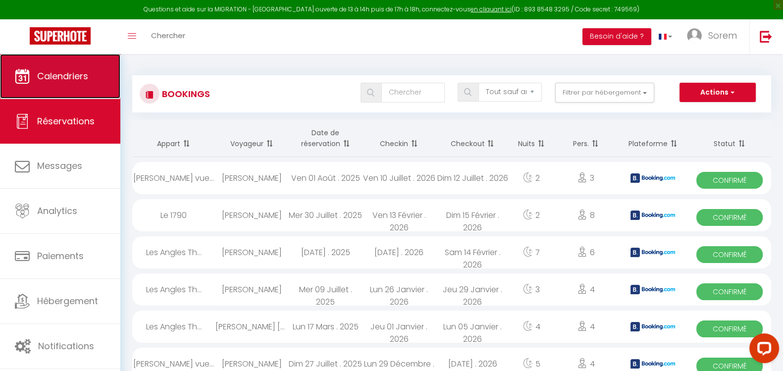
click at [80, 79] on span "Calendriers" at bounding box center [62, 76] width 51 height 12
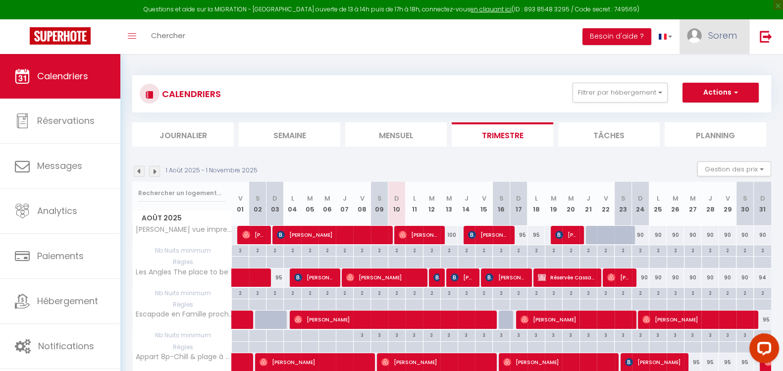
click at [716, 31] on span "Sorem" at bounding box center [722, 35] width 29 height 12
click at [701, 66] on link "Paramètres" at bounding box center [709, 68] width 73 height 17
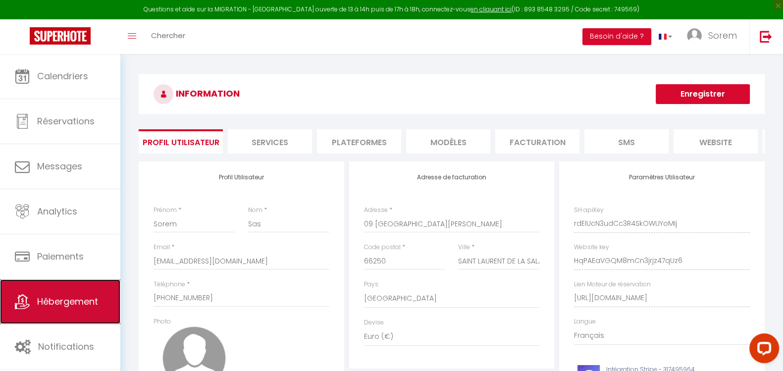
click at [92, 306] on span "Hébergement" at bounding box center [67, 301] width 61 height 12
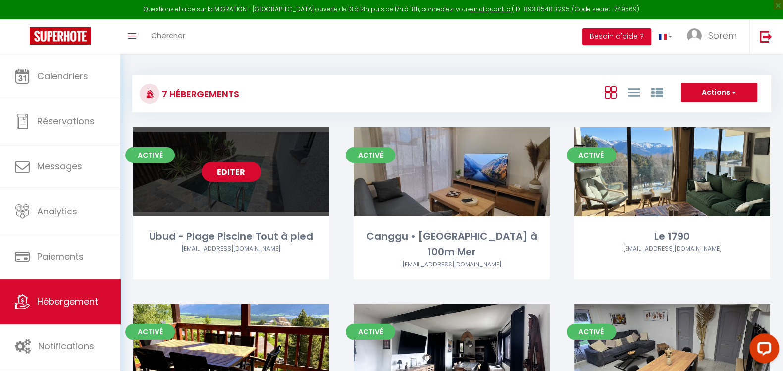
click at [241, 184] on div "Editer" at bounding box center [231, 171] width 196 height 89
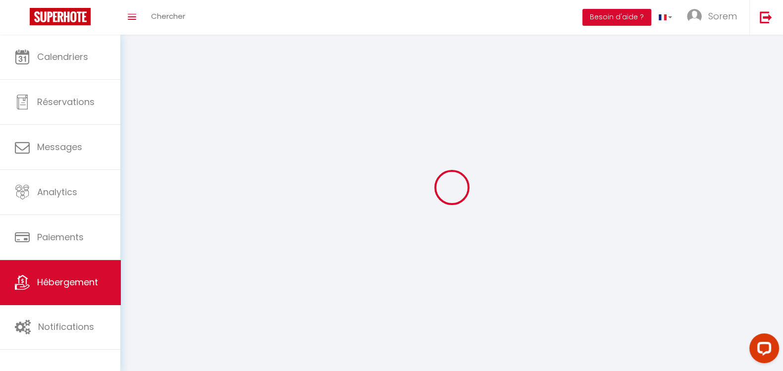
click at [239, 177] on div at bounding box center [451, 188] width 639 height 282
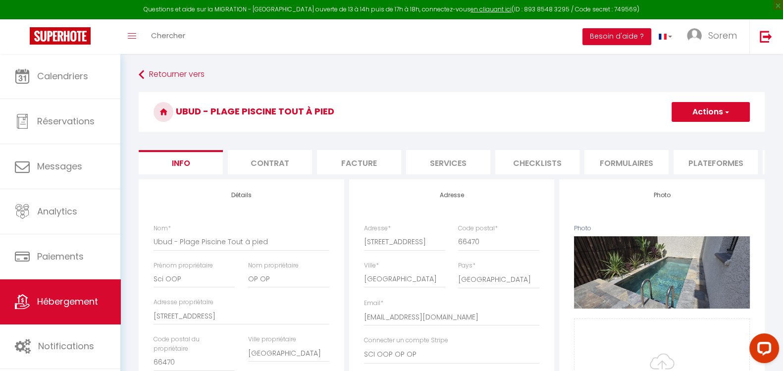
click at [706, 162] on li "Plateformes" at bounding box center [716, 162] width 84 height 24
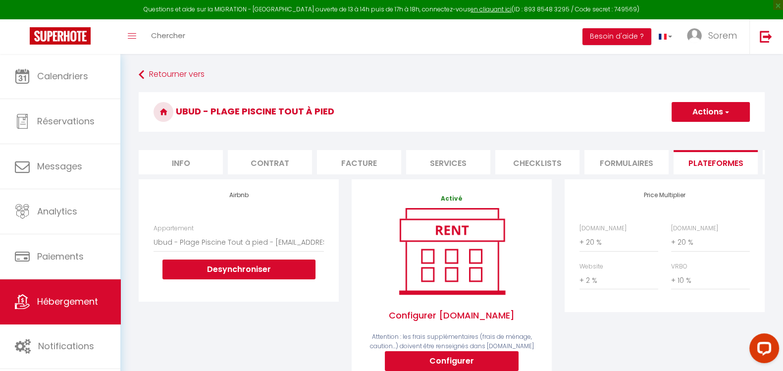
scroll to position [0, 265]
click at [617, 162] on li "website" at bounding box center [628, 162] width 84 height 24
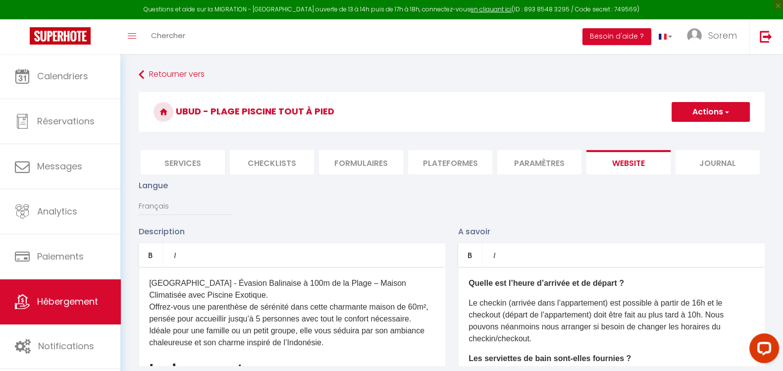
click at [527, 163] on li "Paramètres" at bounding box center [539, 162] width 84 height 24
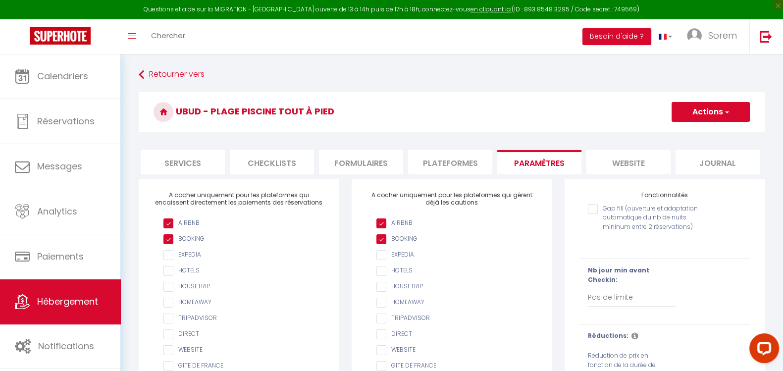
click at [467, 169] on li "Plateformes" at bounding box center [450, 162] width 84 height 24
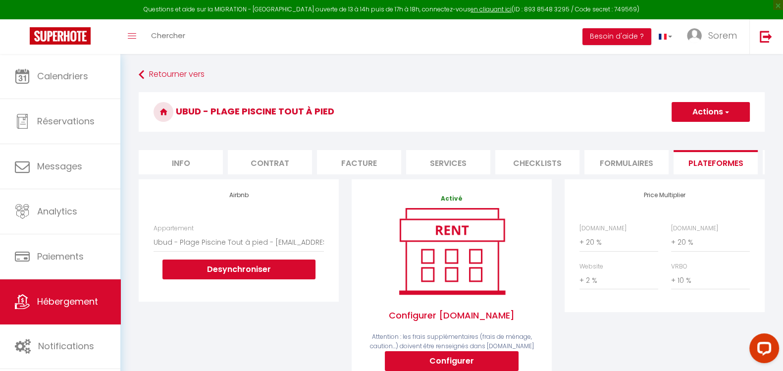
click at [201, 169] on li "Info" at bounding box center [181, 162] width 84 height 24
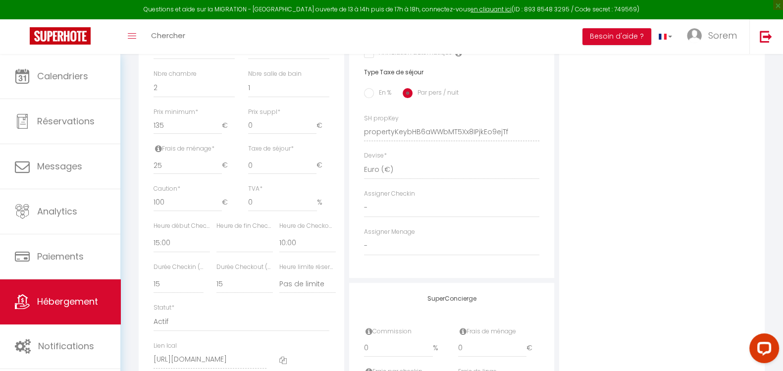
scroll to position [383, 0]
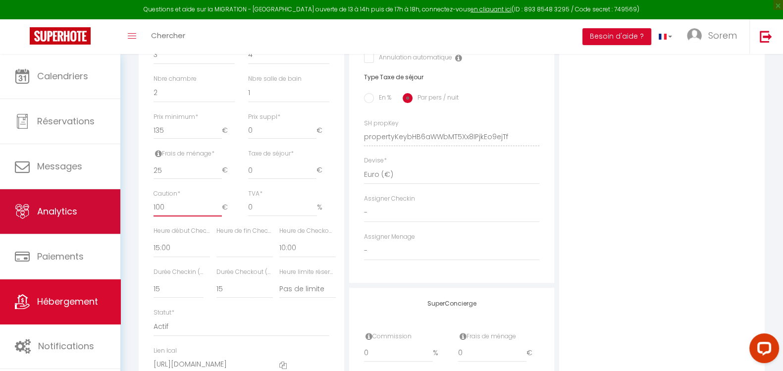
drag, startPoint x: 153, startPoint y: 215, endPoint x: 106, endPoint y: 204, distance: 47.3
click at [103, 209] on div "Questions et aide sur la MIGRATION - Salle Zoom ouverte de 13 à 14h puis de 17h…" at bounding box center [391, 80] width 783 height 819
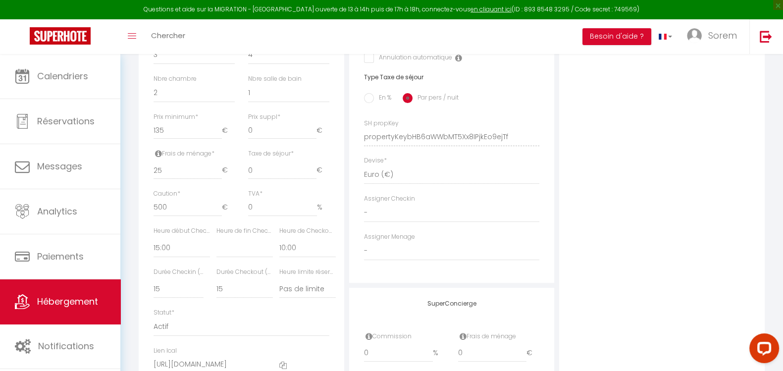
click at [594, 195] on div "Photo Photo Supprimer Drag and drop a file here or click Ooops, something wrong…" at bounding box center [662, 130] width 206 height 668
click at [159, 137] on input "135" at bounding box center [188, 130] width 68 height 18
click at [613, 199] on div "Photo Photo Supprimer Drag and drop a file here or click Ooops, something wrong…" at bounding box center [662, 130] width 206 height 668
click at [157, 135] on input "175" at bounding box center [188, 130] width 68 height 18
click at [159, 139] on input "175" at bounding box center [188, 130] width 68 height 18
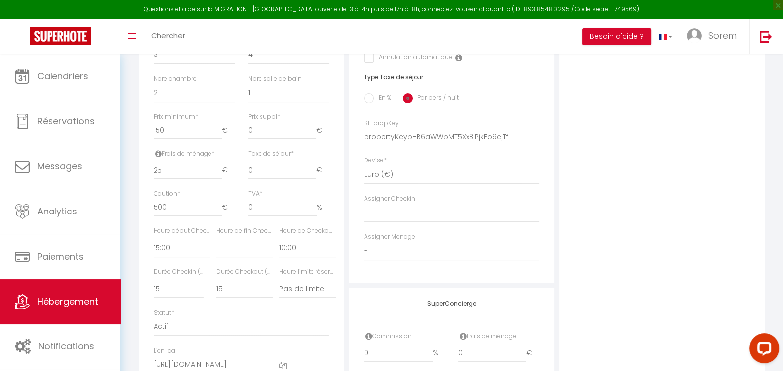
click at [564, 183] on div "Photo Photo Supprimer Drag and drop a file here or click Ooops, something wrong…" at bounding box center [662, 130] width 206 height 668
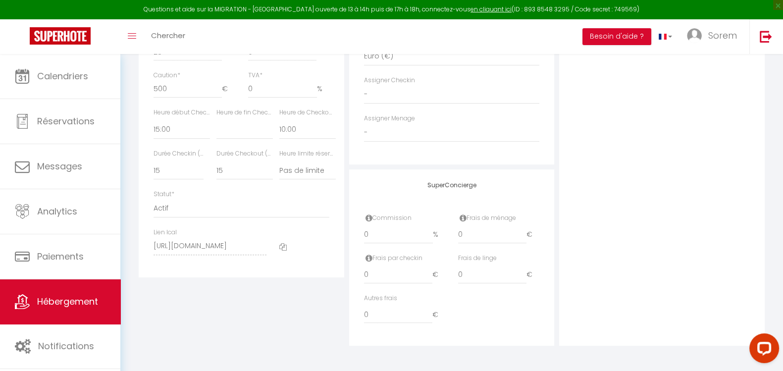
scroll to position [0, 0]
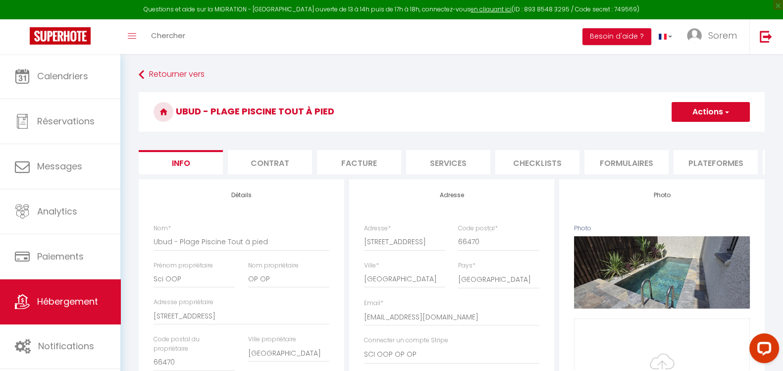
click at [727, 113] on span "button" at bounding box center [726, 112] width 6 height 10
click at [681, 134] on input "Enregistrer" at bounding box center [671, 134] width 37 height 10
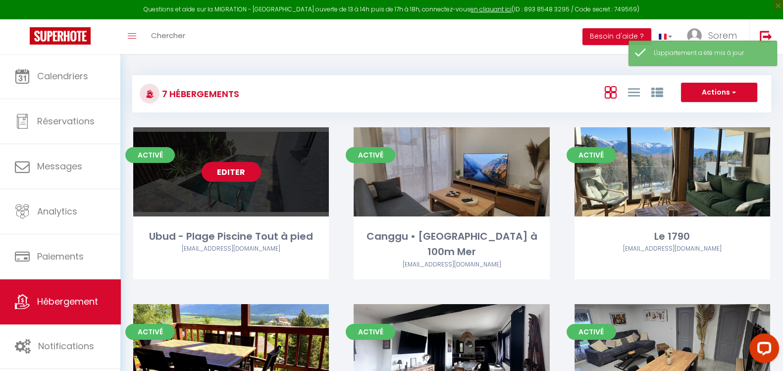
click at [238, 174] on link "Editer" at bounding box center [231, 172] width 59 height 20
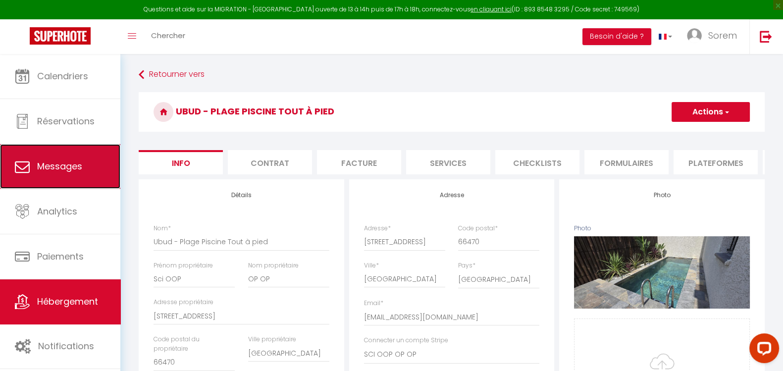
click at [68, 158] on link "Messages" at bounding box center [60, 166] width 120 height 45
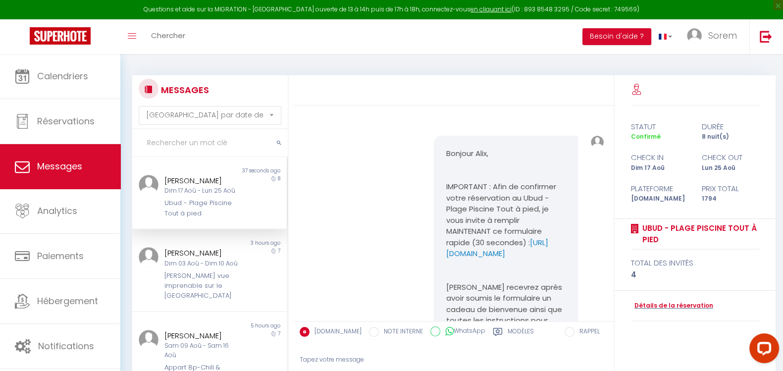
scroll to position [494, 0]
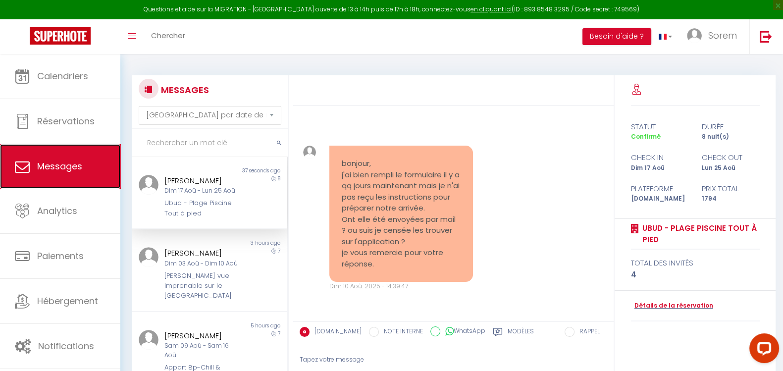
click at [67, 158] on link "Messages" at bounding box center [60, 166] width 120 height 45
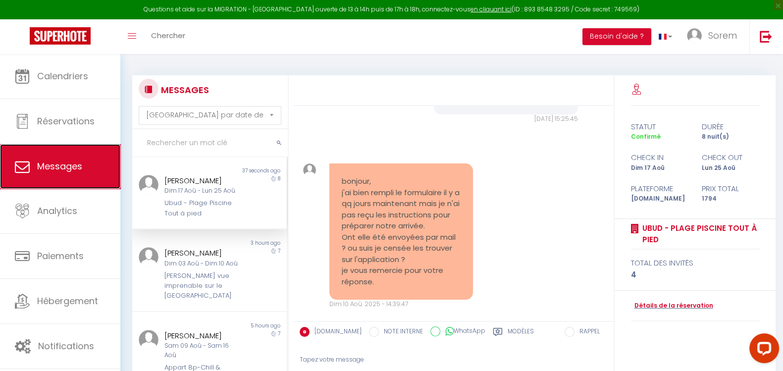
scroll to position [494, 0]
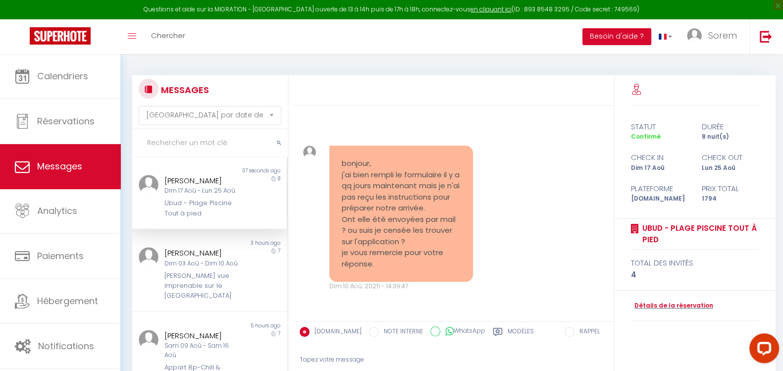
click at [362, 353] on div "Tapez votre message" at bounding box center [454, 360] width 308 height 24
click at [337, 360] on div "Tapez votre message" at bounding box center [454, 360] width 308 height 24
click at [391, 358] on div "Tapez votre message" at bounding box center [454, 360] width 308 height 24
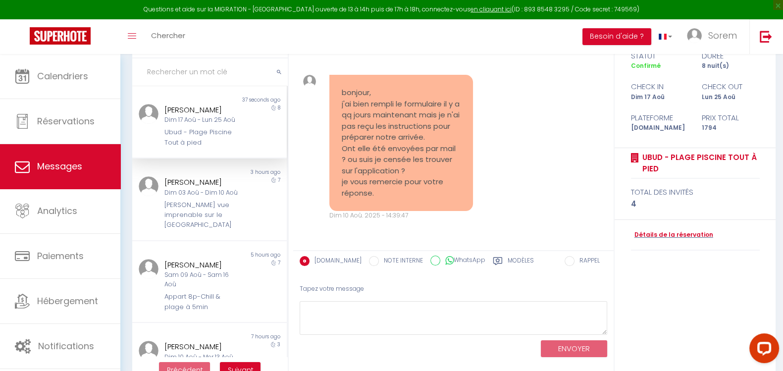
scroll to position [71, 0]
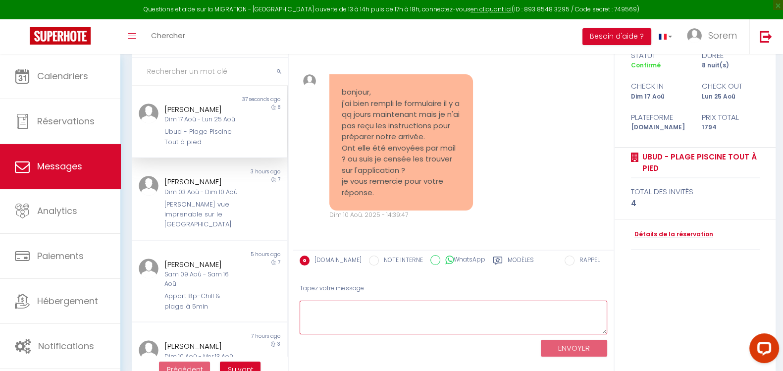
click at [383, 306] on textarea at bounding box center [454, 318] width 308 height 34
click at [485, 310] on textarea "Bonjour nous vous inquiétez pas tout est conforme" at bounding box center [454, 318] width 308 height 34
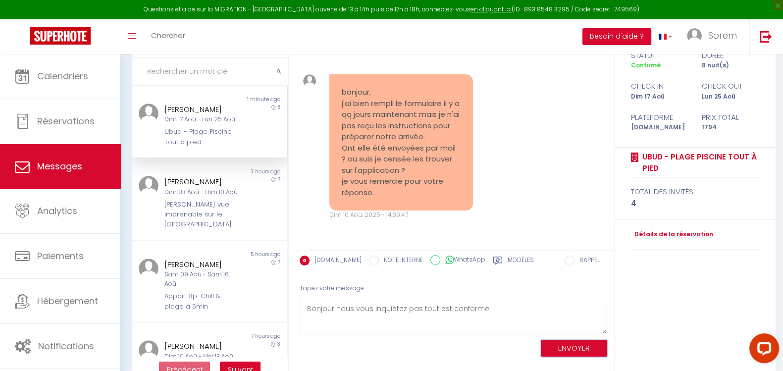
click at [574, 345] on button "ENVOYER" at bounding box center [574, 348] width 66 height 17
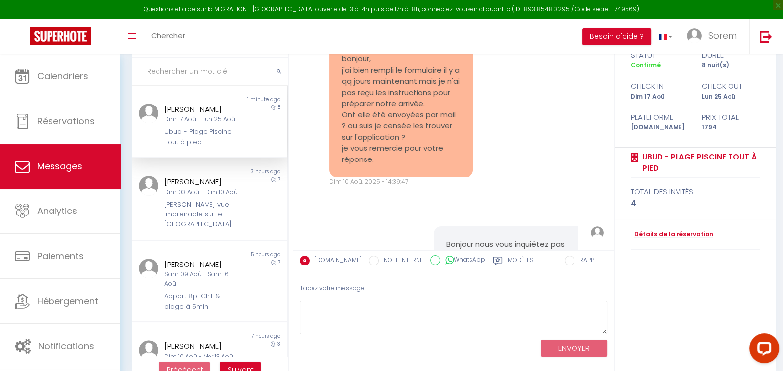
scroll to position [590, 0]
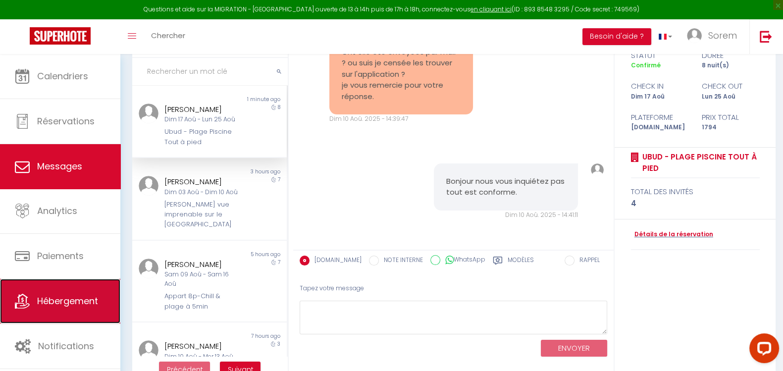
click at [77, 290] on link "Hébergement" at bounding box center [60, 301] width 120 height 45
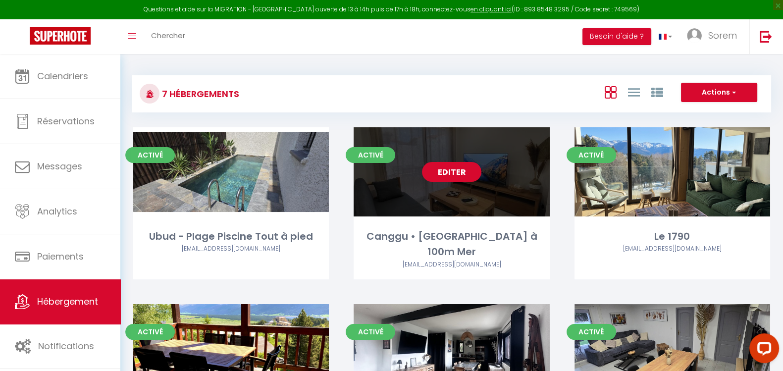
click at [458, 172] on link "Editer" at bounding box center [451, 172] width 59 height 20
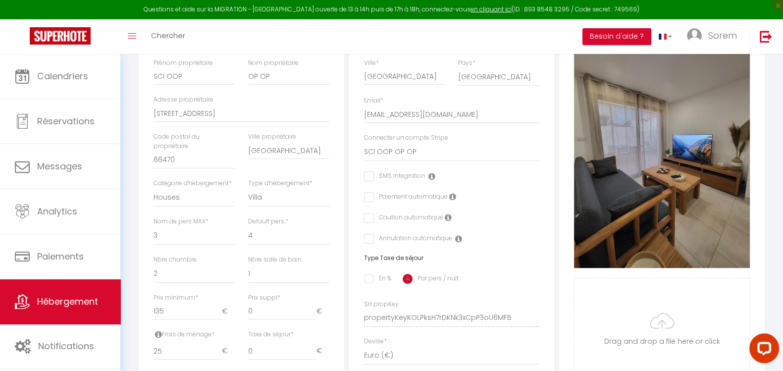
scroll to position [204, 0]
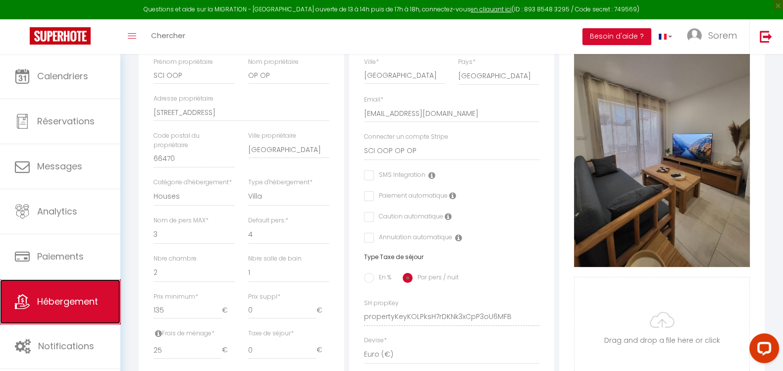
click at [64, 302] on span "Hébergement" at bounding box center [67, 301] width 61 height 12
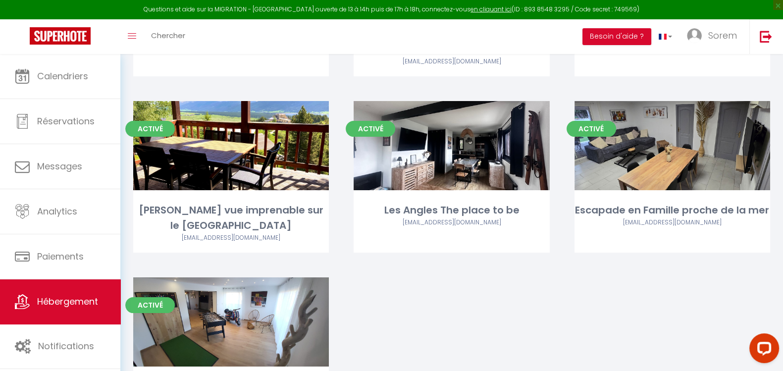
scroll to position [204, 0]
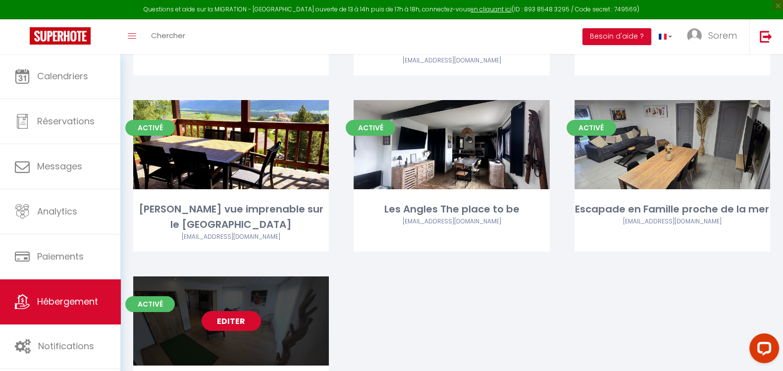
click at [225, 311] on link "Editer" at bounding box center [231, 321] width 59 height 20
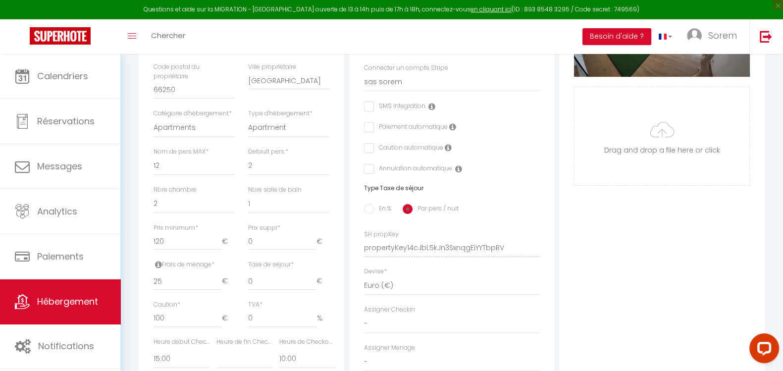
scroll to position [273, 0]
drag, startPoint x: 183, startPoint y: 214, endPoint x: 159, endPoint y: 212, distance: 23.3
click at [156, 212] on select "0 1 2 3 4 5 6 7 8 9 10 11 12 13" at bounding box center [194, 202] width 81 height 19
click at [154, 202] on select "0 1 2 3 4 5 6 7 8 9 10 11 12 13" at bounding box center [194, 202] width 81 height 19
drag, startPoint x: 163, startPoint y: 321, endPoint x: 107, endPoint y: 321, distance: 56.5
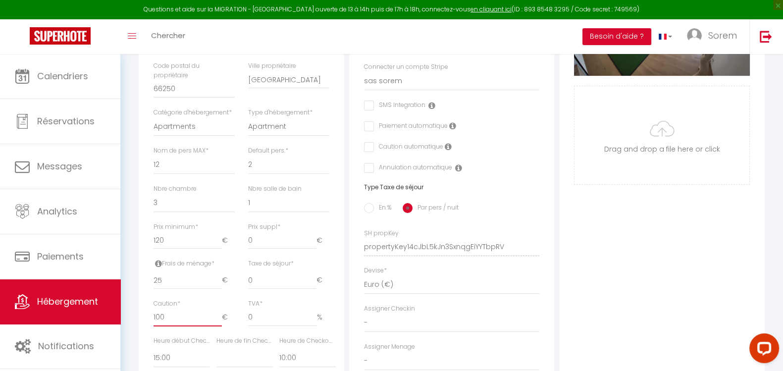
click at [106, 322] on div "Questions et aide sur la MIGRATION - Salle Zoom ouverte de 13 à 14h puis de 17h…" at bounding box center [391, 190] width 783 height 819
click at [668, 222] on div "Photo Photo Supprimer Drag and drop a file here or click Ooops, something wrong…" at bounding box center [662, 240] width 206 height 668
click at [175, 173] on select "1 2 3 4 5 6 7 8 9 10 11 12 13 14" at bounding box center [194, 165] width 81 height 19
click at [154, 164] on select "1 2 3 4 5 6 7 8 9 10 11 12 13 14" at bounding box center [194, 165] width 81 height 19
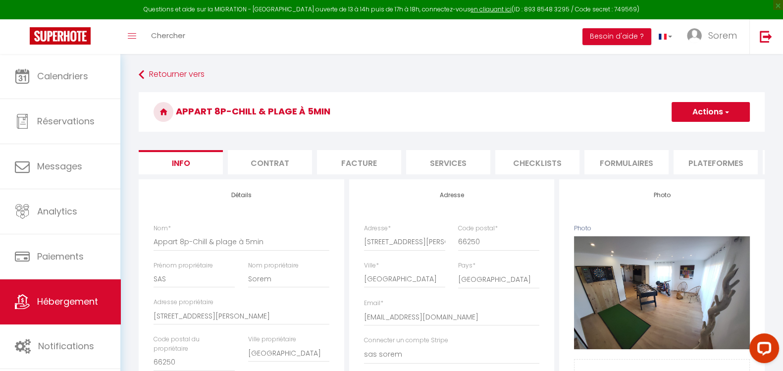
click at [730, 109] on button "Actions" at bounding box center [711, 112] width 78 height 20
click at [683, 132] on input "Enregistrer" at bounding box center [671, 134] width 37 height 10
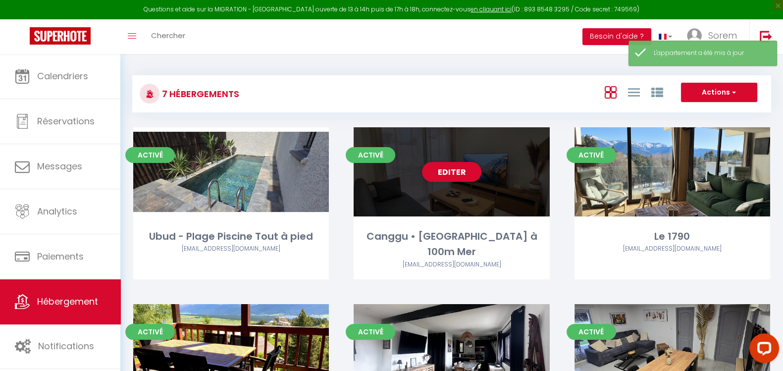
scroll to position [267, 0]
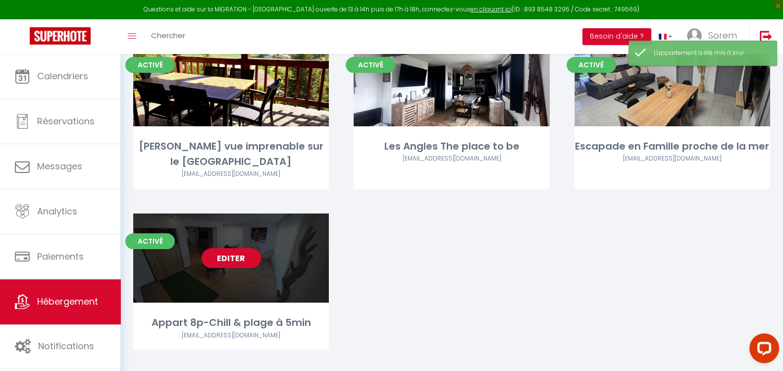
click at [230, 248] on link "Editer" at bounding box center [231, 258] width 59 height 20
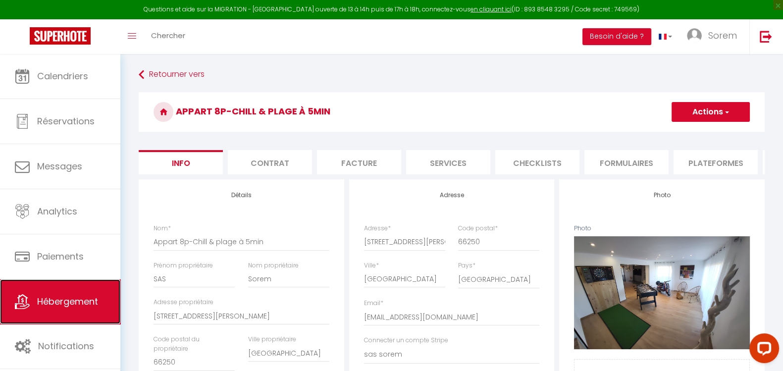
click at [82, 306] on span "Hébergement" at bounding box center [67, 301] width 61 height 12
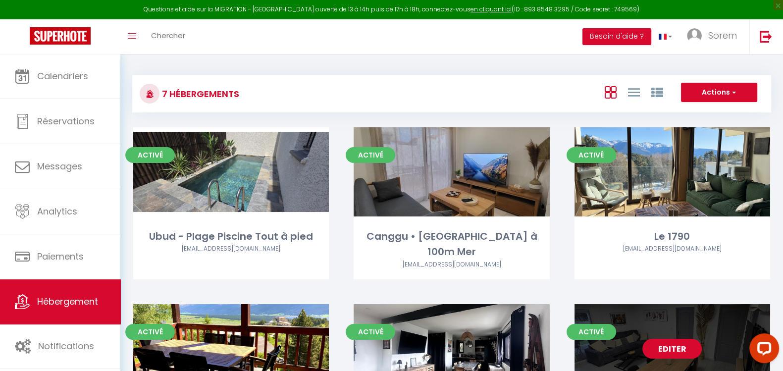
click at [661, 339] on link "Editer" at bounding box center [671, 349] width 59 height 20
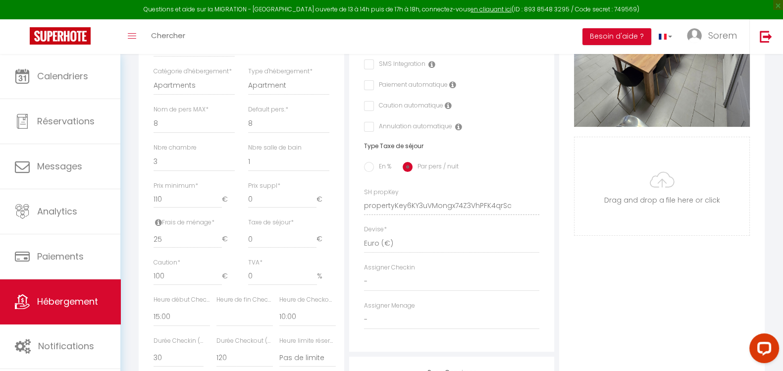
scroll to position [323, 0]
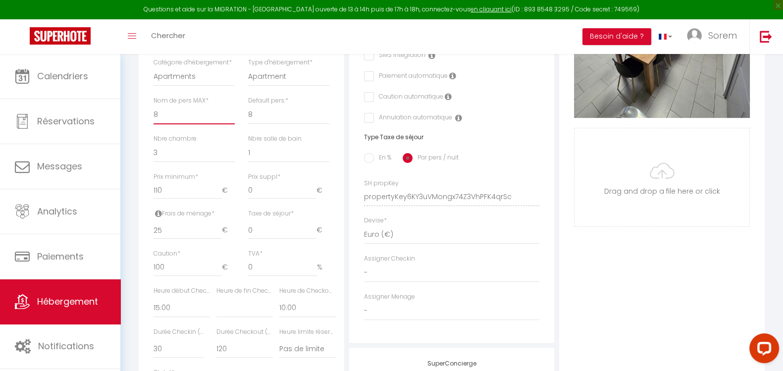
click at [168, 124] on select "1 2 3 4 5 6 7 8 9 10 11 12 13 14" at bounding box center [194, 115] width 81 height 19
click at [154, 114] on select "1 2 3 4 5 6 7 8 9 10 11 12 13 14" at bounding box center [194, 115] width 81 height 19
drag, startPoint x: 180, startPoint y: 274, endPoint x: 129, endPoint y: 268, distance: 50.8
click at [129, 268] on div "Retourner vers Escapade en Famille proche de la mer Actions Enregistrer Dupliqu…" at bounding box center [451, 140] width 663 height 819
click at [678, 251] on div "Photo Photo Supprimer Drag and drop a file here or click Ooops, something wrong…" at bounding box center [662, 190] width 206 height 668
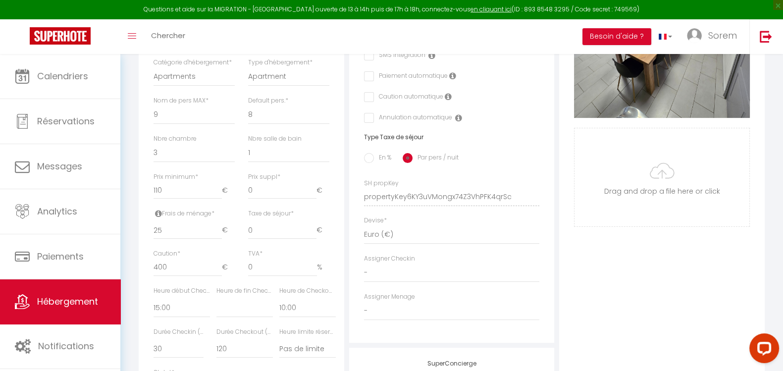
scroll to position [0, 0]
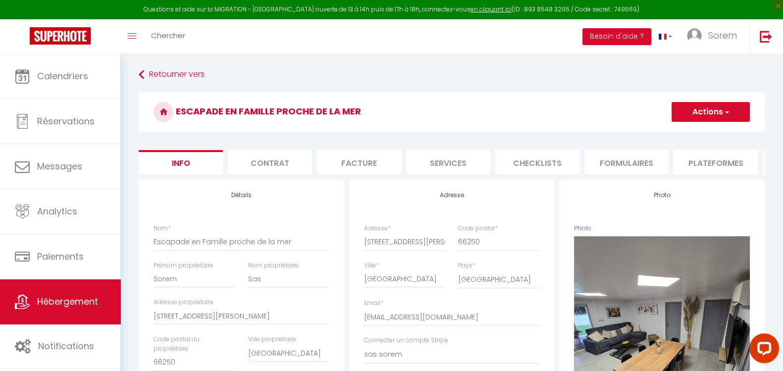
click at [725, 114] on span "button" at bounding box center [726, 112] width 6 height 10
click at [674, 130] on input "Enregistrer" at bounding box center [671, 134] width 37 height 10
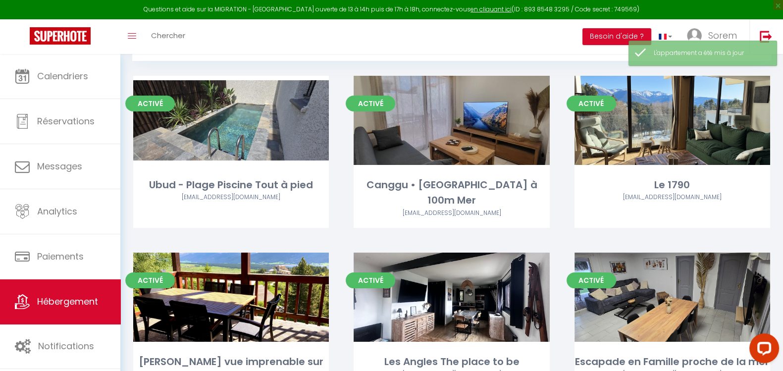
scroll to position [41, 0]
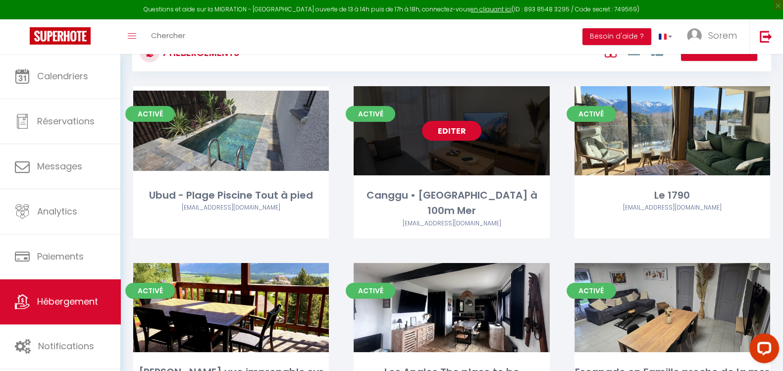
click at [455, 136] on link "Editer" at bounding box center [451, 131] width 59 height 20
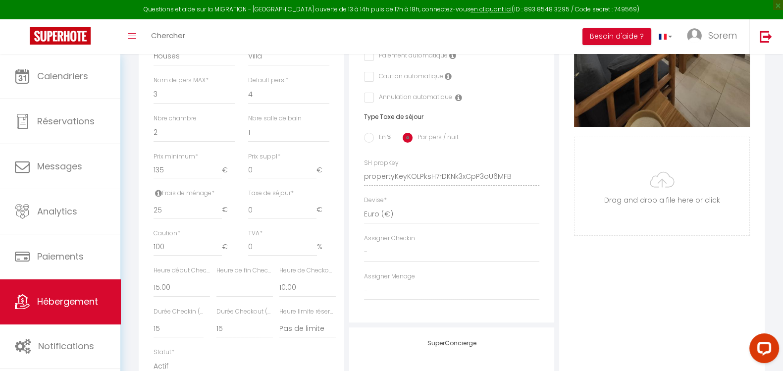
scroll to position [342, 0]
drag, startPoint x: 173, startPoint y: 255, endPoint x: 124, endPoint y: 254, distance: 49.5
click at [124, 254] on div "Retourner vers Canggu • Villa Bali à 100m Mer Actions Enregistrer Dupliquer Sup…" at bounding box center [451, 121] width 663 height 819
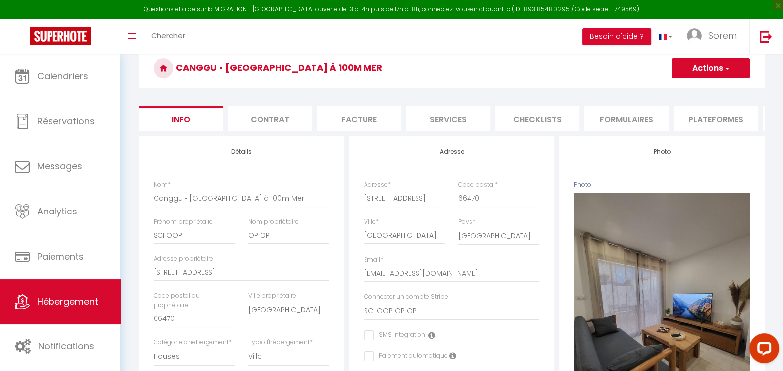
scroll to position [23, 0]
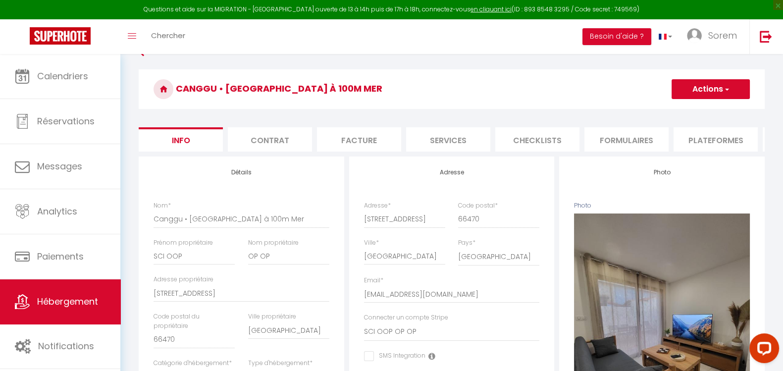
click at [720, 88] on button "Actions" at bounding box center [711, 89] width 78 height 20
click at [682, 112] on input "Enregistrer" at bounding box center [671, 111] width 37 height 10
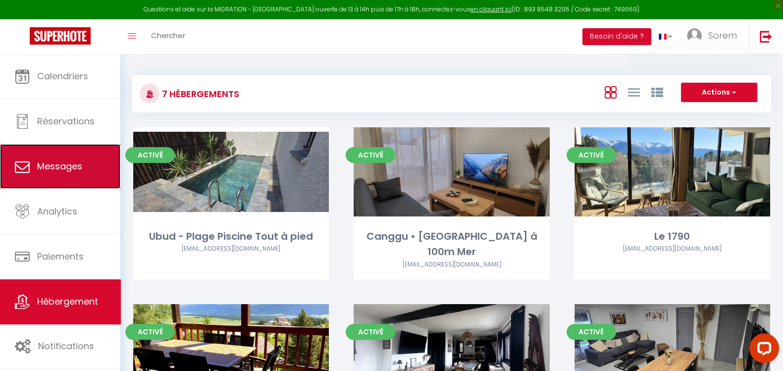
click at [74, 155] on link "Messages" at bounding box center [60, 166] width 120 height 45
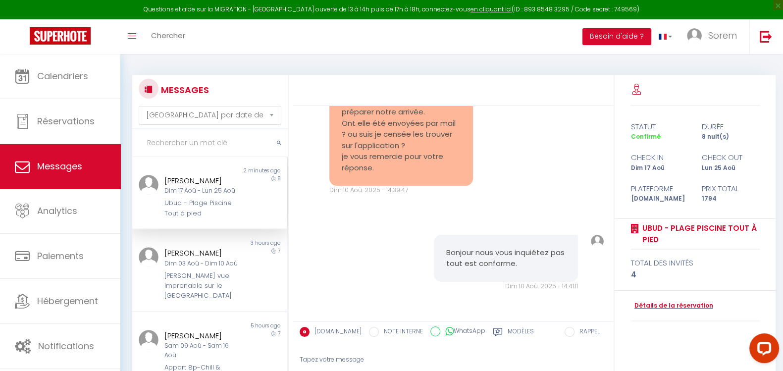
scroll to position [94, 0]
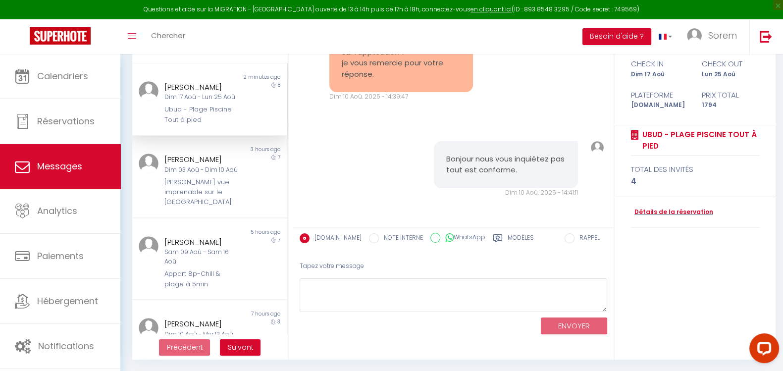
click at [430, 236] on input "WhatsApp" at bounding box center [435, 238] width 10 height 10
drag, startPoint x: 535, startPoint y: 169, endPoint x: 431, endPoint y: 150, distance: 106.4
click at [434, 150] on div "Bonjour nous vous inquiétez pas tout est conforme." at bounding box center [506, 164] width 144 height 47
copy pre "Bonjour nous vous inquiétez pas tout est conforme."
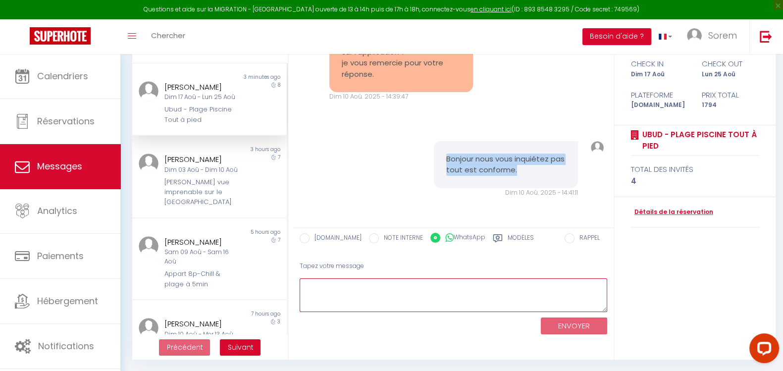
click at [395, 291] on textarea at bounding box center [454, 295] width 308 height 34
paste textarea "Bonjour nous vous inquiétez pas tout est conforme."
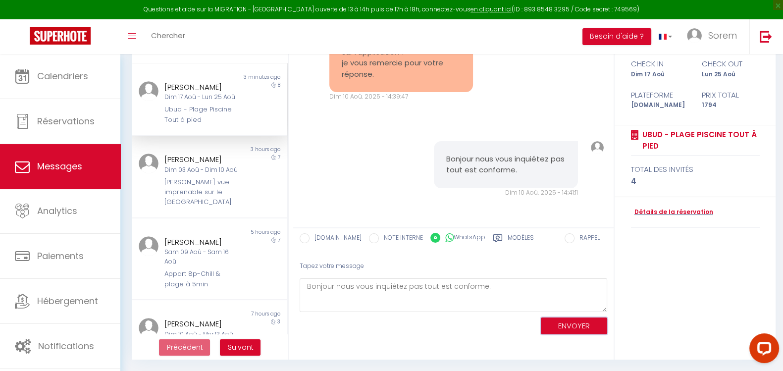
click at [566, 324] on button "ENVOYER" at bounding box center [574, 325] width 66 height 17
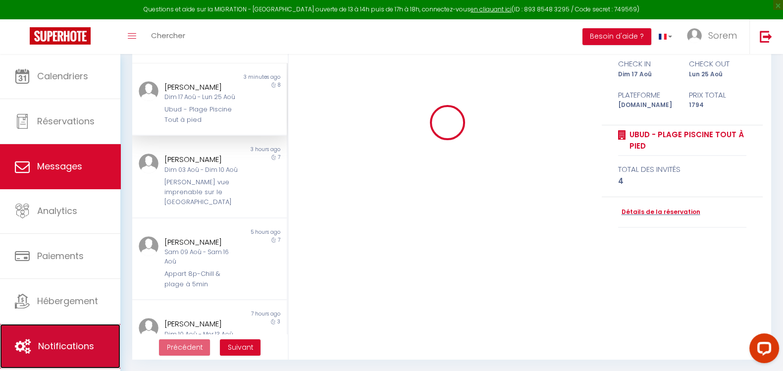
click at [72, 340] on span "Notifications" at bounding box center [66, 346] width 56 height 12
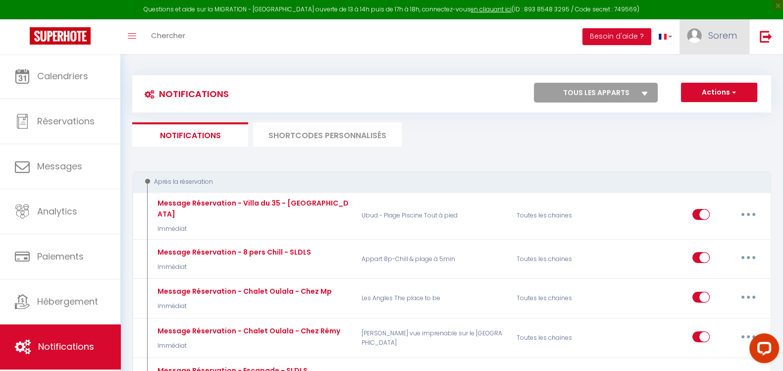
click at [697, 36] on img at bounding box center [694, 35] width 15 height 15
click at [699, 65] on link "Paramètres" at bounding box center [709, 68] width 73 height 17
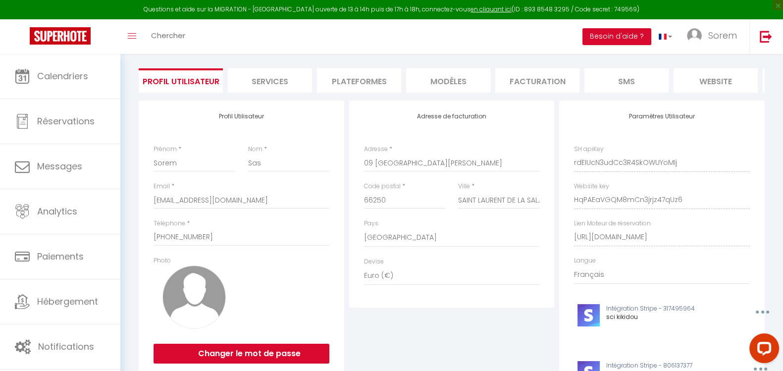
scroll to position [59, 0]
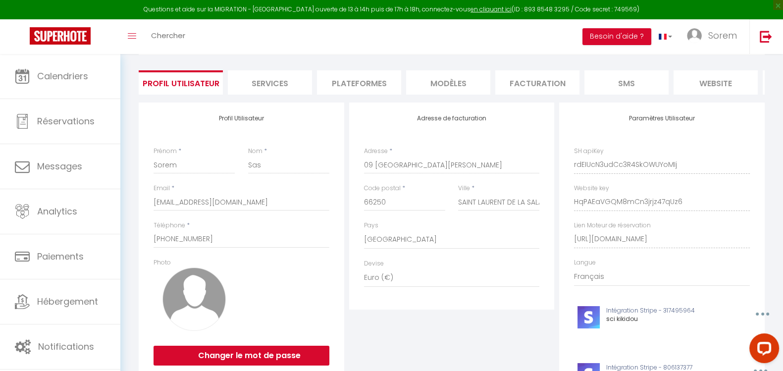
click at [280, 79] on li "Services" at bounding box center [270, 82] width 84 height 24
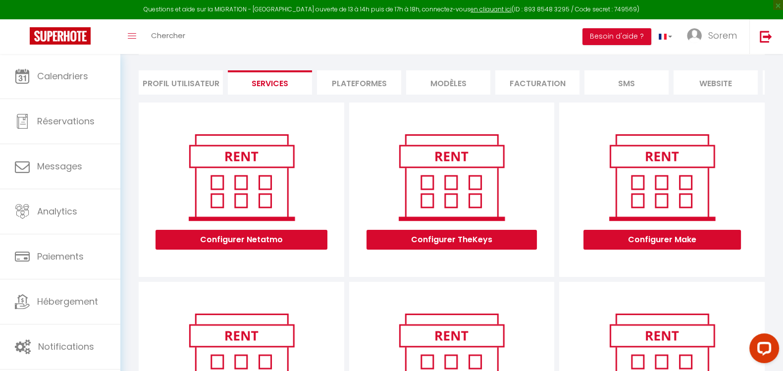
click at [359, 83] on li "Plateformes" at bounding box center [359, 82] width 84 height 24
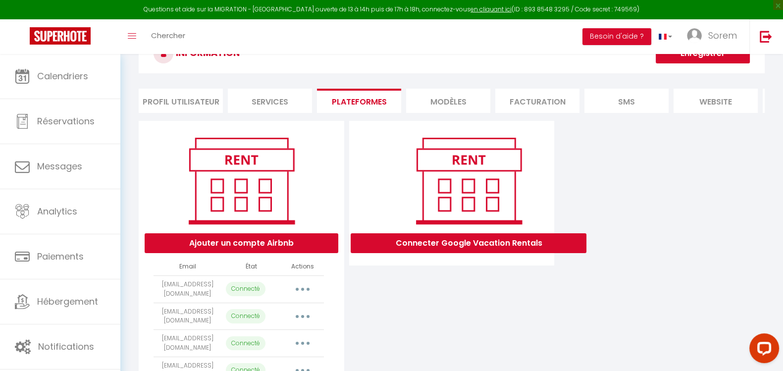
scroll to position [40, 0]
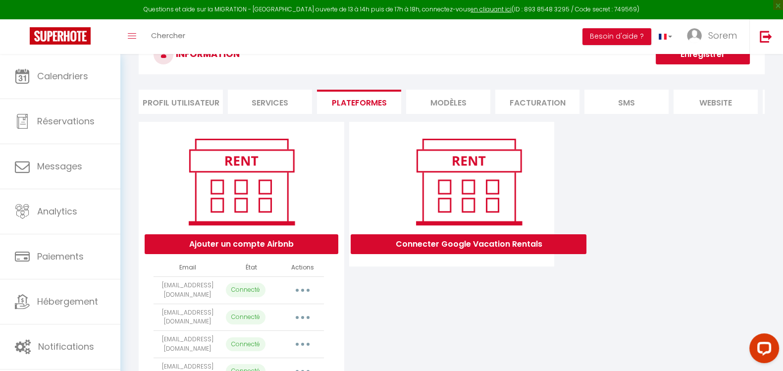
click at [441, 99] on li "MODÈLES" at bounding box center [448, 102] width 84 height 24
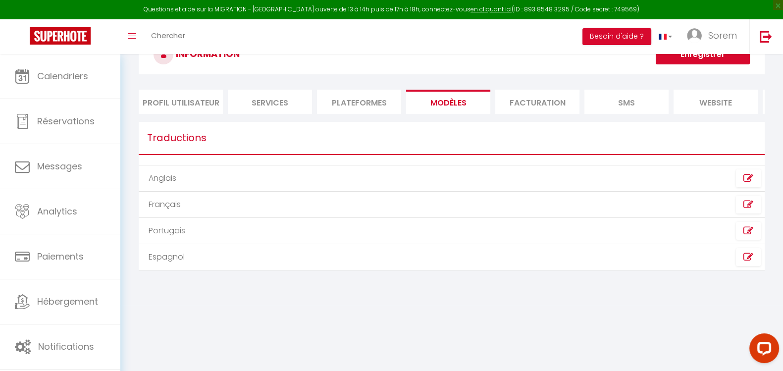
click at [551, 98] on li "Facturation" at bounding box center [537, 102] width 84 height 24
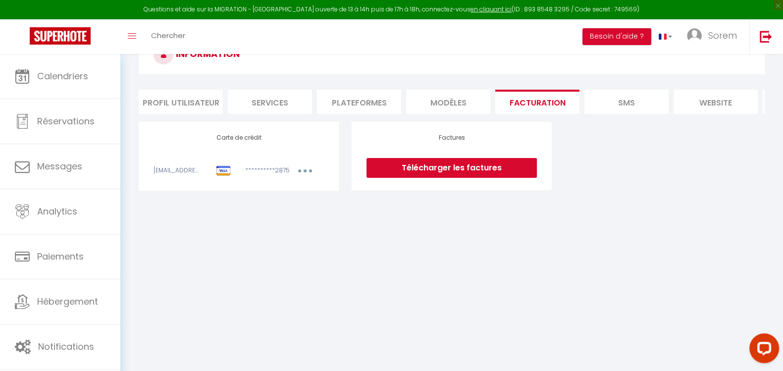
click at [624, 106] on li "SMS" at bounding box center [626, 102] width 84 height 24
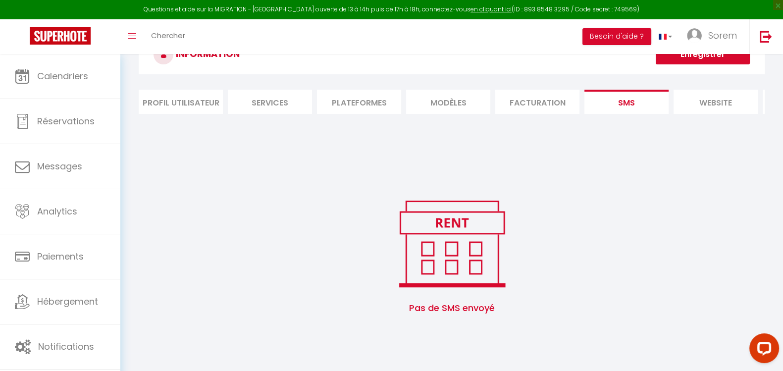
click at [707, 99] on li "website" at bounding box center [716, 102] width 84 height 24
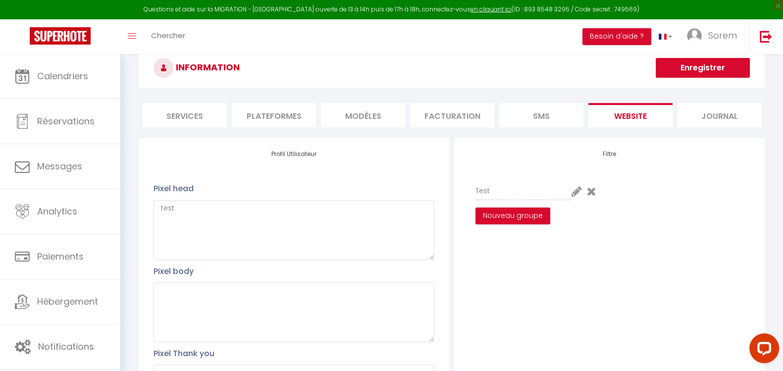
scroll to position [0, 87]
click at [716, 122] on li "Journal" at bounding box center [718, 115] width 84 height 24
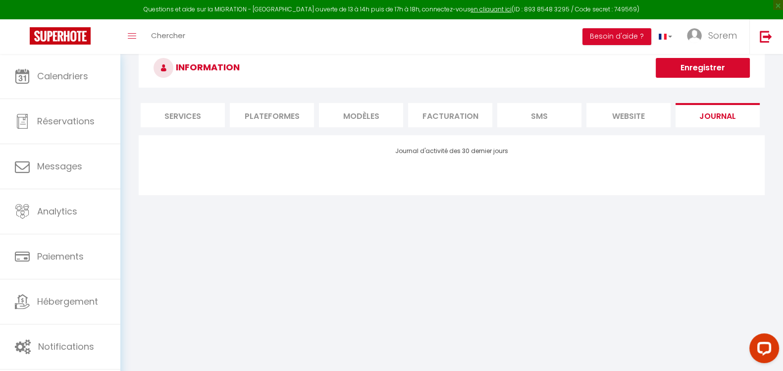
click at [170, 125] on li "Services" at bounding box center [183, 115] width 84 height 24
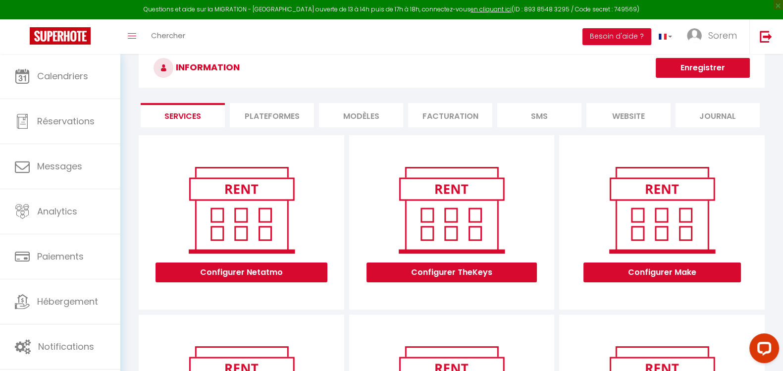
click at [306, 117] on li "Plateformes" at bounding box center [272, 115] width 84 height 24
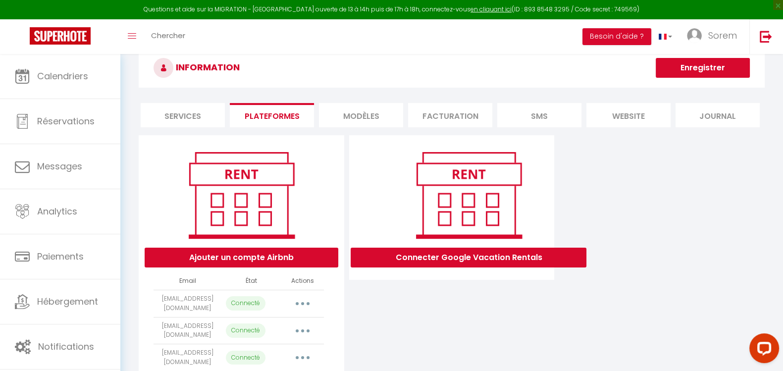
click at [333, 112] on li "MODÈLES" at bounding box center [361, 115] width 84 height 24
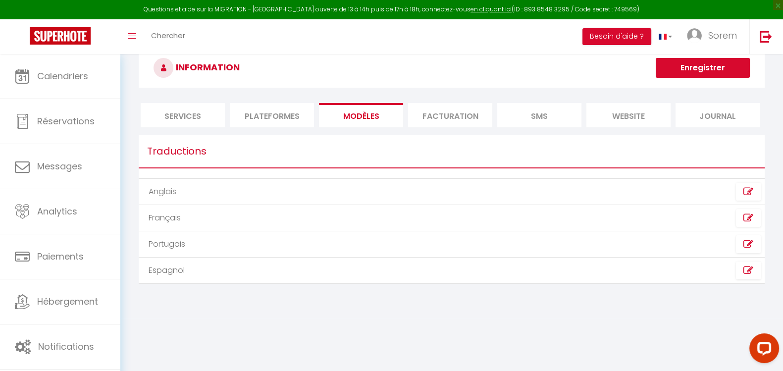
click at [471, 115] on li "Facturation" at bounding box center [450, 115] width 84 height 24
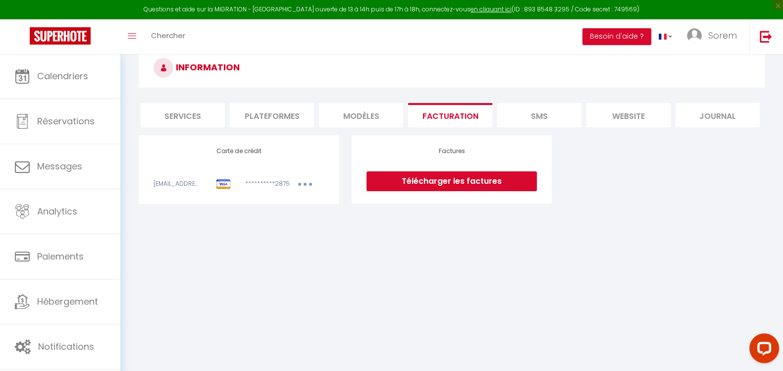
click at [537, 118] on li "SMS" at bounding box center [539, 115] width 84 height 24
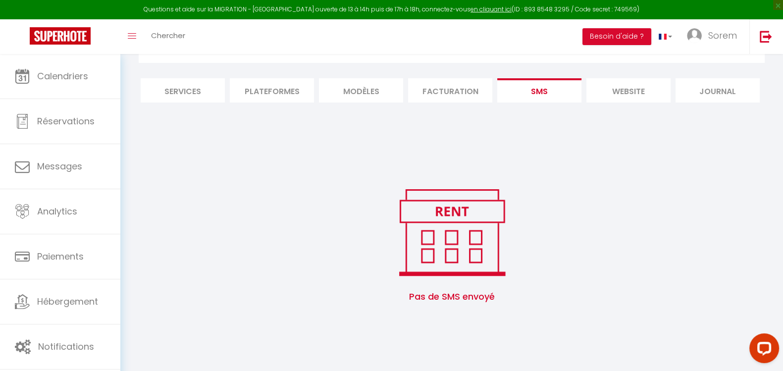
scroll to position [54, 0]
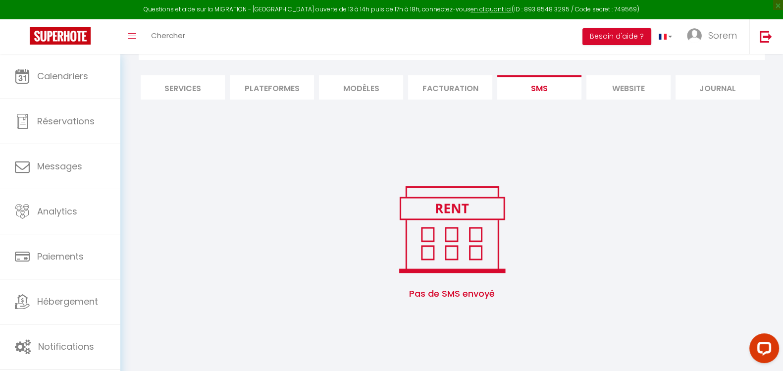
click at [473, 239] on img at bounding box center [452, 229] width 126 height 95
click at [728, 36] on span "Sorem" at bounding box center [722, 35] width 29 height 12
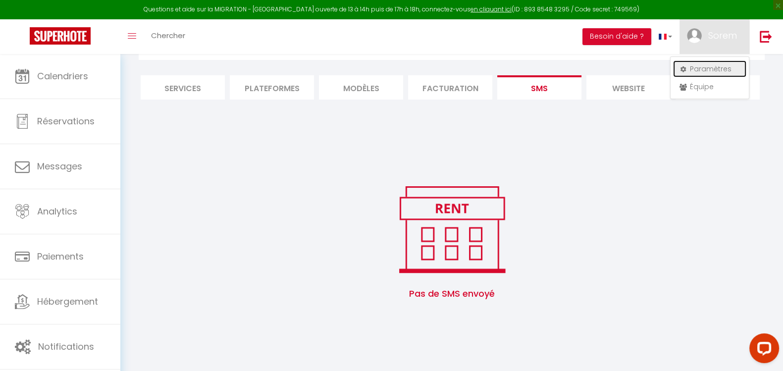
click at [697, 71] on link "Paramètres" at bounding box center [709, 68] width 73 height 17
click at [694, 70] on link "Paramètres" at bounding box center [709, 68] width 73 height 17
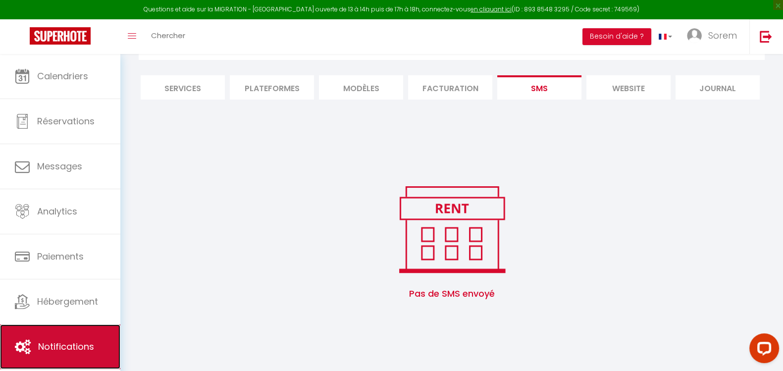
click at [79, 330] on link "Notifications" at bounding box center [60, 346] width 120 height 45
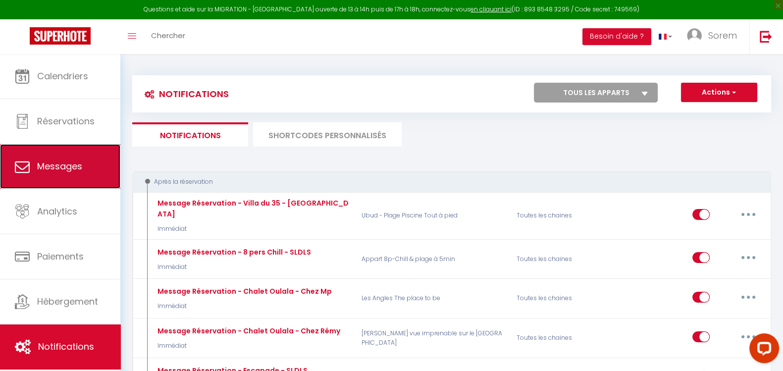
click at [86, 175] on link "Messages" at bounding box center [60, 166] width 120 height 45
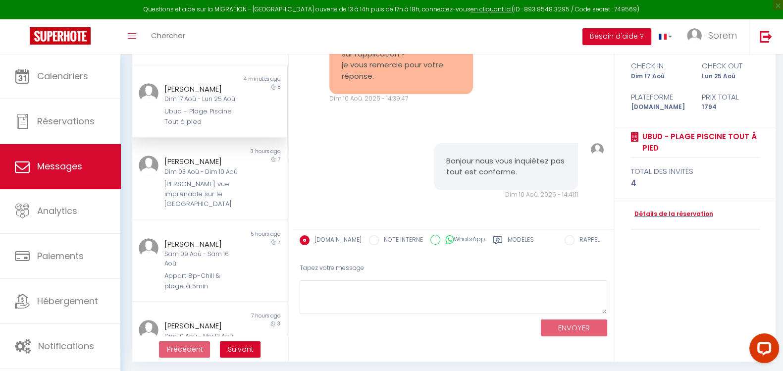
scroll to position [94, 0]
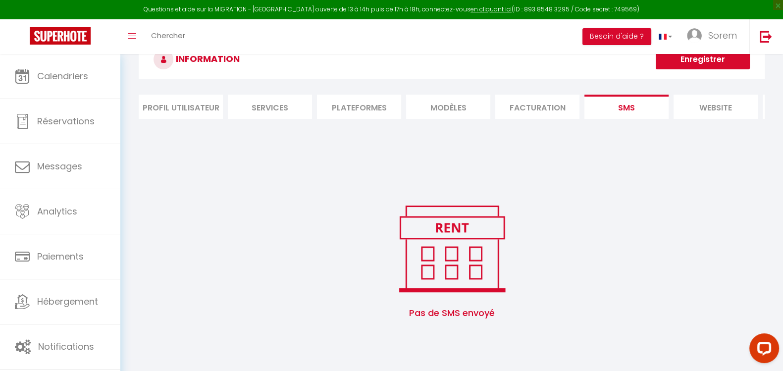
scroll to position [54, 0]
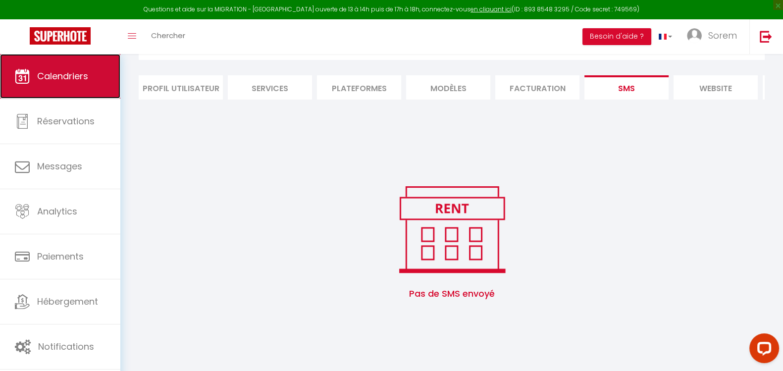
click at [67, 89] on link "Calendriers" at bounding box center [60, 76] width 120 height 45
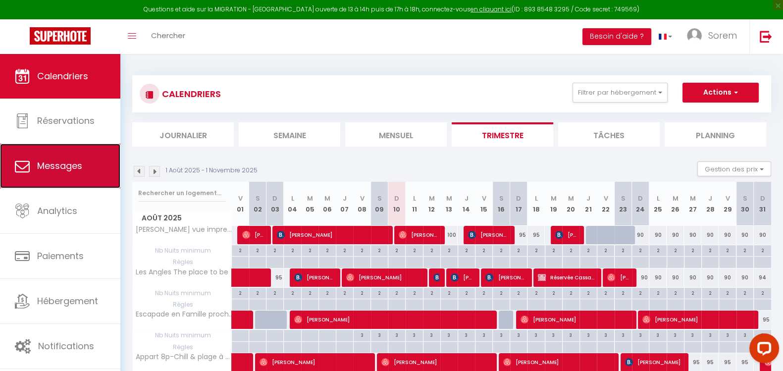
click at [71, 180] on link "Messages" at bounding box center [60, 166] width 120 height 45
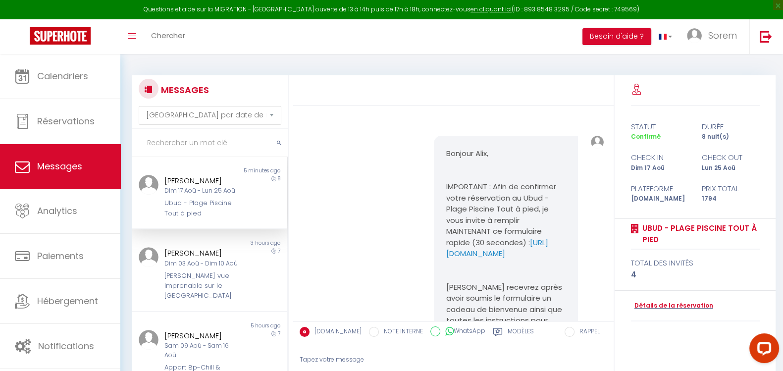
scroll to position [590, 0]
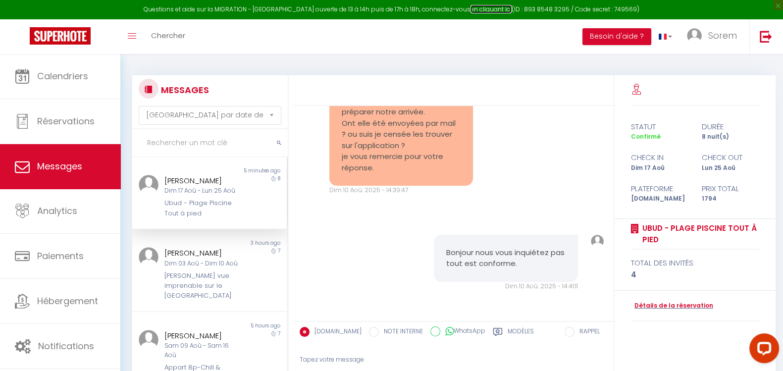
click at [488, 9] on link "en cliquant ici" at bounding box center [491, 9] width 41 height 8
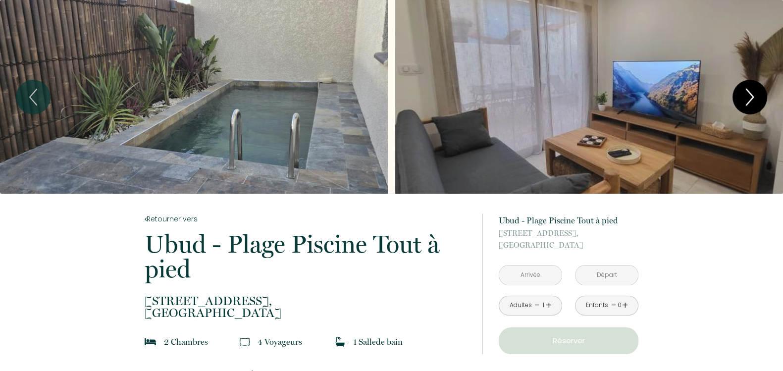
click at [755, 103] on icon "Next" at bounding box center [750, 97] width 21 height 30
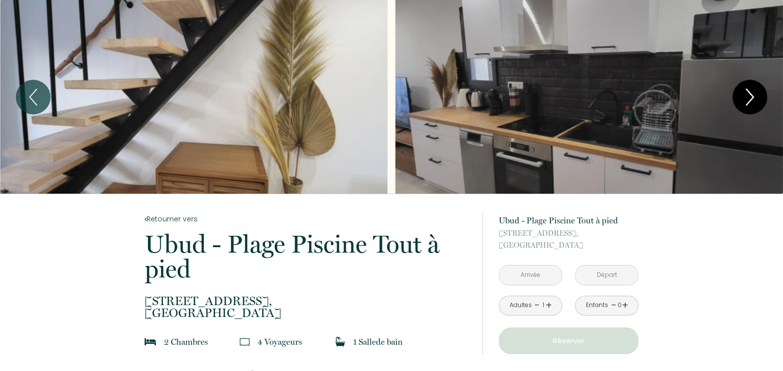
click at [755, 103] on icon "Next" at bounding box center [750, 97] width 21 height 30
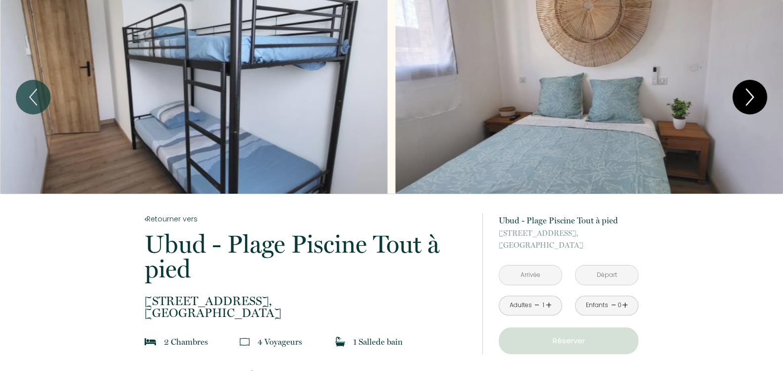
click at [755, 103] on icon "Next" at bounding box center [750, 97] width 21 height 30
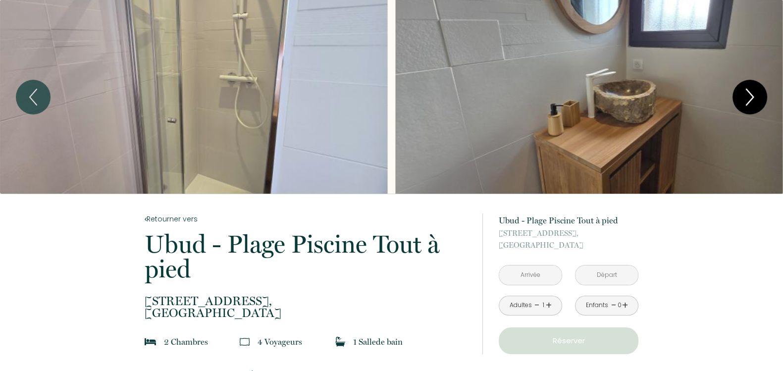
click at [755, 104] on icon "Next" at bounding box center [750, 97] width 21 height 30
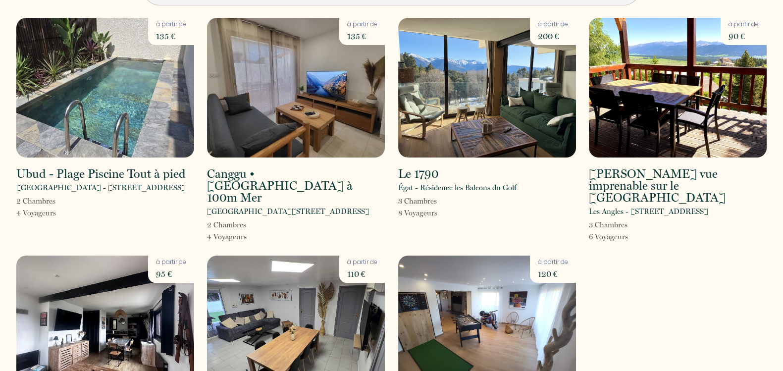
scroll to position [40, 0]
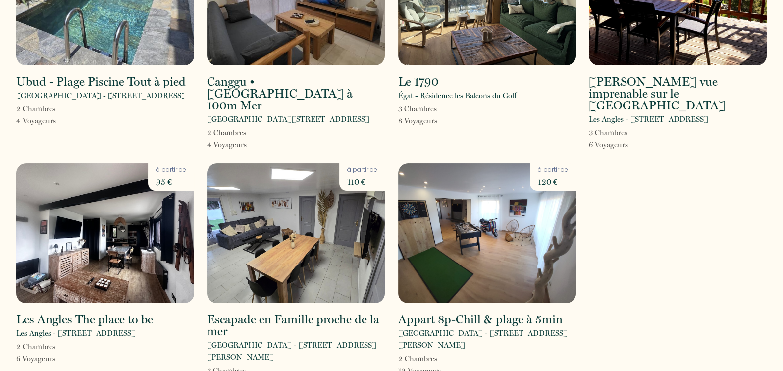
scroll to position [139, 0]
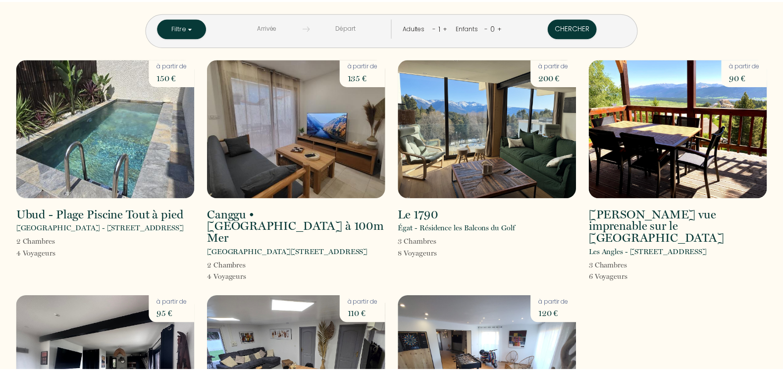
scroll to position [139, 0]
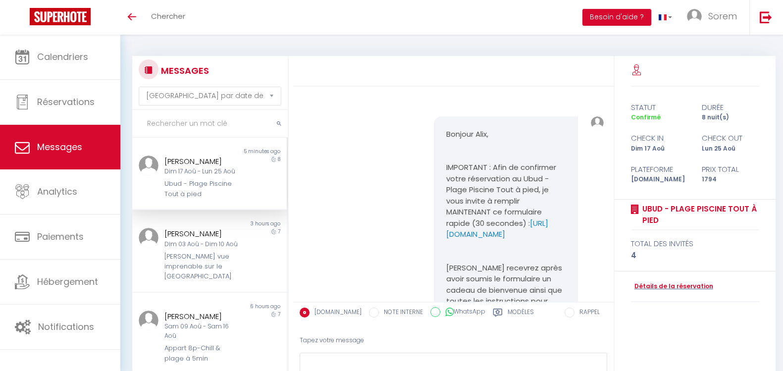
select select "message"
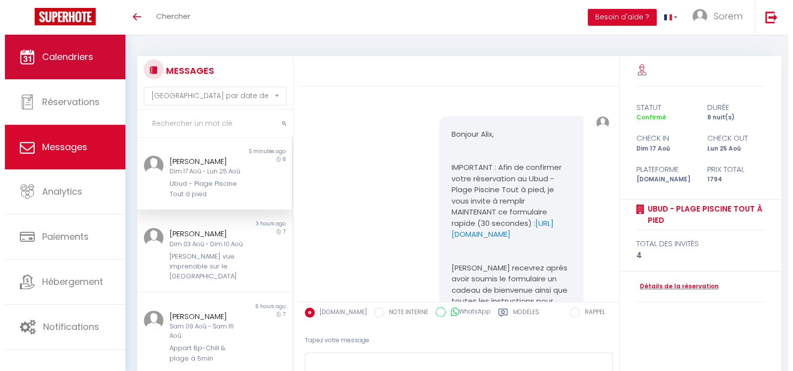
scroll to position [590, 0]
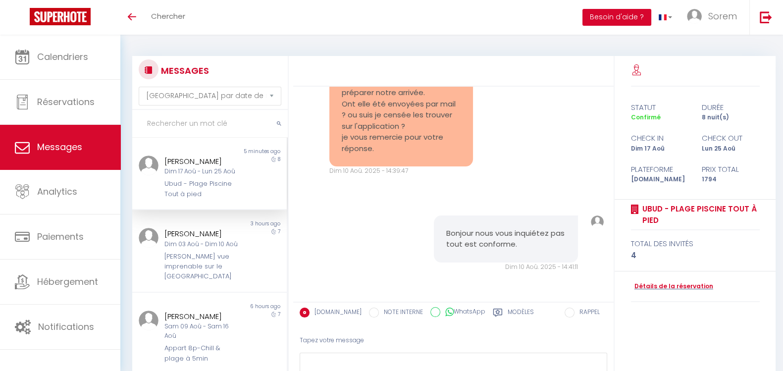
click at [608, 19] on button "Besoin d'aide ?" at bounding box center [616, 17] width 69 height 17
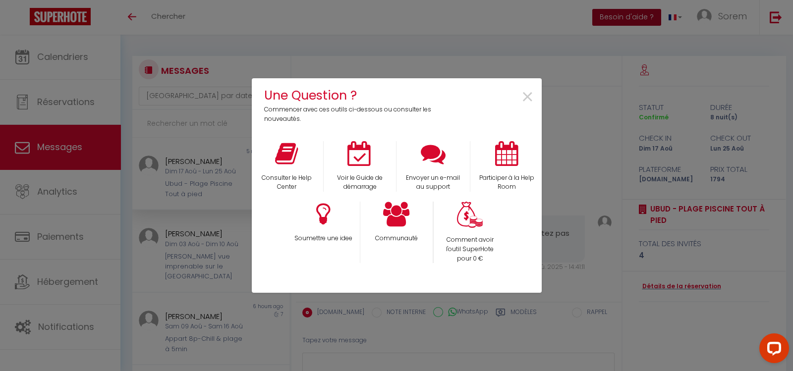
scroll to position [0, 0]
click at [285, 152] on icon at bounding box center [286, 153] width 23 height 25
